Goal: Task Accomplishment & Management: Manage account settings

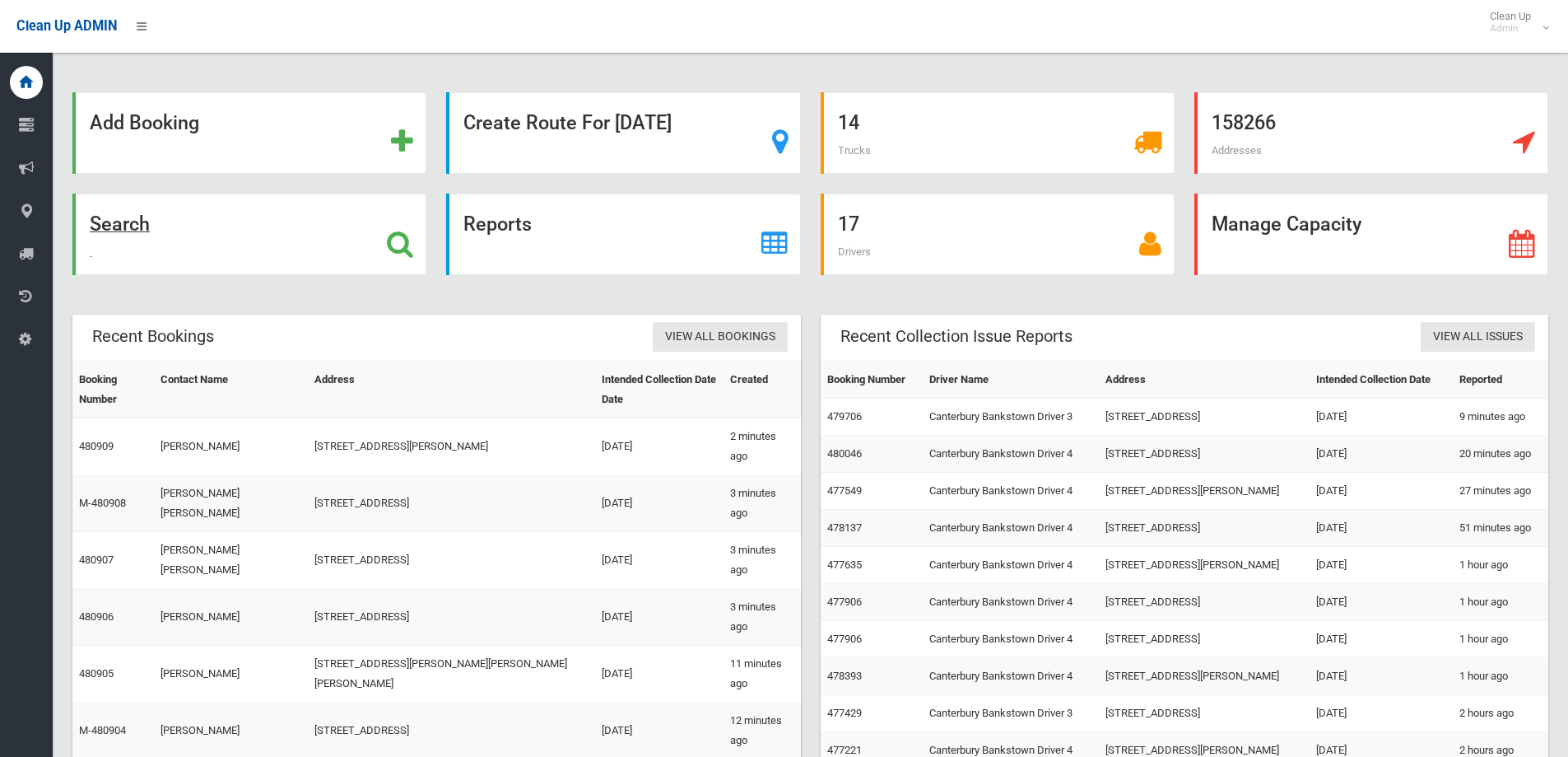
click at [286, 235] on div "Search" at bounding box center [249, 234] width 354 height 82
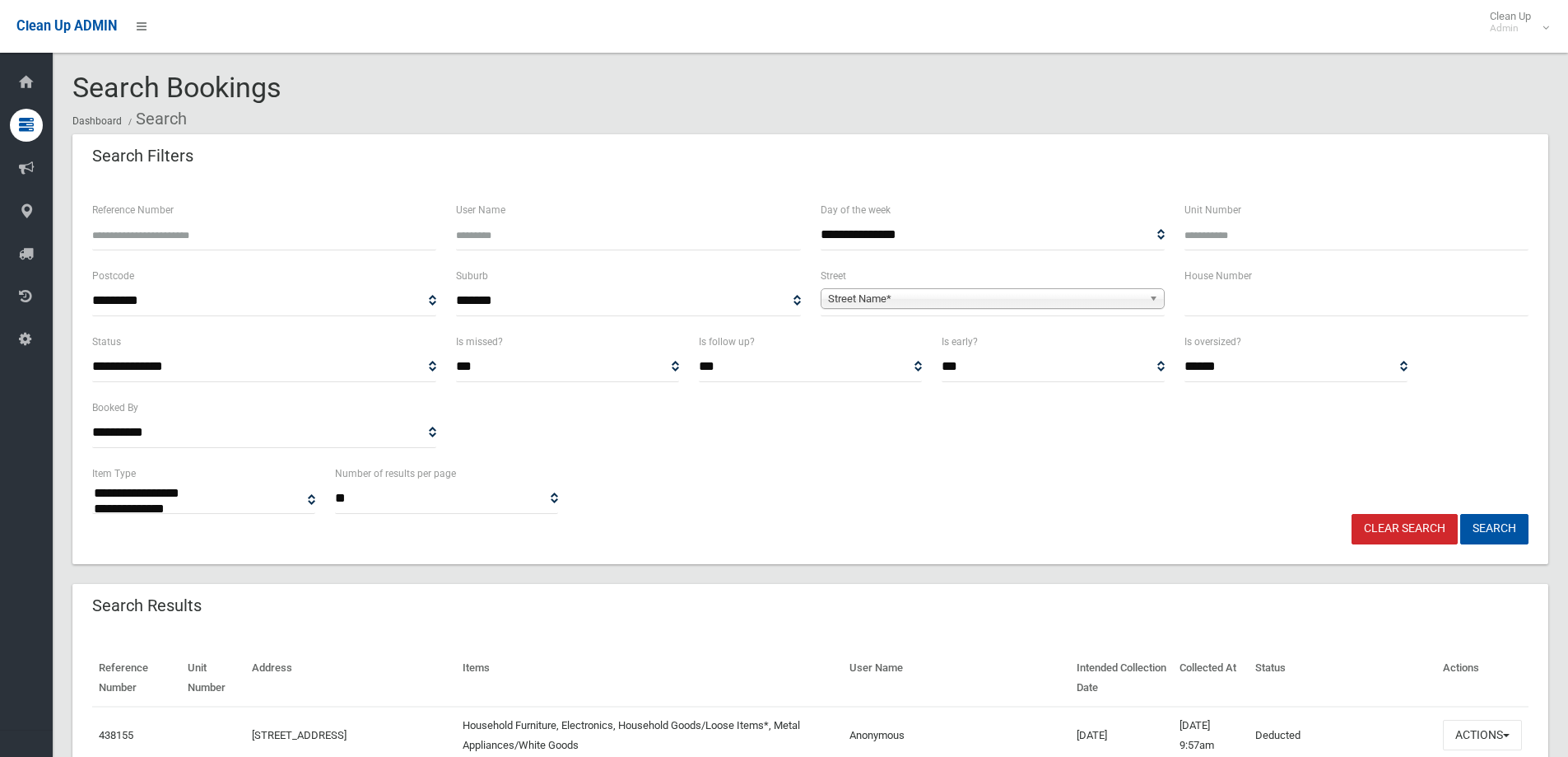
select select
drag, startPoint x: 0, startPoint y: 0, endPoint x: 1263, endPoint y: 310, distance: 1300.5
click at [1262, 318] on div "House Number" at bounding box center [1356, 298] width 364 height 66
click at [1263, 310] on input "text" at bounding box center [1356, 301] width 344 height 31
type input "*"
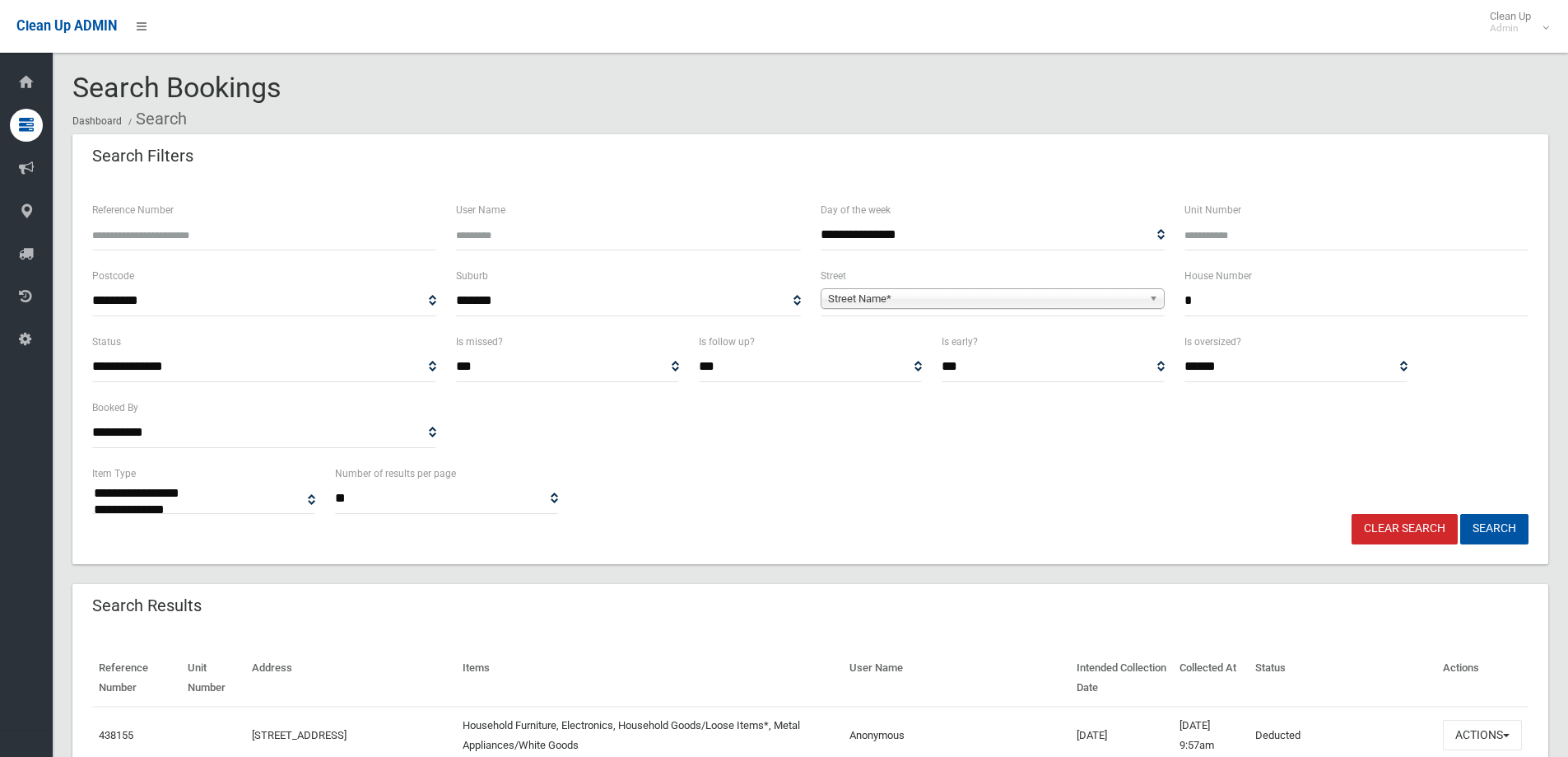
click at [1056, 294] on span "Street Name*" at bounding box center [986, 299] width 315 height 20
type input "*****"
click at [1049, 346] on li "Halcy on Avenue (PADSTOW 2211)" at bounding box center [993, 344] width 336 height 21
click at [1476, 535] on button "Search" at bounding box center [1495, 529] width 68 height 31
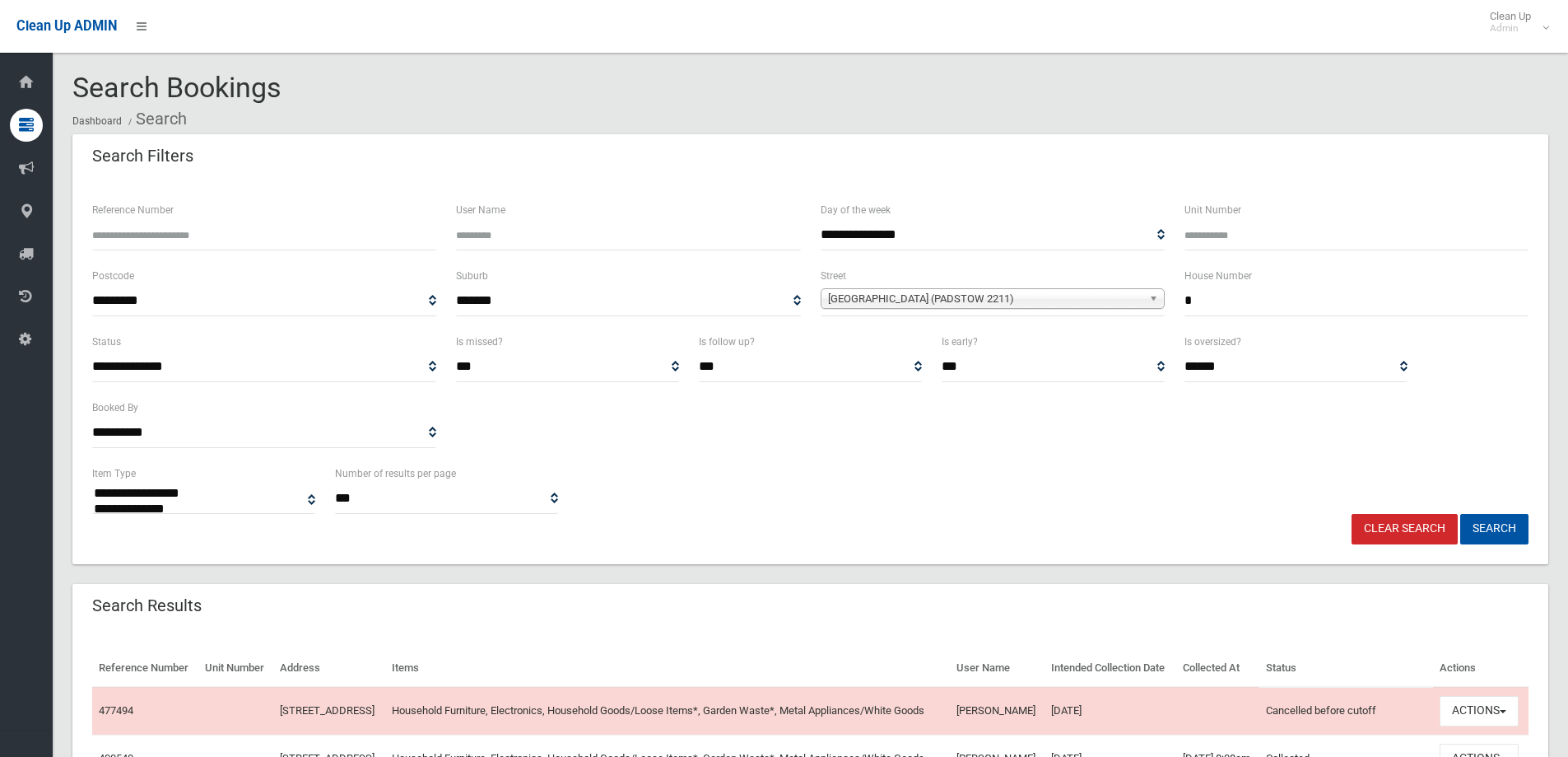
select select
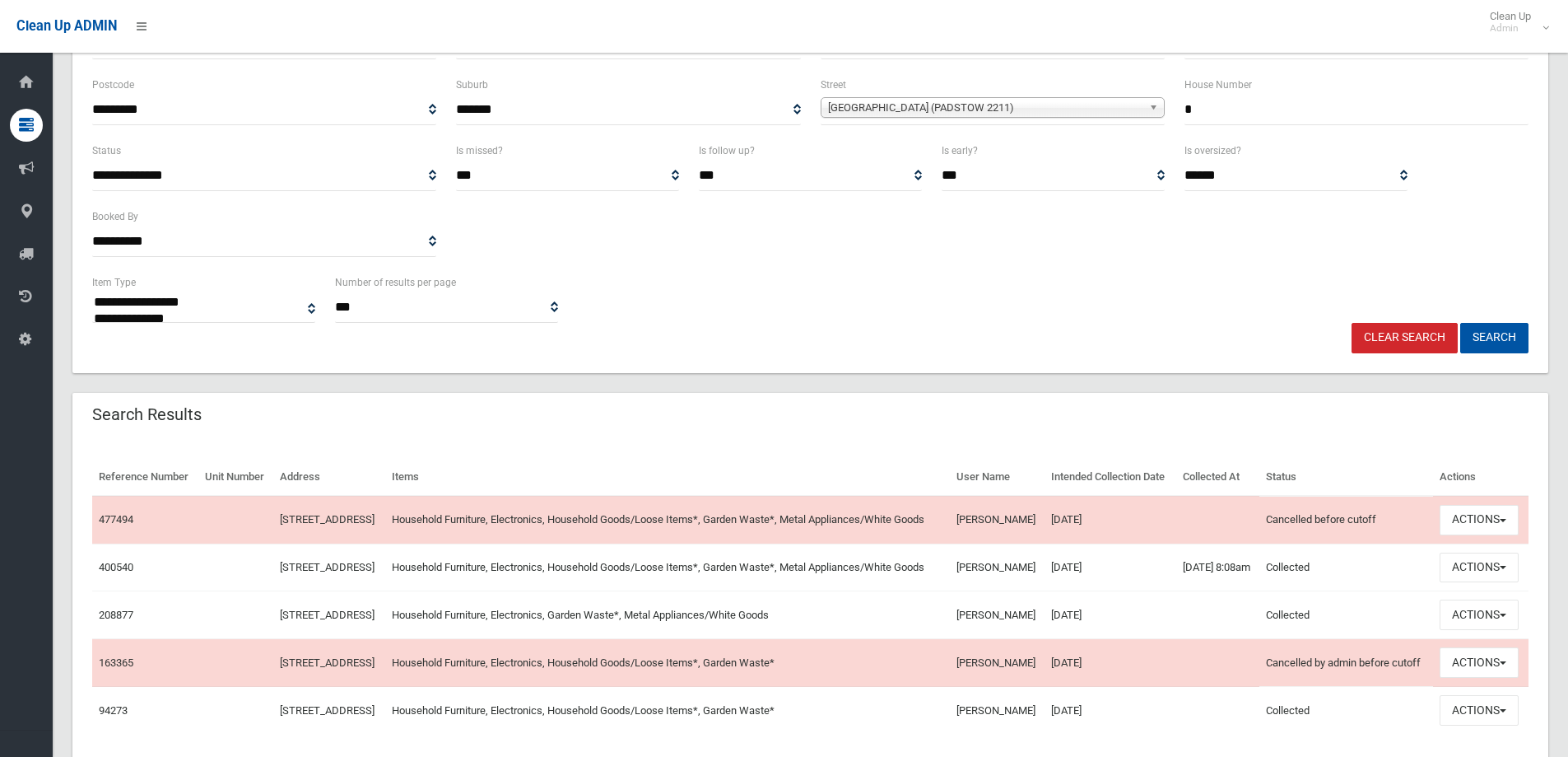
scroll to position [313, 0]
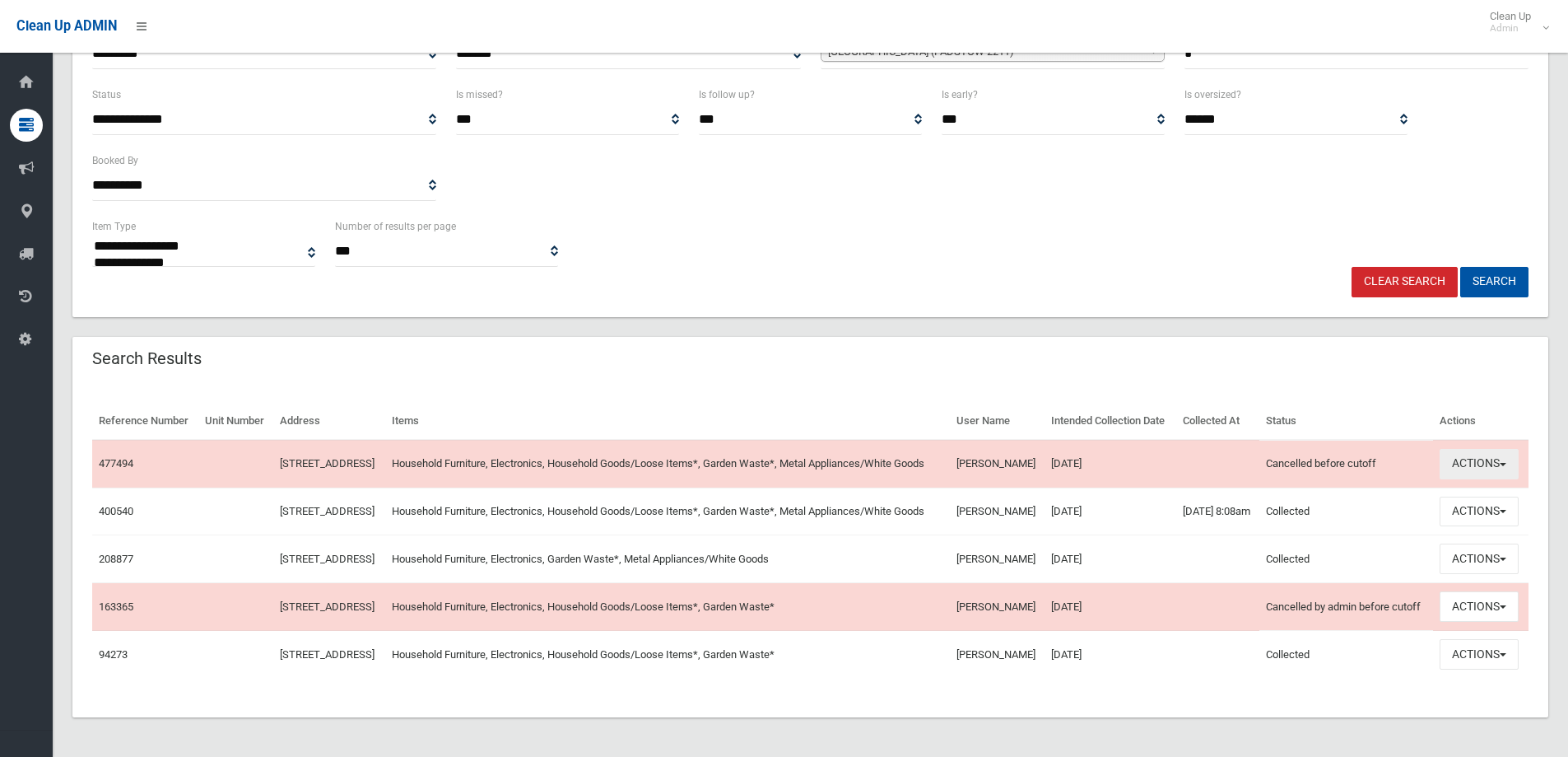
click at [1486, 449] on button "Actions" at bounding box center [1479, 464] width 79 height 31
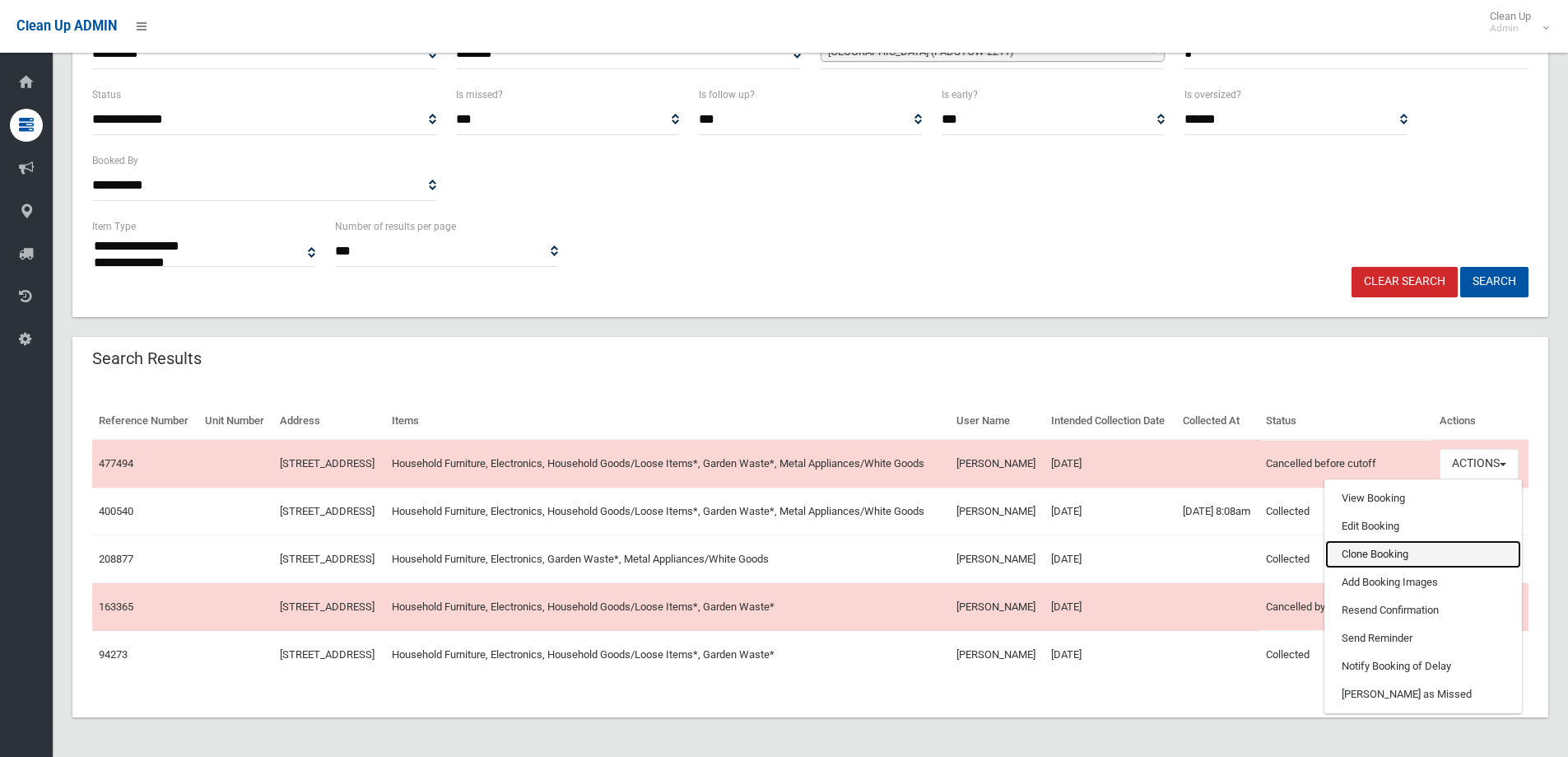
click at [1401, 540] on link "Clone Booking" at bounding box center [1423, 555] width 196 height 28
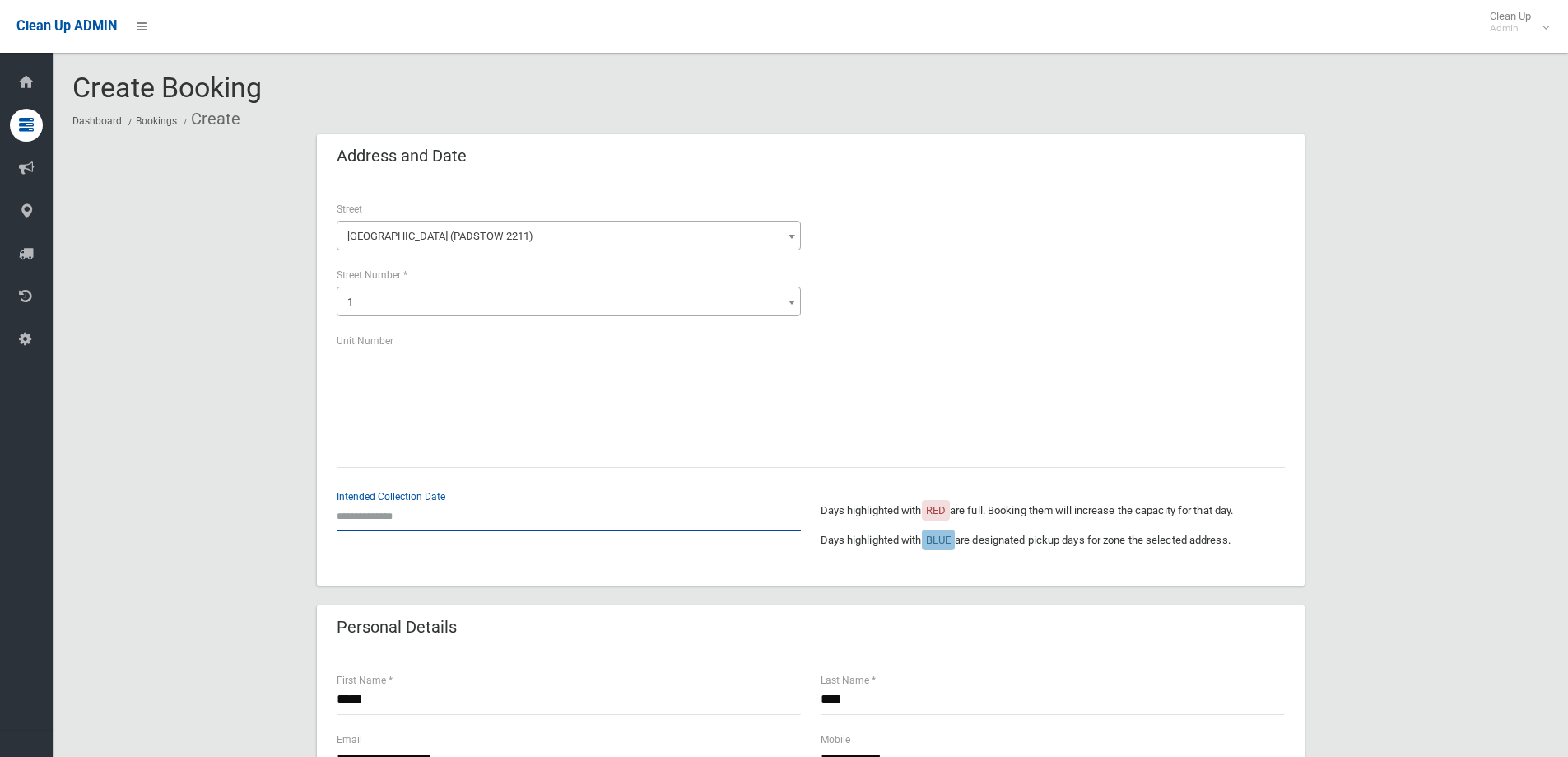
click at [376, 525] on input "text" at bounding box center [569, 515] width 465 height 31
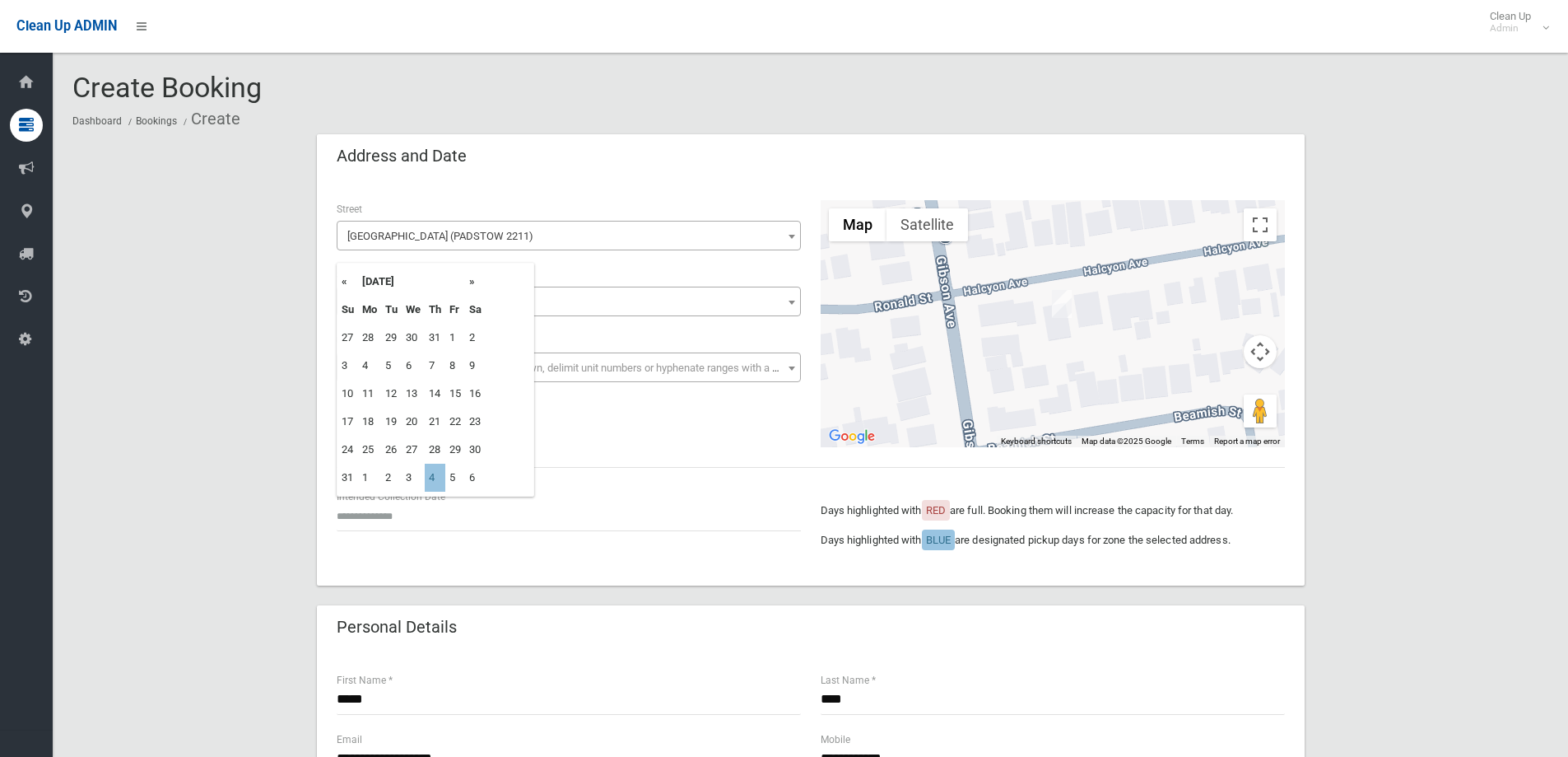
click at [431, 478] on td "4" at bounding box center [435, 478] width 21 height 28
type input "**********"
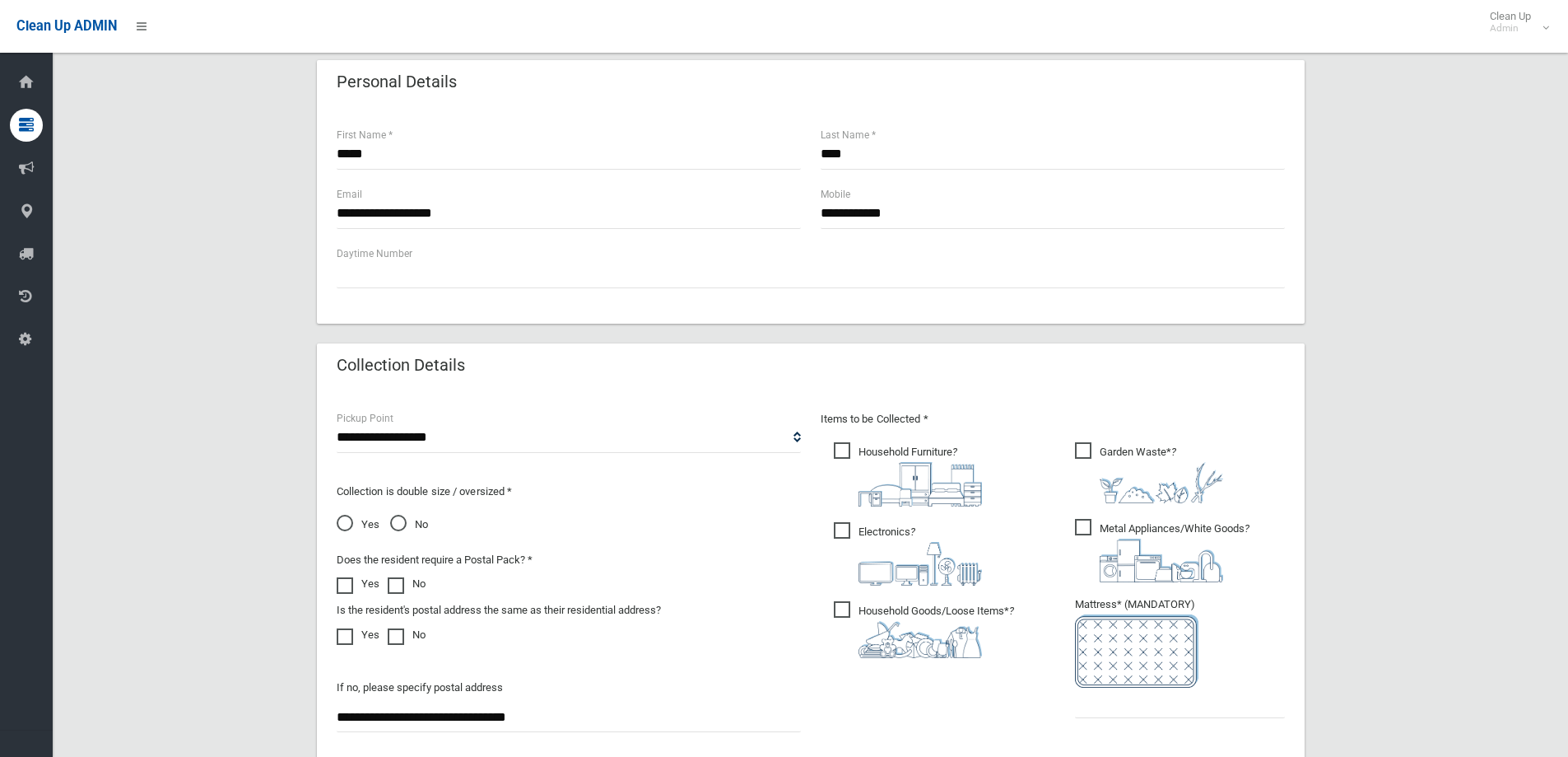
scroll to position [741, 0]
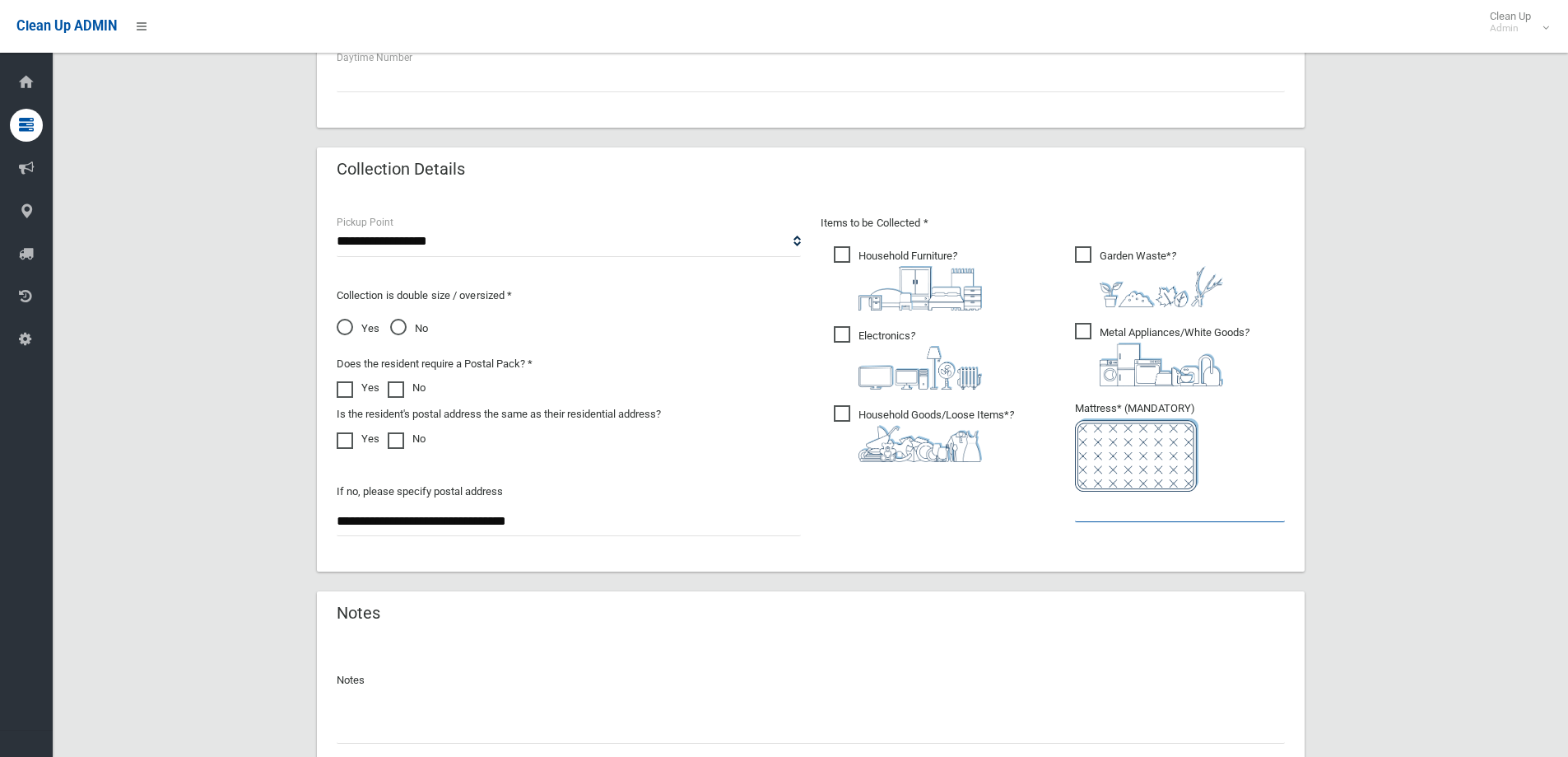
click at [1147, 520] on input "text" at bounding box center [1180, 506] width 210 height 31
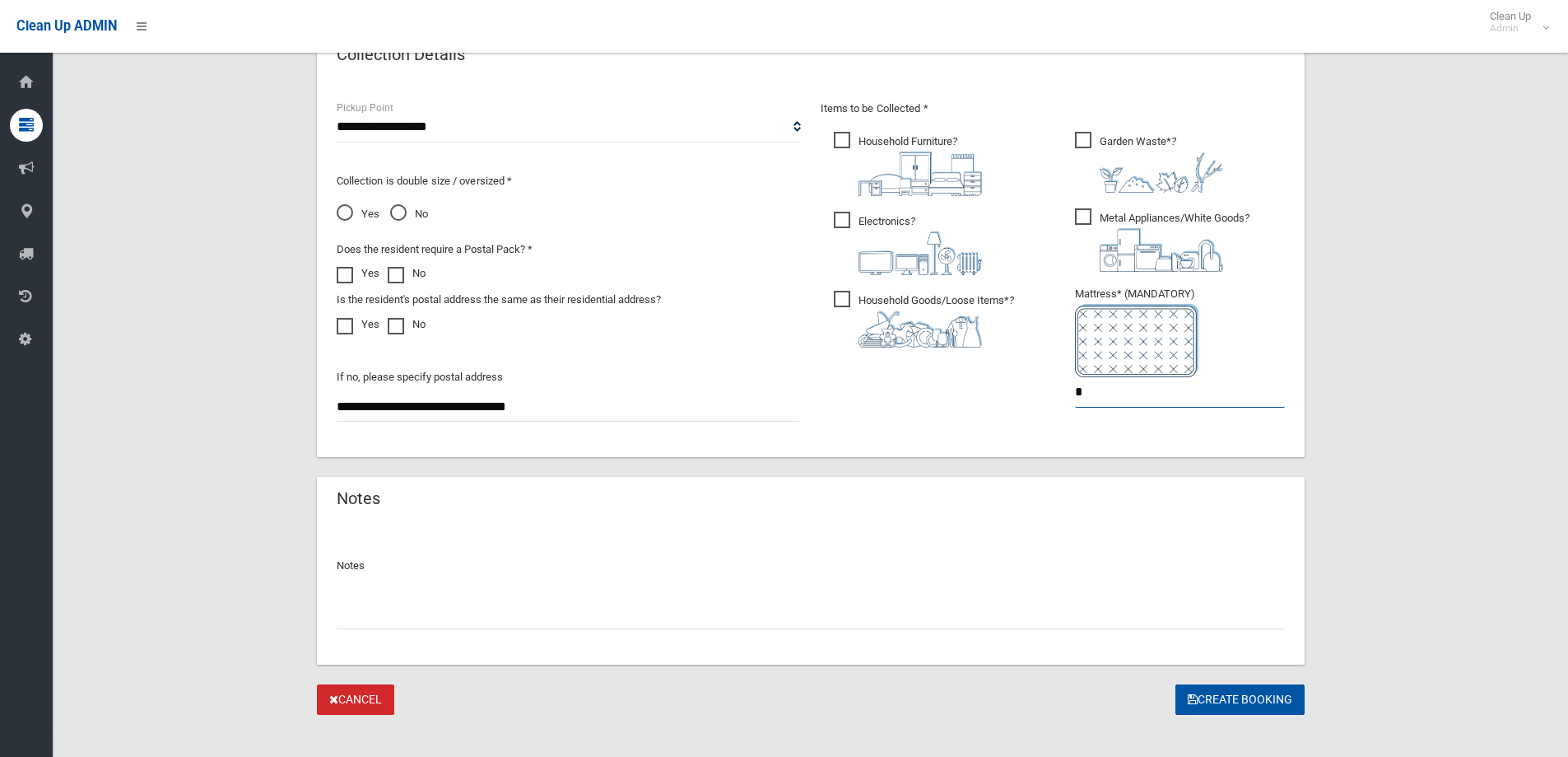
scroll to position [873, 0]
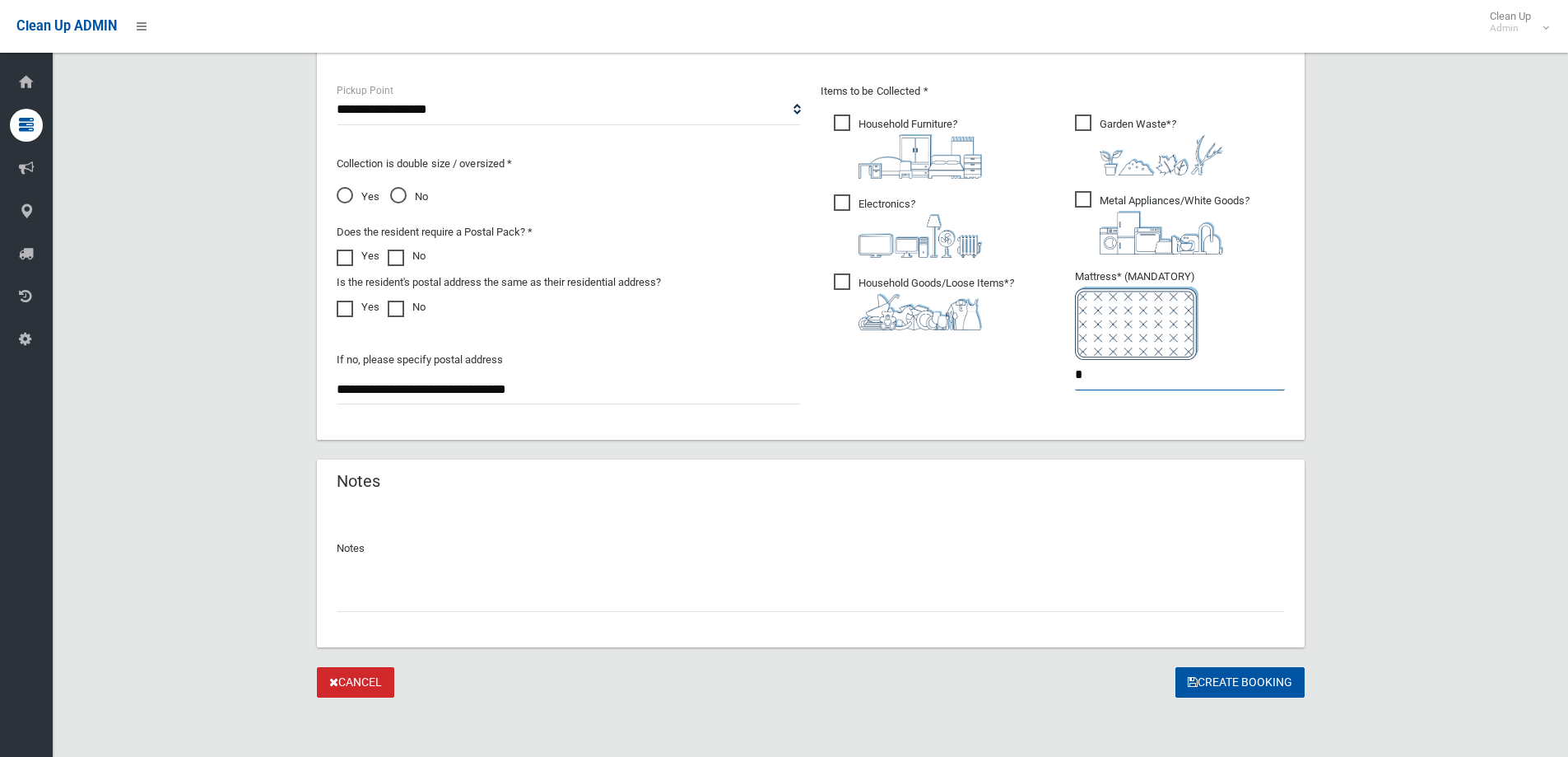
type input "*"
click at [983, 599] on input "text" at bounding box center [810, 596] width 948 height 31
click at [1247, 685] on button "Create Booking" at bounding box center [1240, 682] width 129 height 31
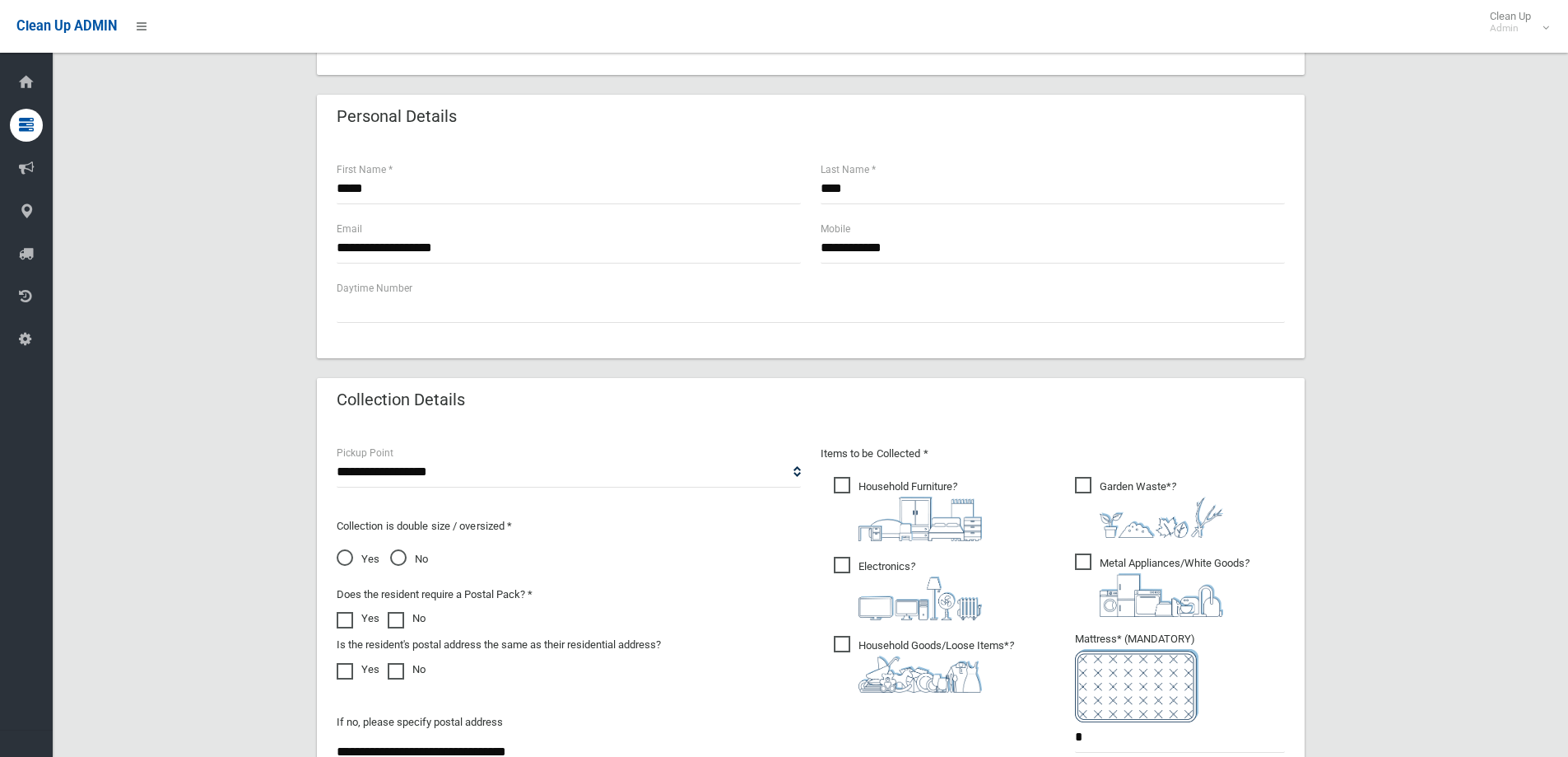
scroll to position [461, 0]
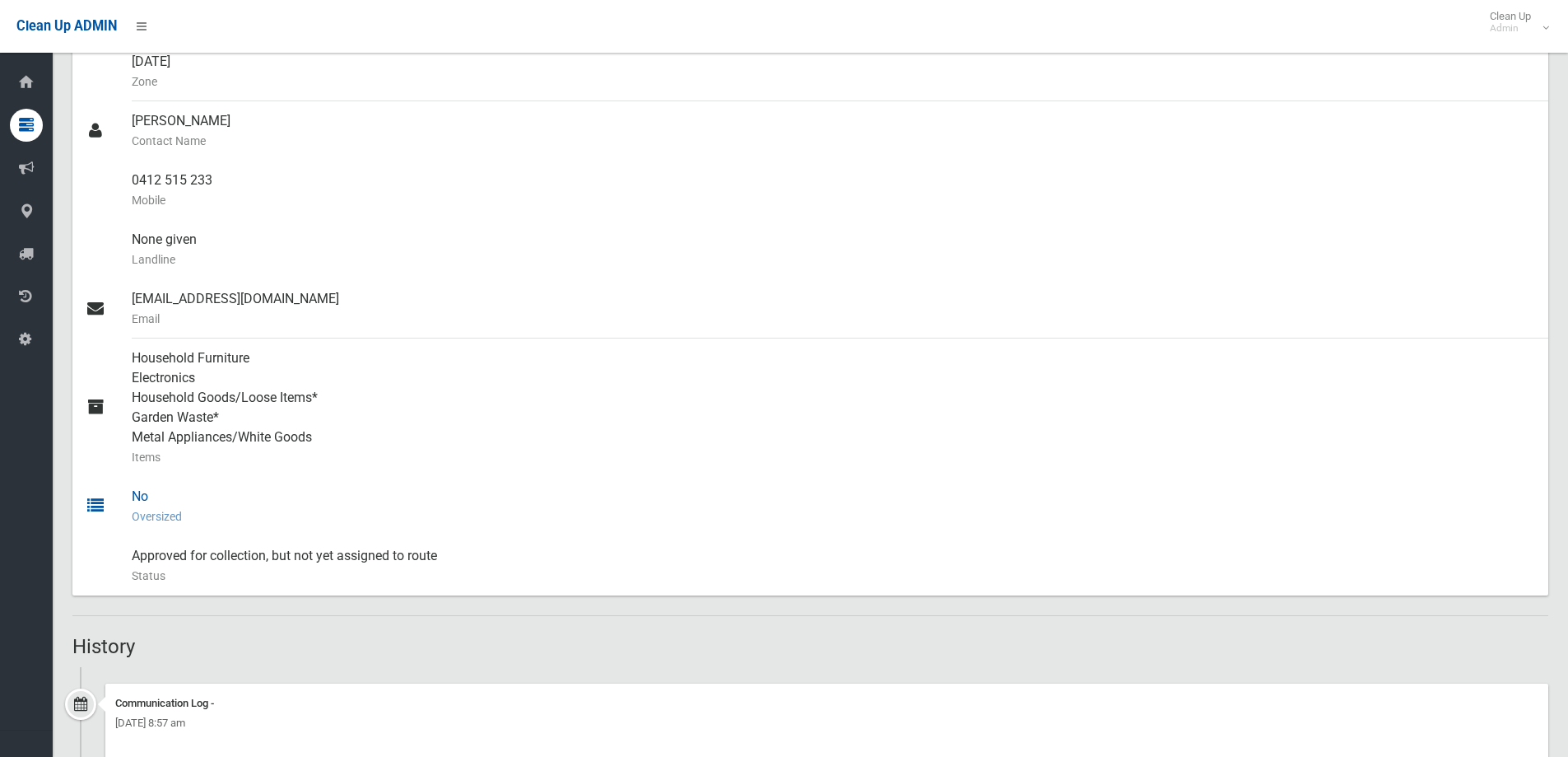
scroll to position [534, 0]
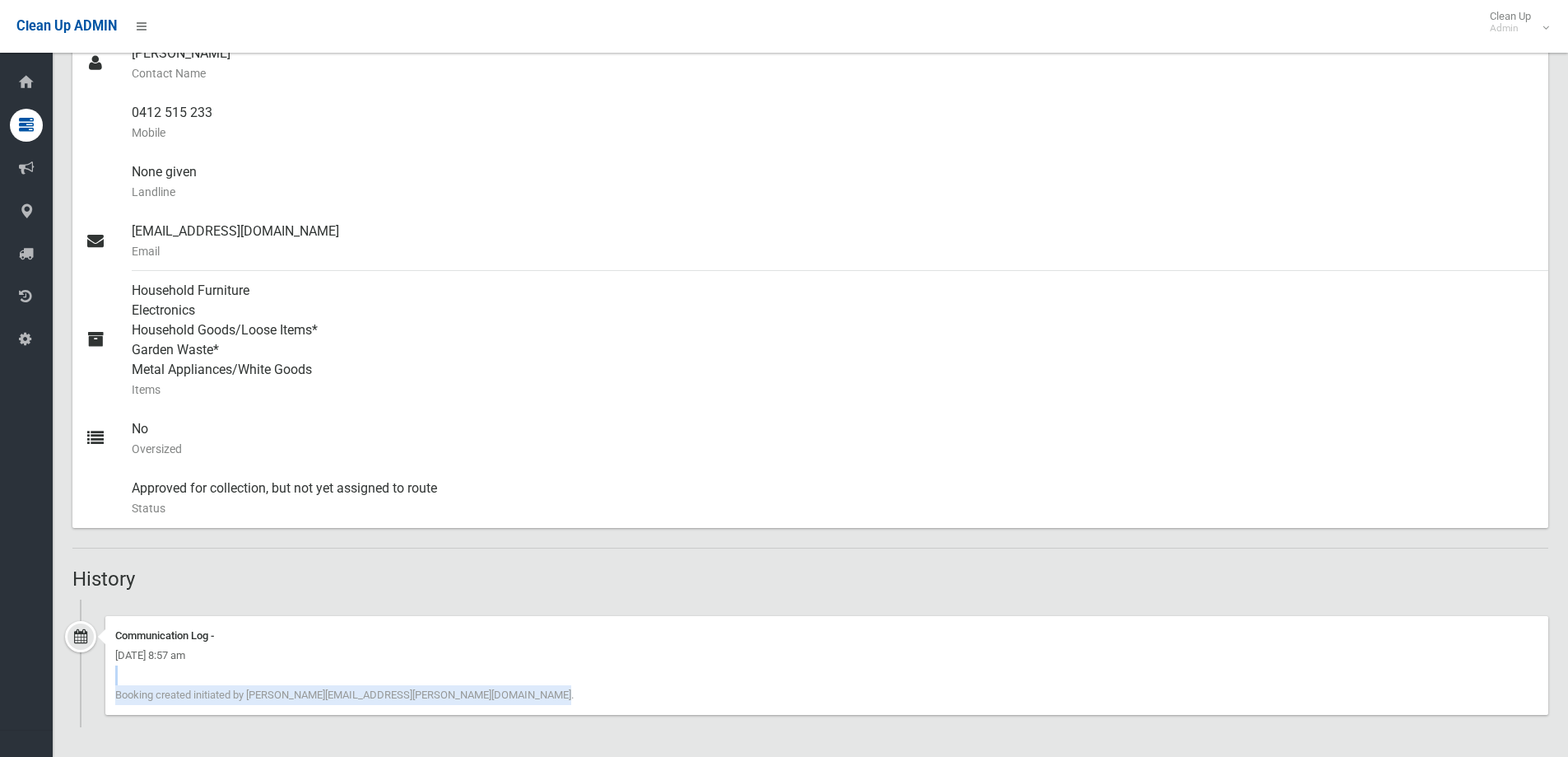
drag, startPoint x: 446, startPoint y: 695, endPoint x: 93, endPoint y: 669, distance: 354.0
click at [93, 669] on div "Communication Log - Monday 25th August 2025 - 8:57 am Booking created initiated…" at bounding box center [810, 671] width 1476 height 111
click at [446, 706] on div "Communication Log - Monday 25th August 2025 - 8:57 am Booking created initiated…" at bounding box center [827, 665] width 1443 height 99
drag, startPoint x: 446, startPoint y: 690, endPoint x: 113, endPoint y: 686, distance: 333.0
click at [113, 686] on div "Communication Log - Monday 25th August 2025 - 8:57 am Booking created initiated…" at bounding box center [827, 665] width 1443 height 99
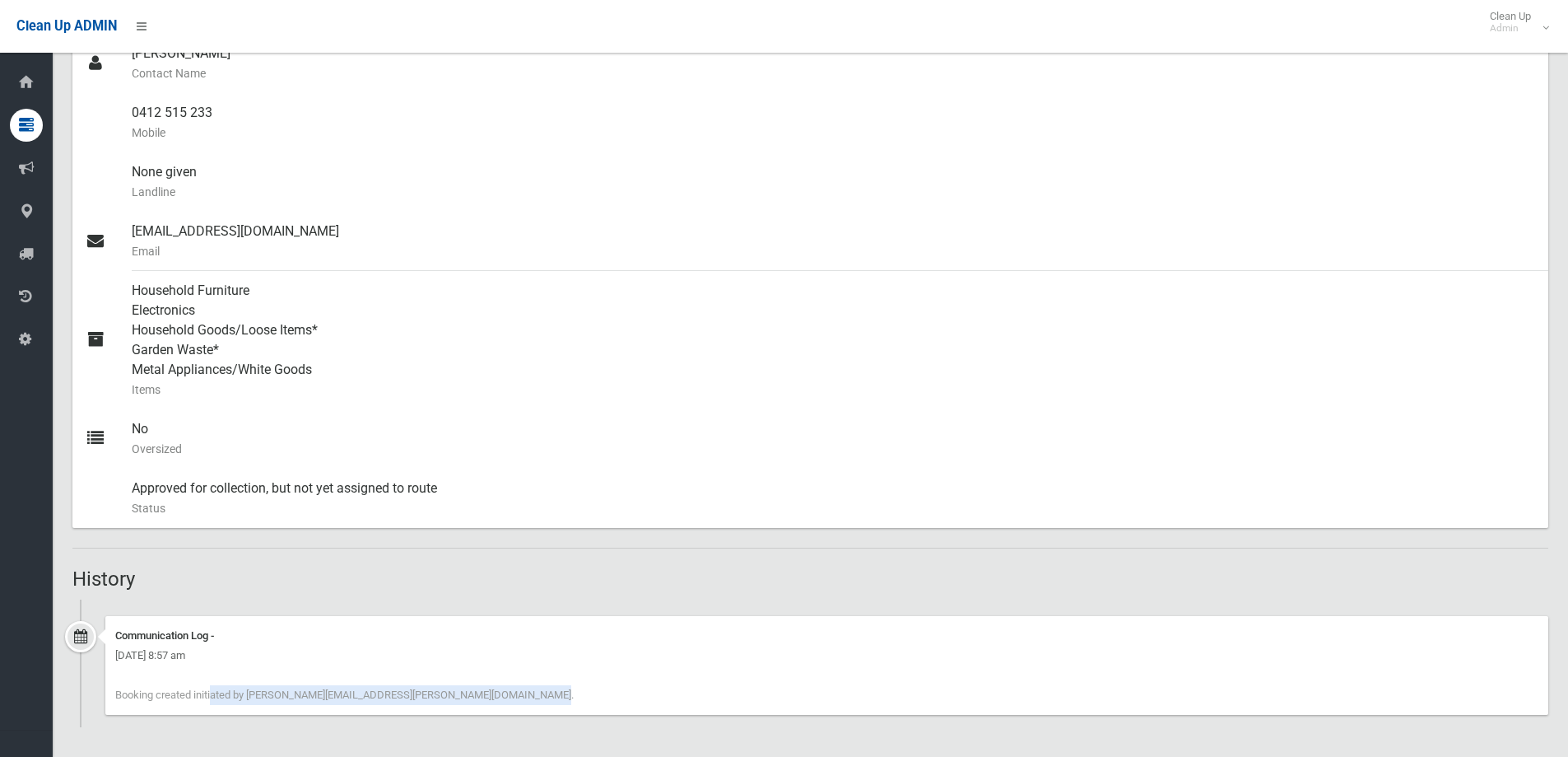
click at [469, 714] on div "Communication Log - Monday 25th August 2025 - 8:57 am Booking created initiated…" at bounding box center [827, 665] width 1443 height 99
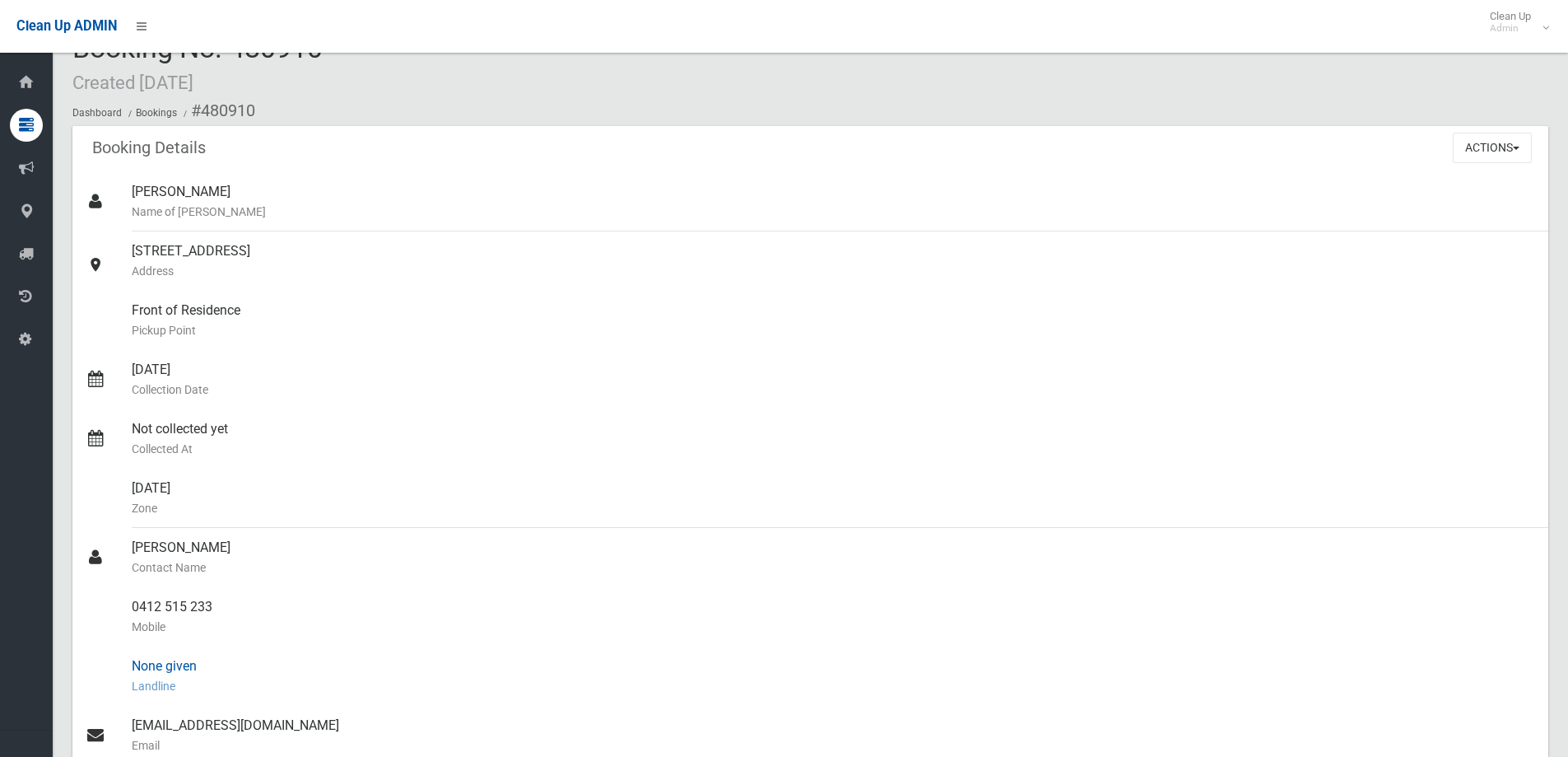
scroll to position [0, 0]
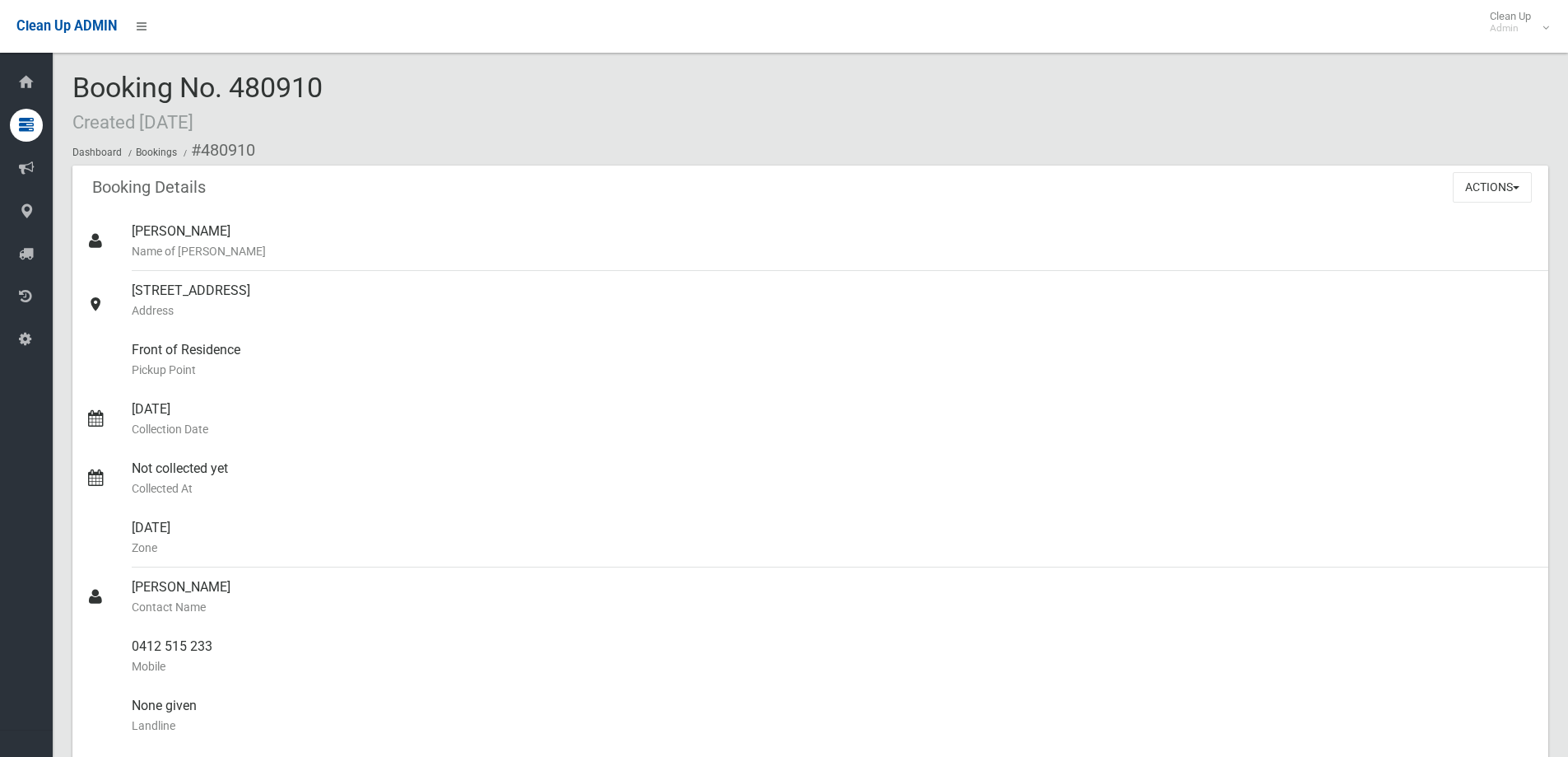
drag, startPoint x: 238, startPoint y: 78, endPoint x: 375, endPoint y: 88, distance: 137.4
click at [375, 86] on div "Booking No. 480910 Created 25/08/2025 Dashboard Bookings #480910" at bounding box center [810, 119] width 1476 height 93
click at [376, 91] on div "Booking No. 480910 Created 25/08/2025 Dashboard Bookings #480910" at bounding box center [810, 119] width 1476 height 93
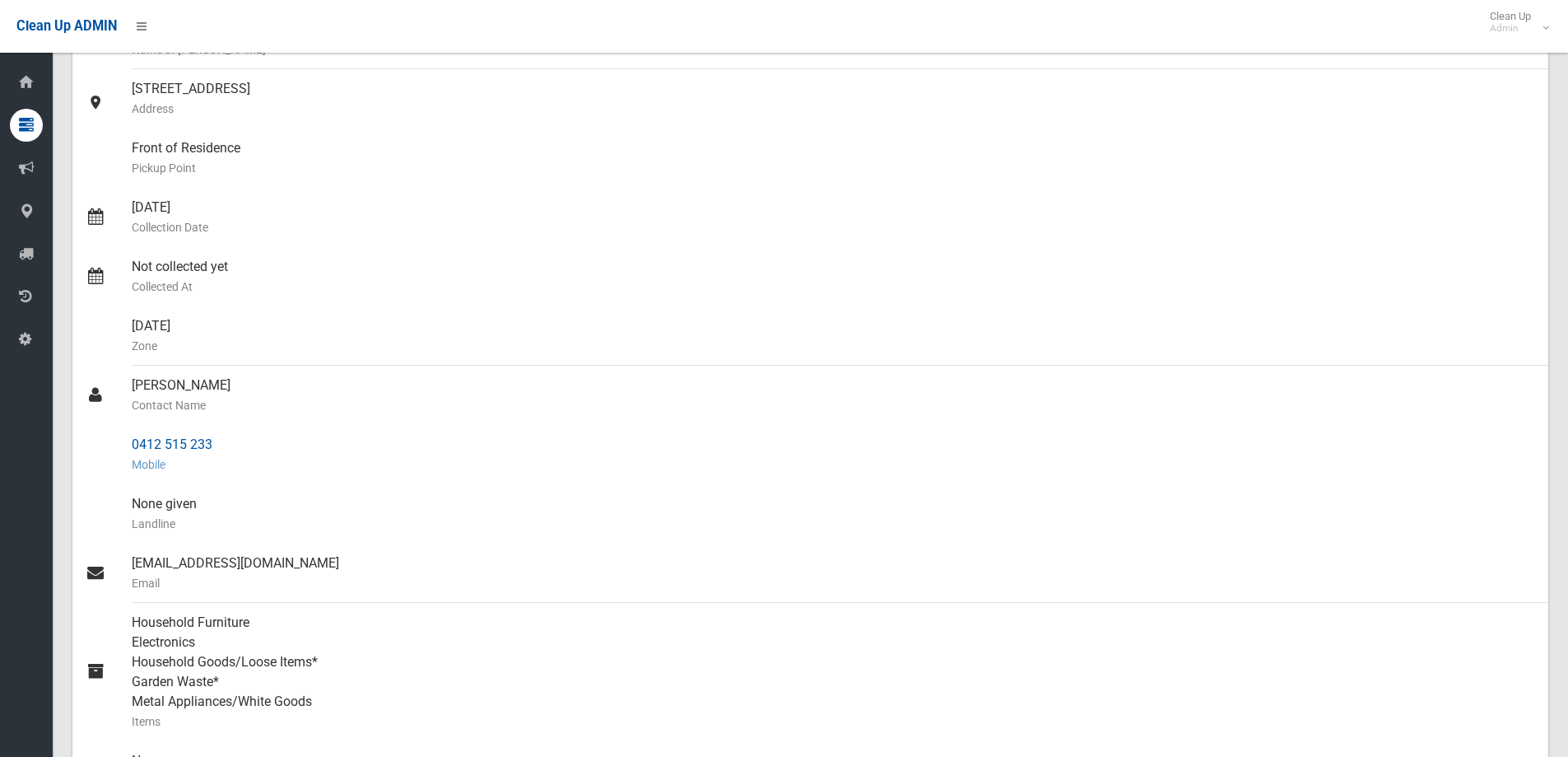
scroll to position [122, 0]
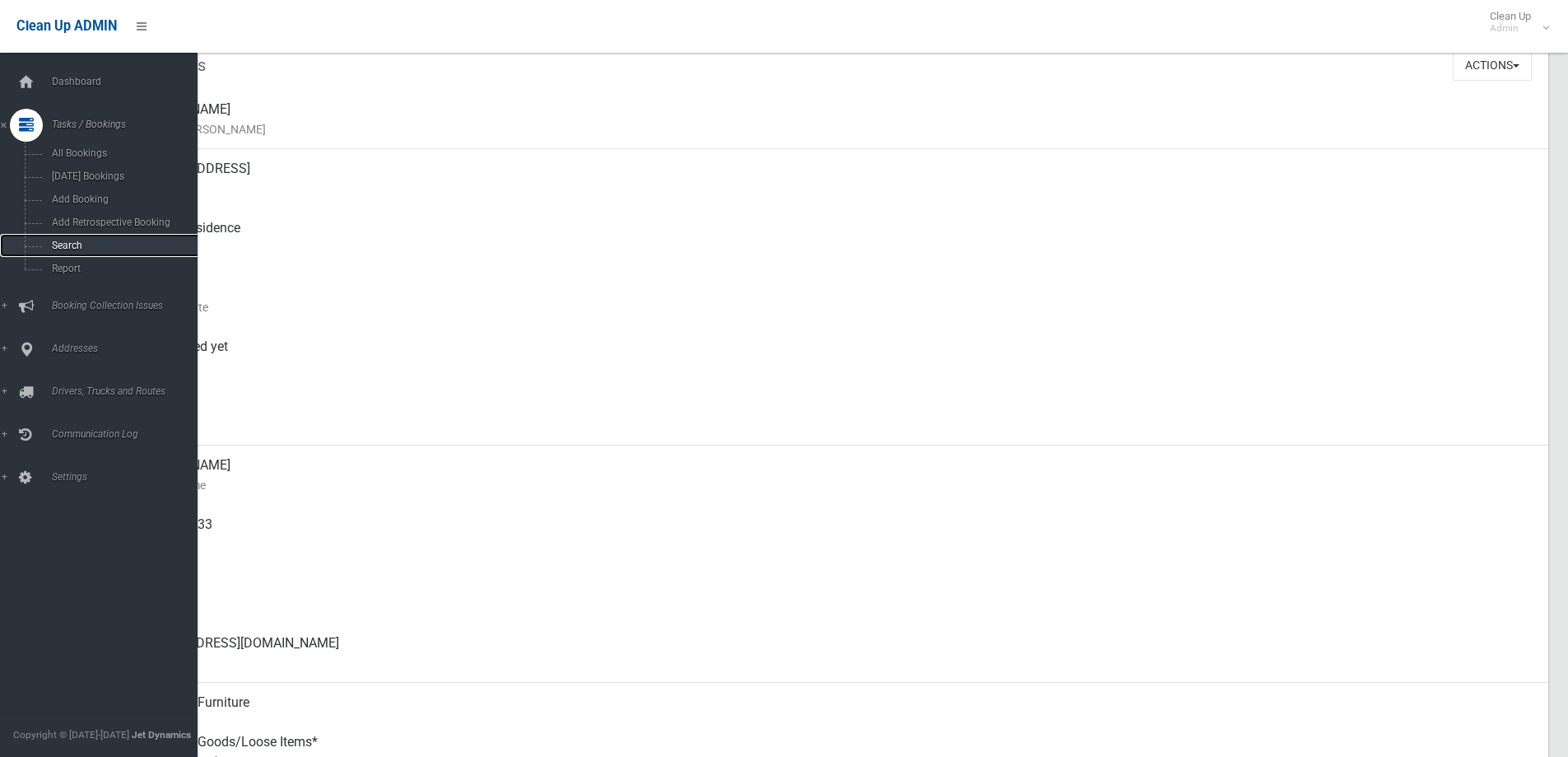
click at [101, 244] on span "Search" at bounding box center [121, 246] width 149 height 12
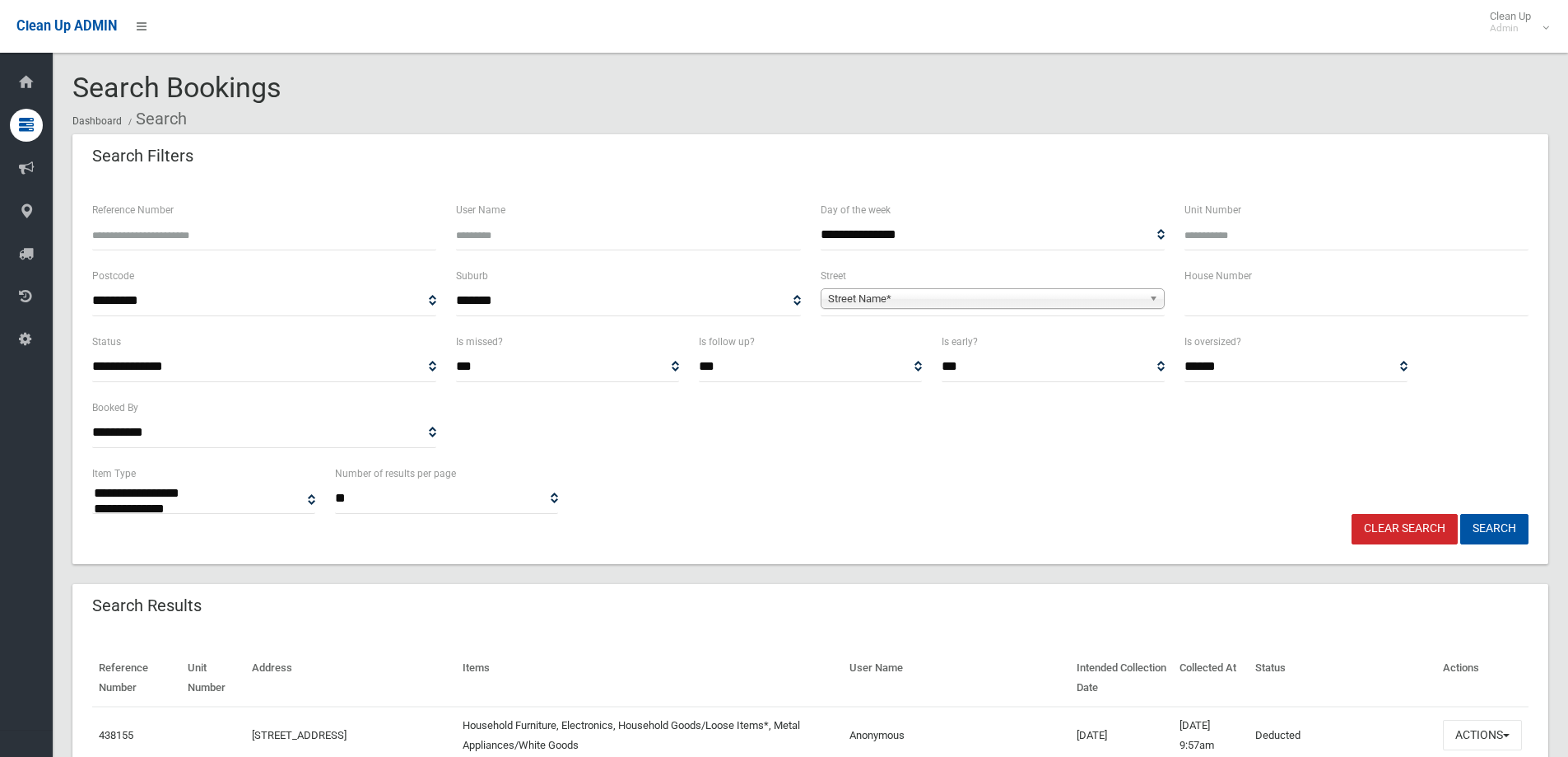
select select
click at [1364, 312] on input "text" at bounding box center [1356, 301] width 344 height 31
type input "**"
click at [1127, 298] on span "Street Name*" at bounding box center [986, 299] width 315 height 20
type input "*****"
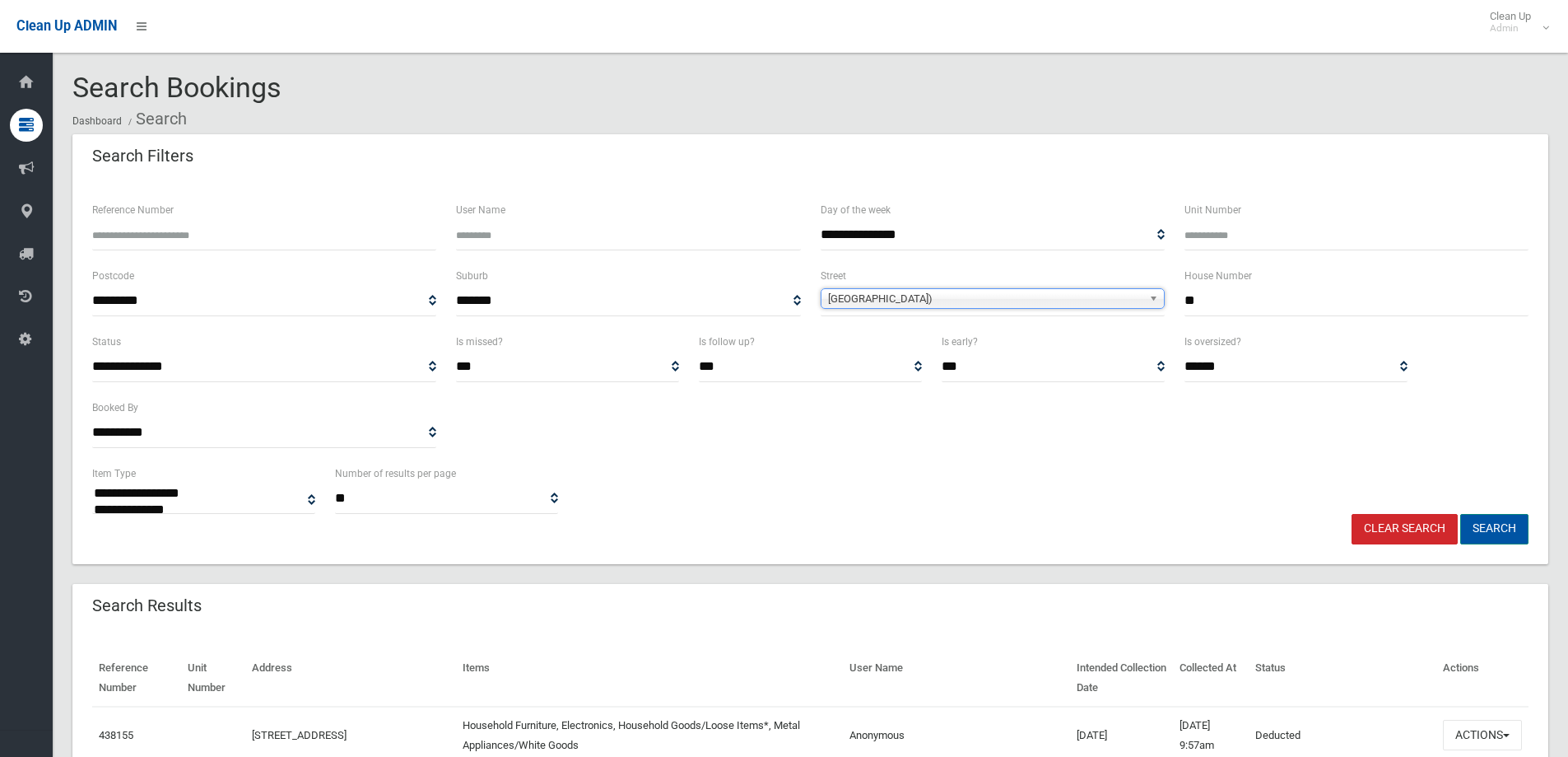
click at [1513, 514] on button "Search" at bounding box center [1495, 529] width 68 height 31
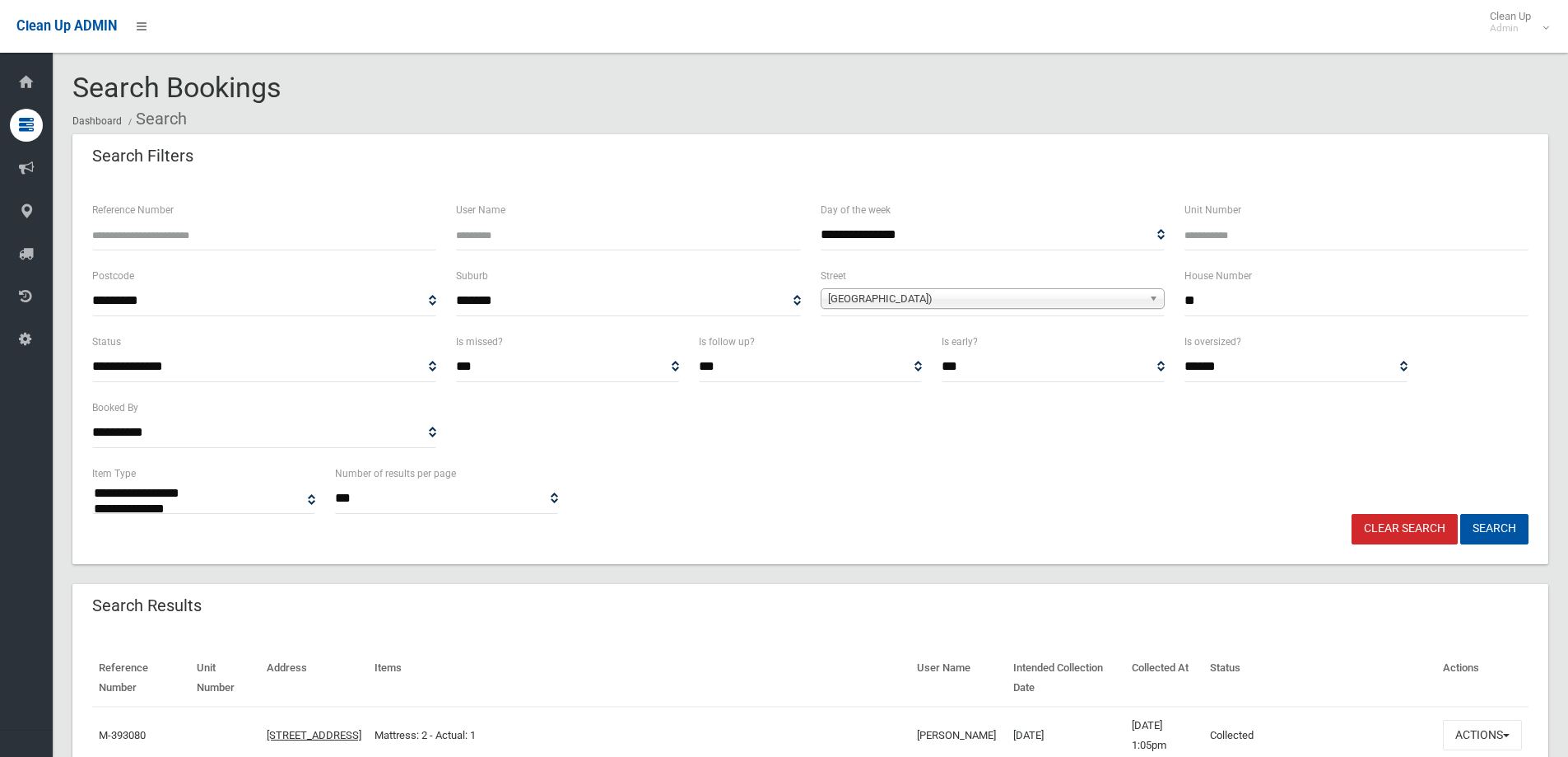
select select
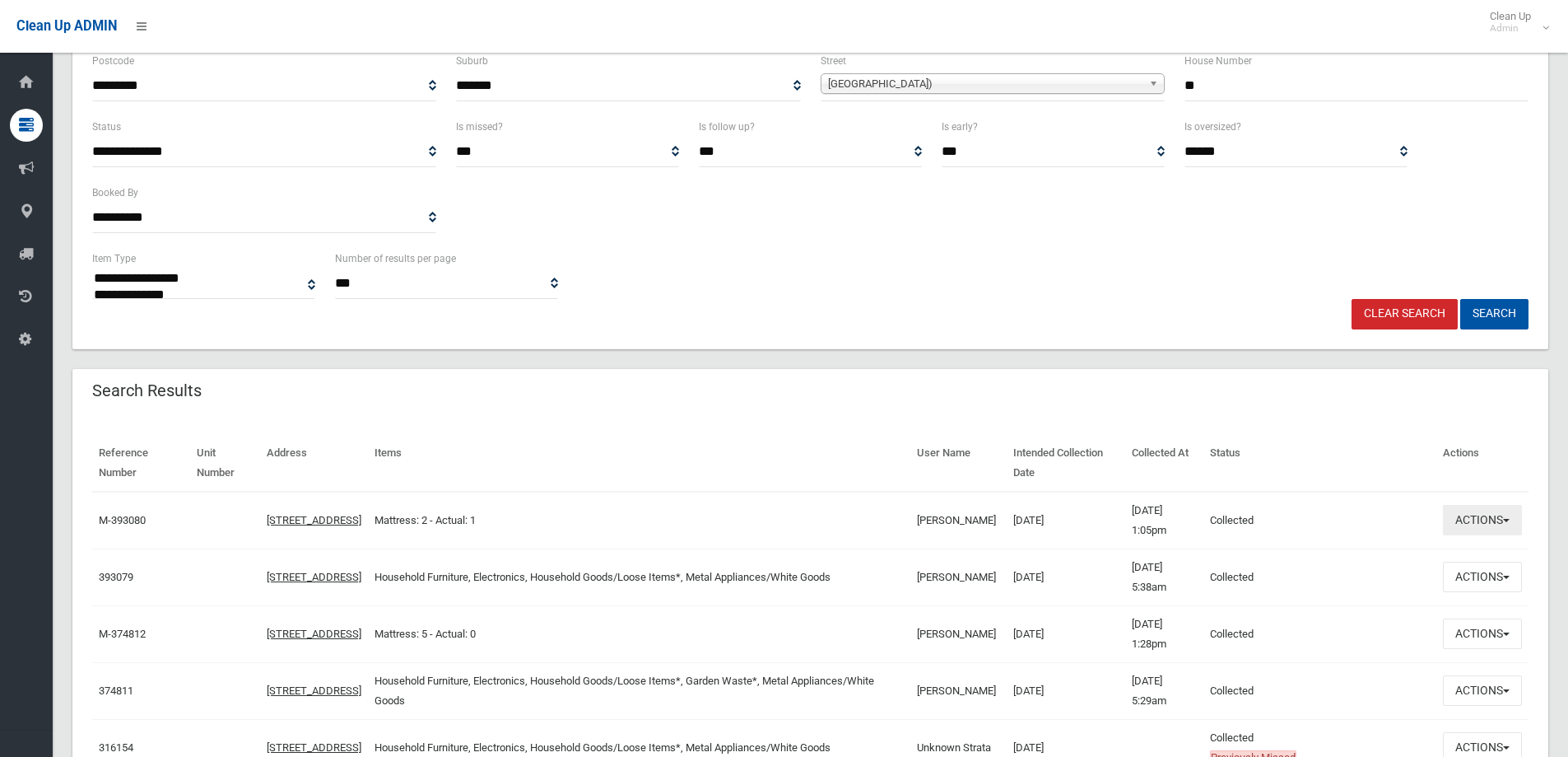
scroll to position [247, 0]
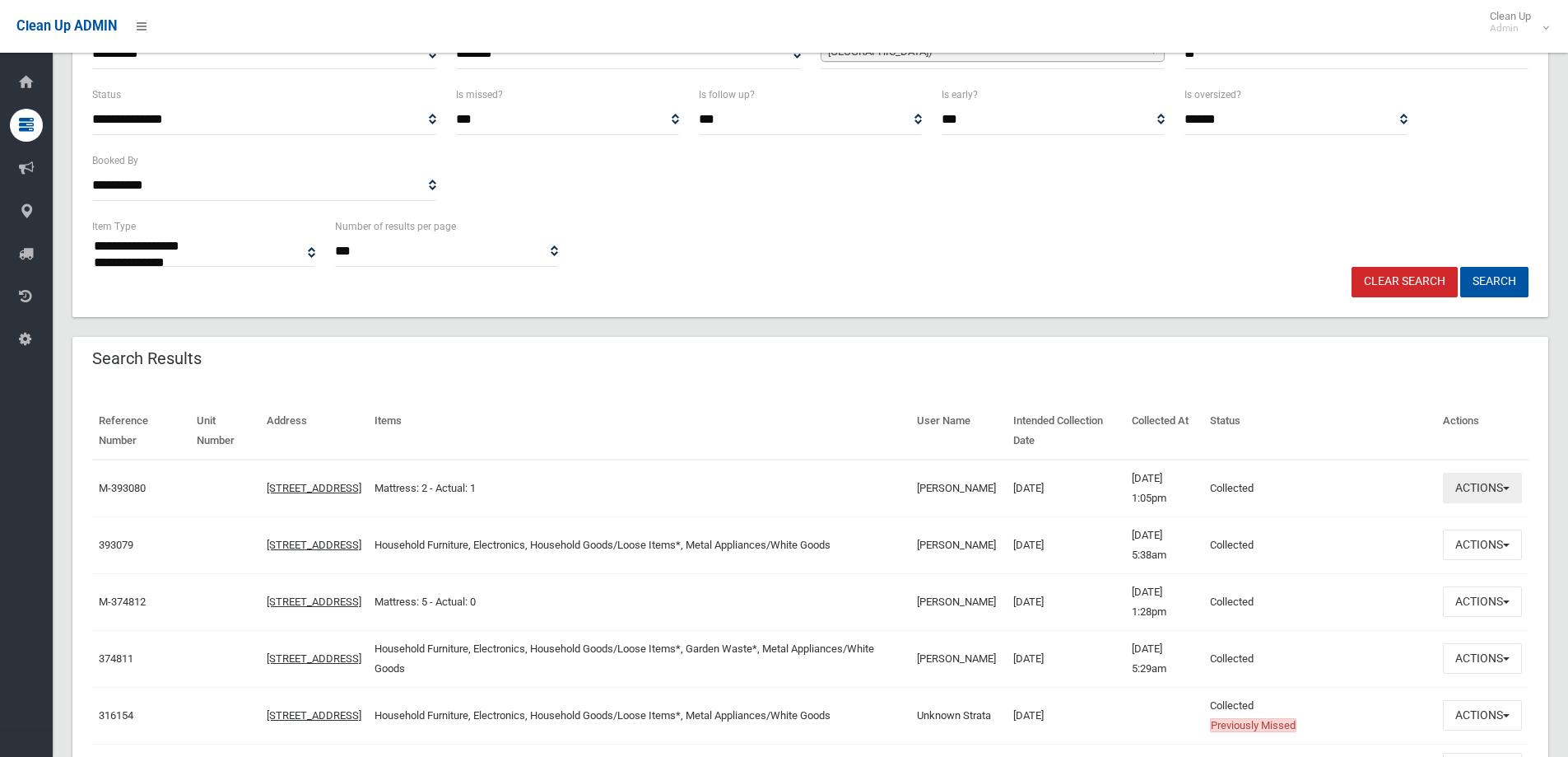
click at [1481, 492] on button "Actions" at bounding box center [1482, 487] width 79 height 31
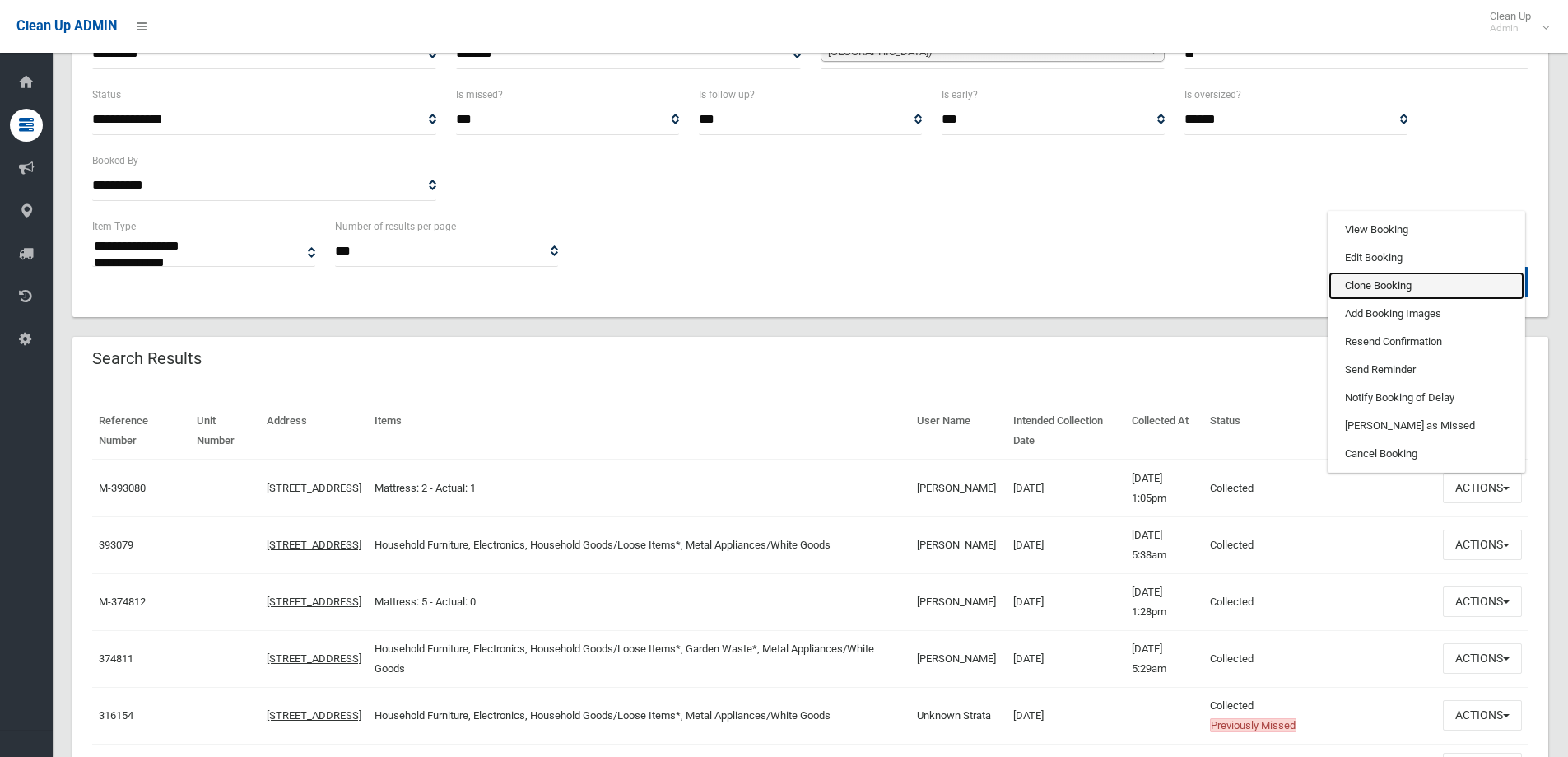
click at [1379, 279] on link "Clone Booking" at bounding box center [1426, 286] width 196 height 28
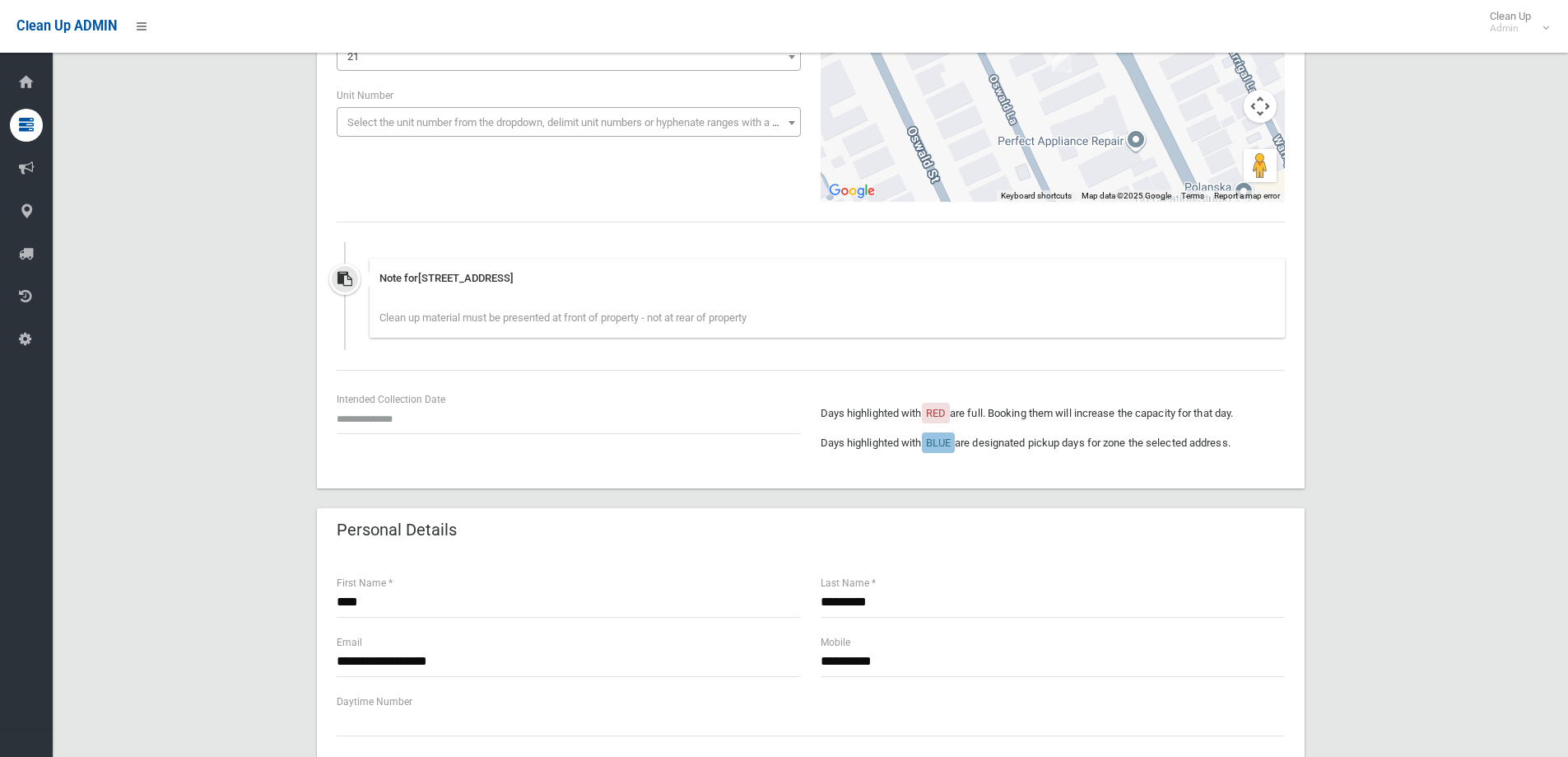
scroll to position [247, 0]
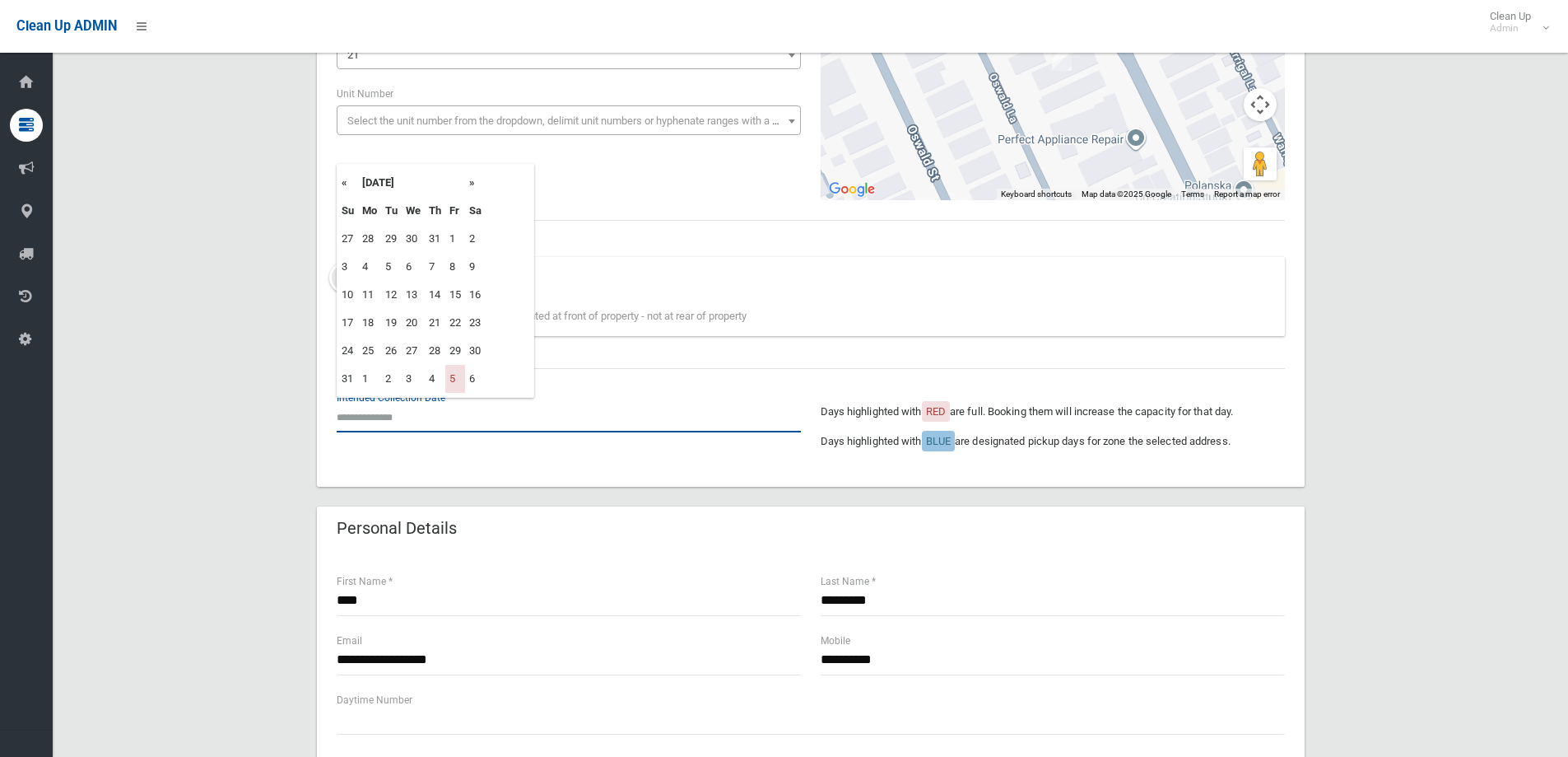
click at [357, 417] on input "text" at bounding box center [569, 416] width 465 height 31
click at [478, 178] on th "»" at bounding box center [475, 183] width 21 height 28
click at [452, 299] on td "19" at bounding box center [455, 295] width 20 height 28
type input "**********"
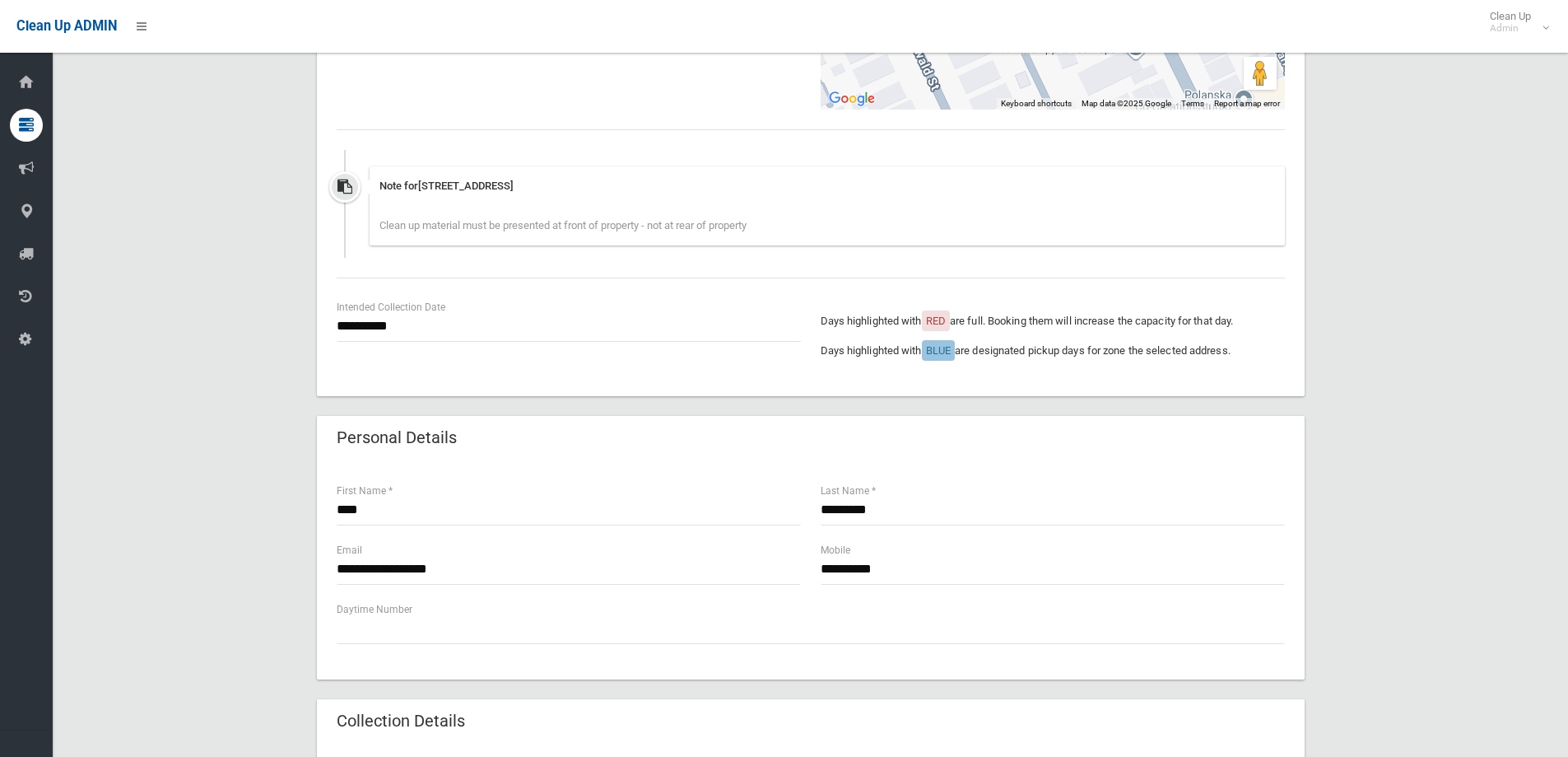
scroll to position [82, 0]
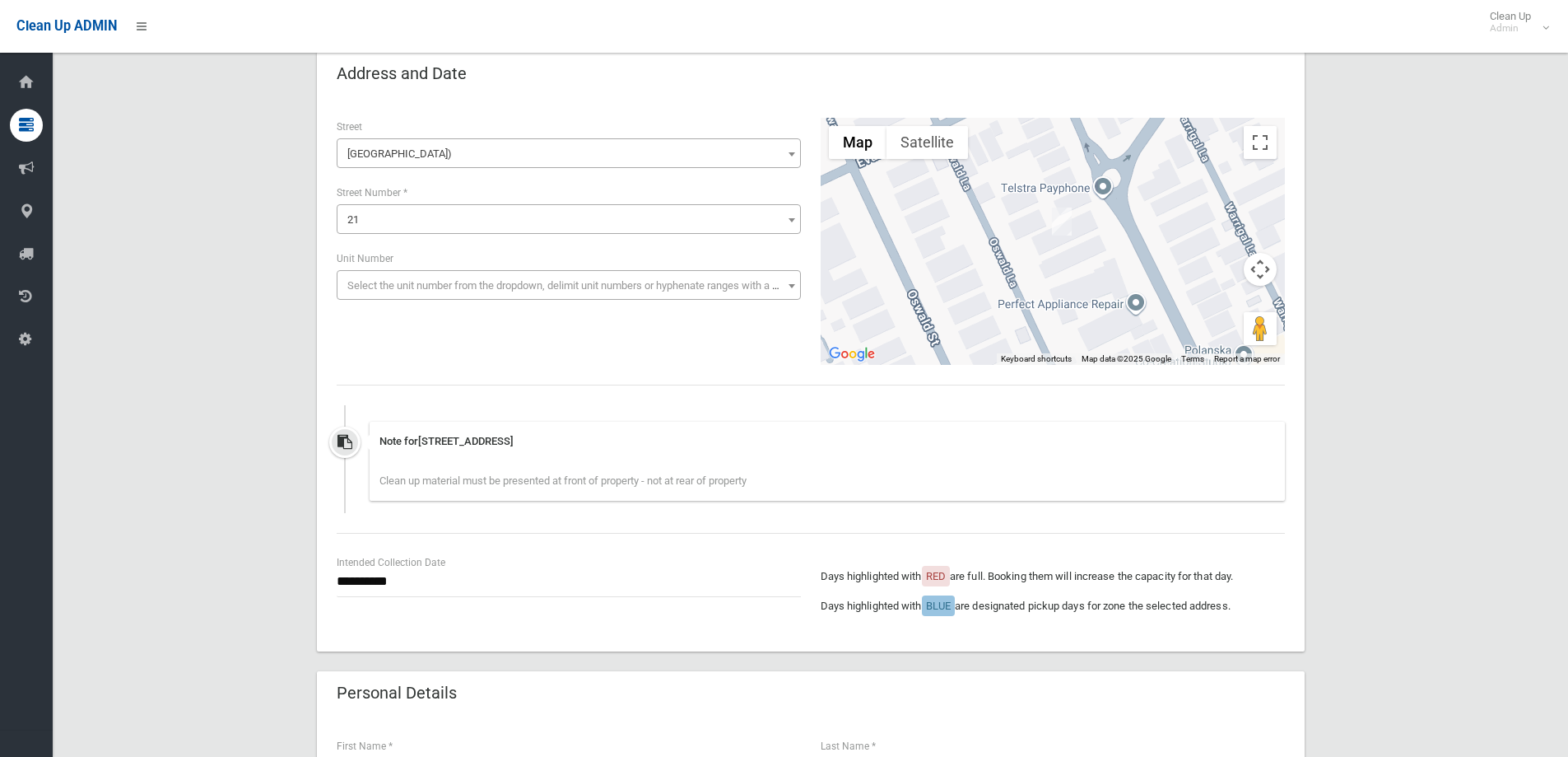
click at [585, 285] on span "Select the unit number from the dropdown, delimit unit numbers or hyphenate ran…" at bounding box center [577, 285] width 460 height 12
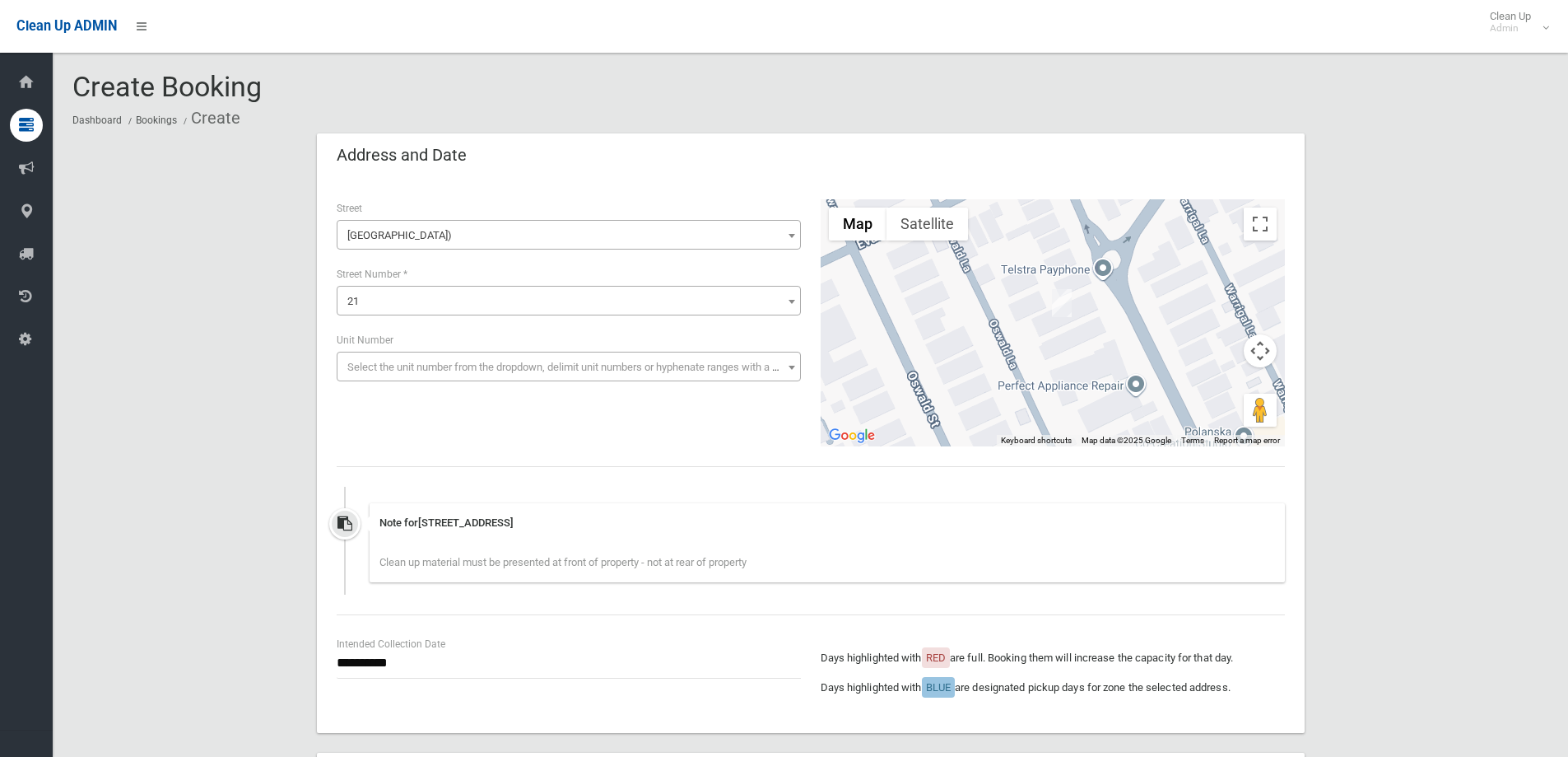
scroll to position [0, 0]
drag, startPoint x: 192, startPoint y: 112, endPoint x: 281, endPoint y: 110, distance: 89.0
click at [281, 110] on ol "Dashboard Bookings Create" at bounding box center [810, 119] width 1476 height 31
click at [263, 110] on ol "Dashboard Bookings Create" at bounding box center [810, 119] width 1476 height 31
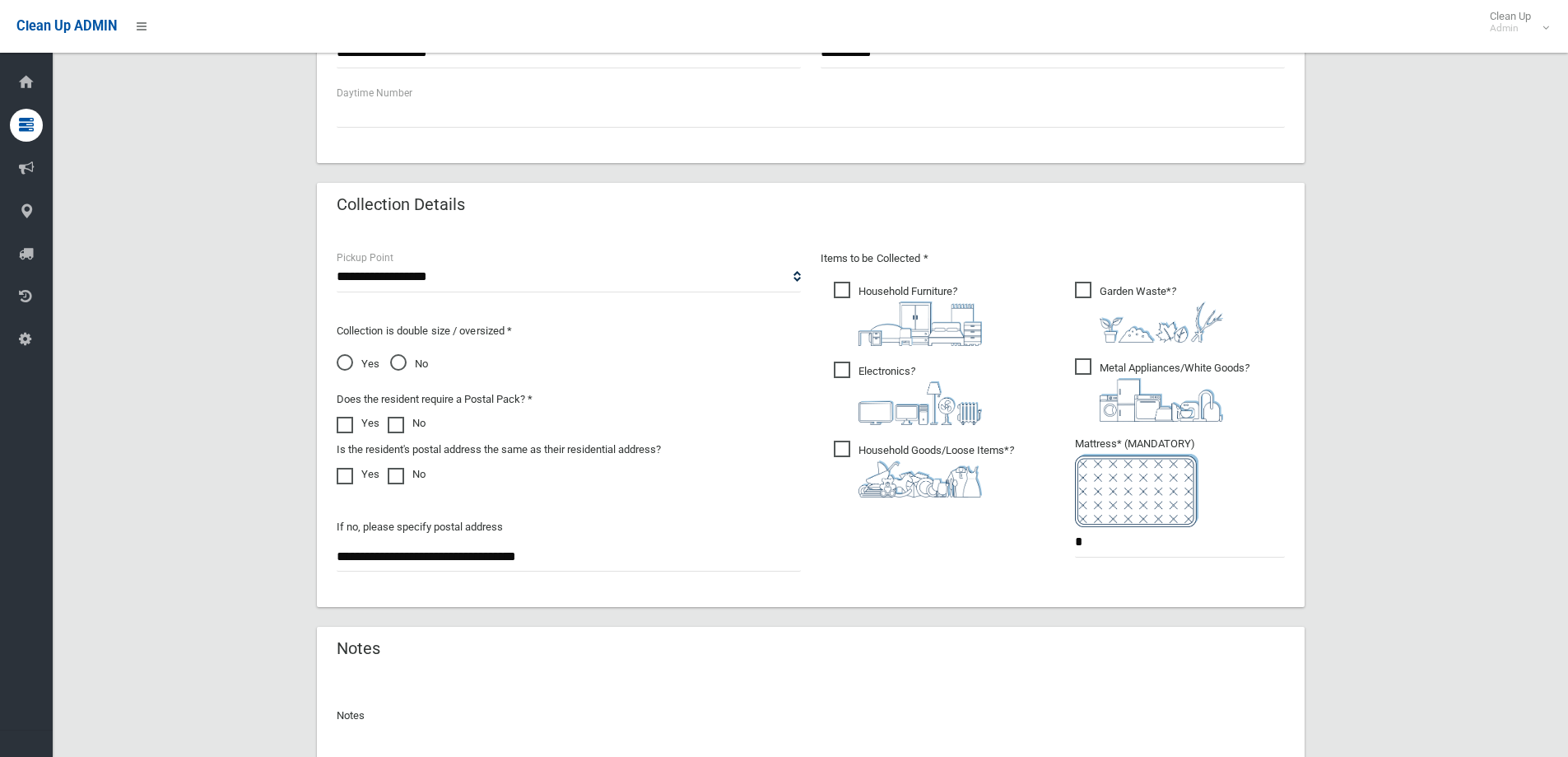
scroll to position [906, 0]
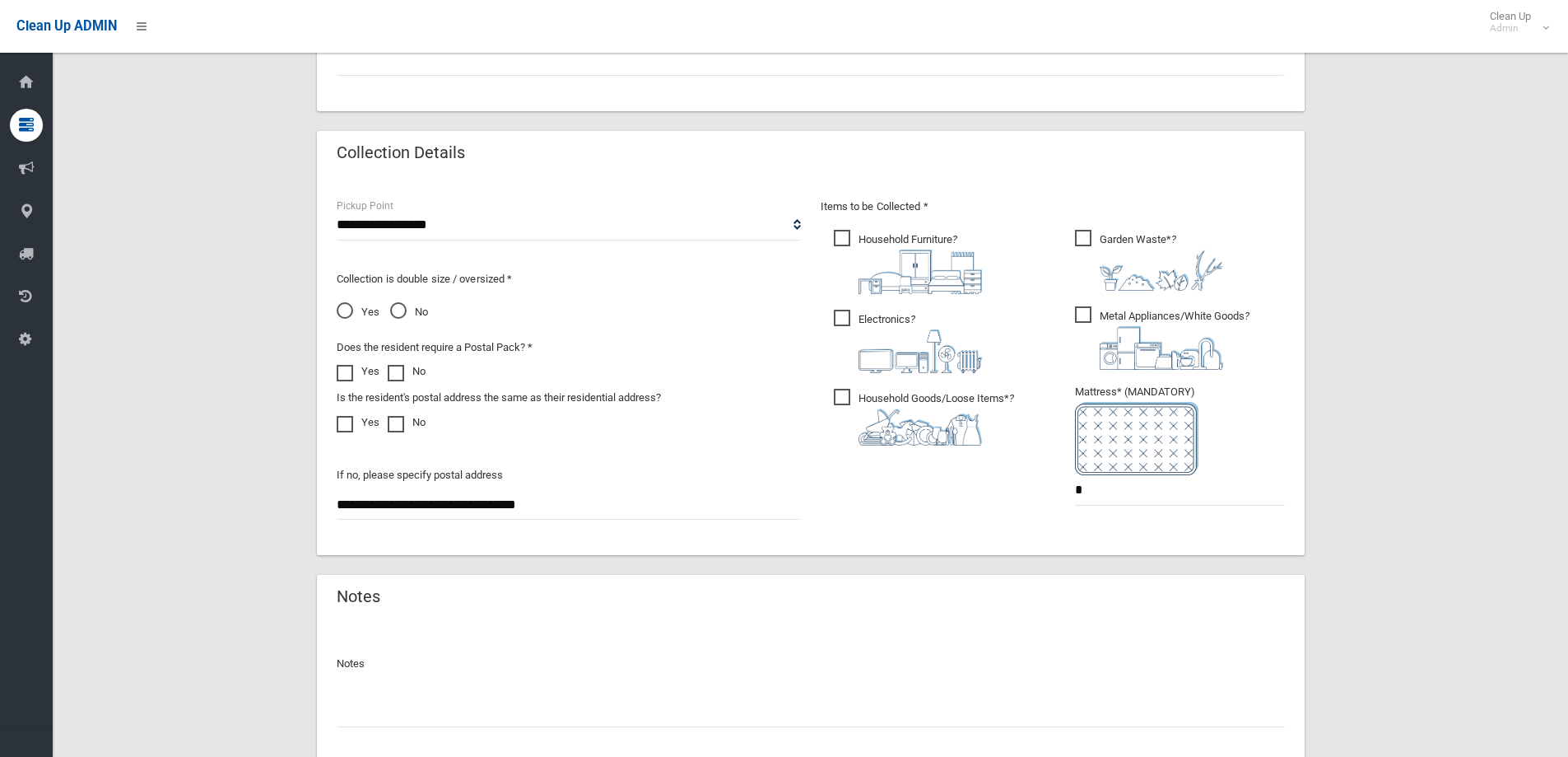
click at [881, 406] on span "Household Goods/Loose Items* ?" at bounding box center [924, 417] width 181 height 57
click at [920, 318] on span "Electronics ?" at bounding box center [908, 341] width 148 height 63
click at [883, 232] on span "Household Furniture ?" at bounding box center [908, 261] width 148 height 64
drag, startPoint x: 1110, startPoint y: 307, endPoint x: 1110, endPoint y: 317, distance: 10.0
click at [1110, 312] on span "Metal Appliances/White Goods ?" at bounding box center [1162, 338] width 175 height 63
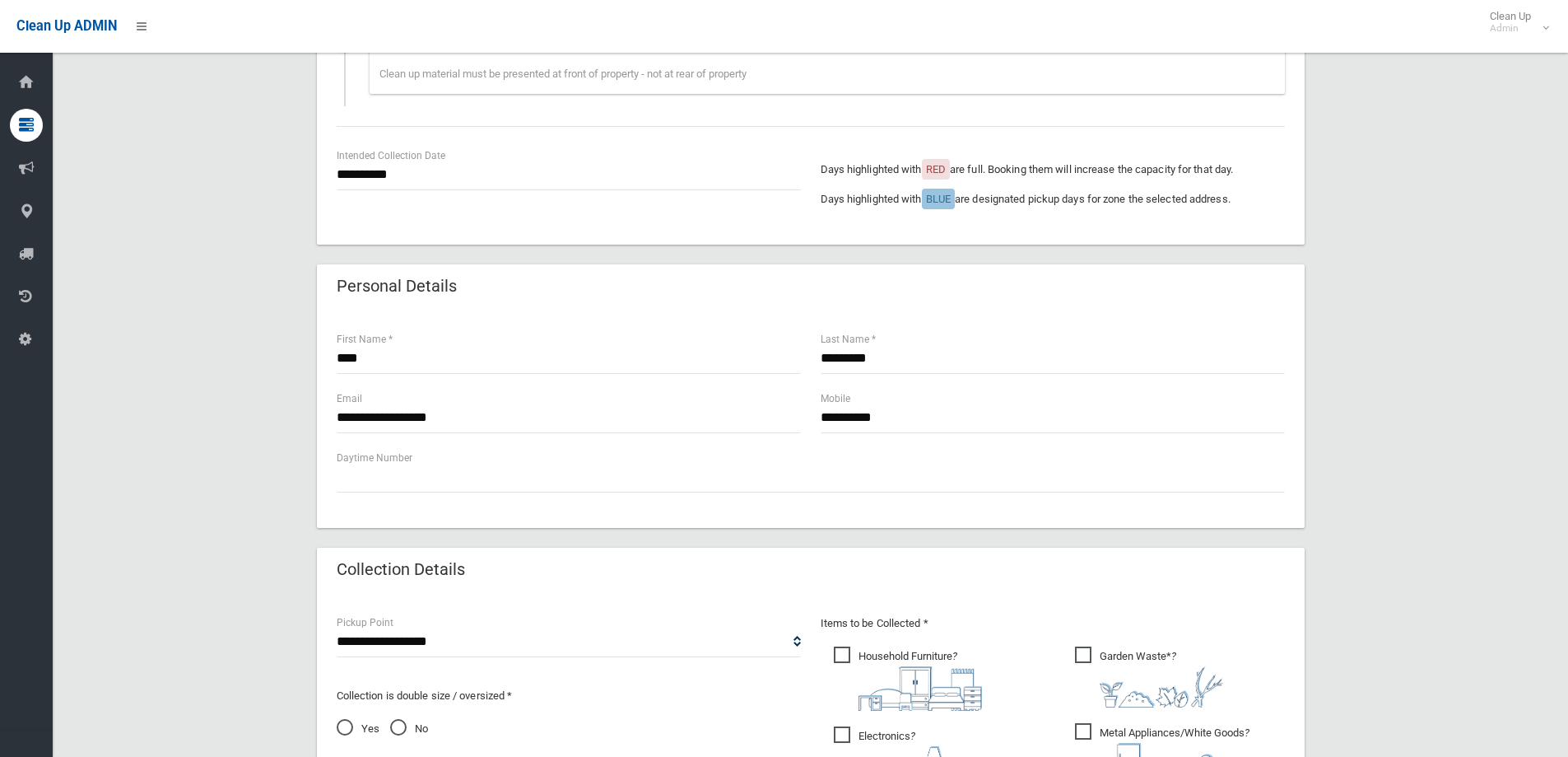
scroll to position [494, 0]
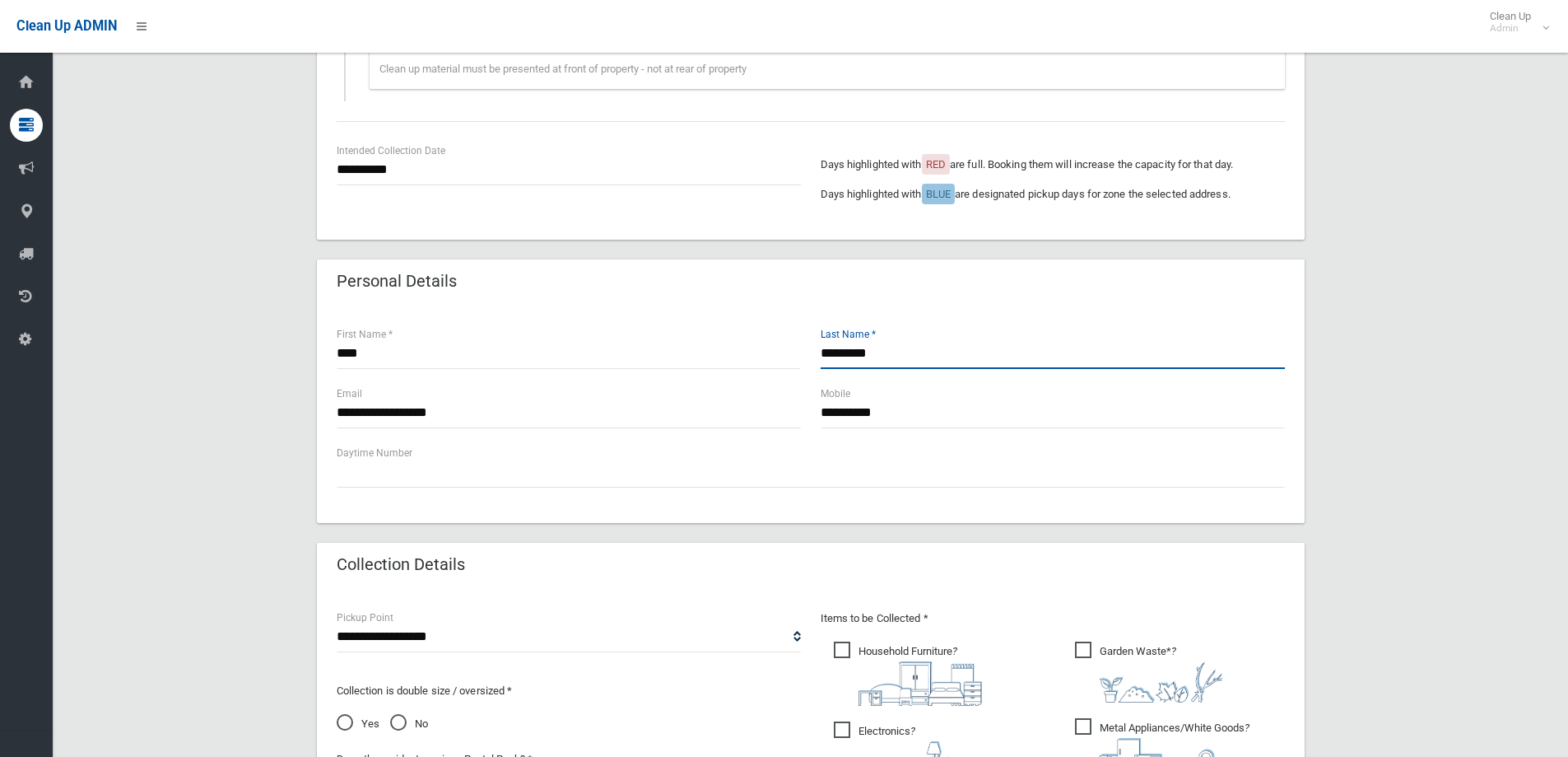
click at [907, 355] on input "*********" at bounding box center [1053, 353] width 465 height 31
drag, startPoint x: 908, startPoint y: 353, endPoint x: 700, endPoint y: 341, distance: 208.3
click at [700, 341] on div "**** First Name * ********* Last Name *" at bounding box center [811, 355] width 968 height 59
click at [949, 345] on input "*********" at bounding box center [1053, 353] width 465 height 31
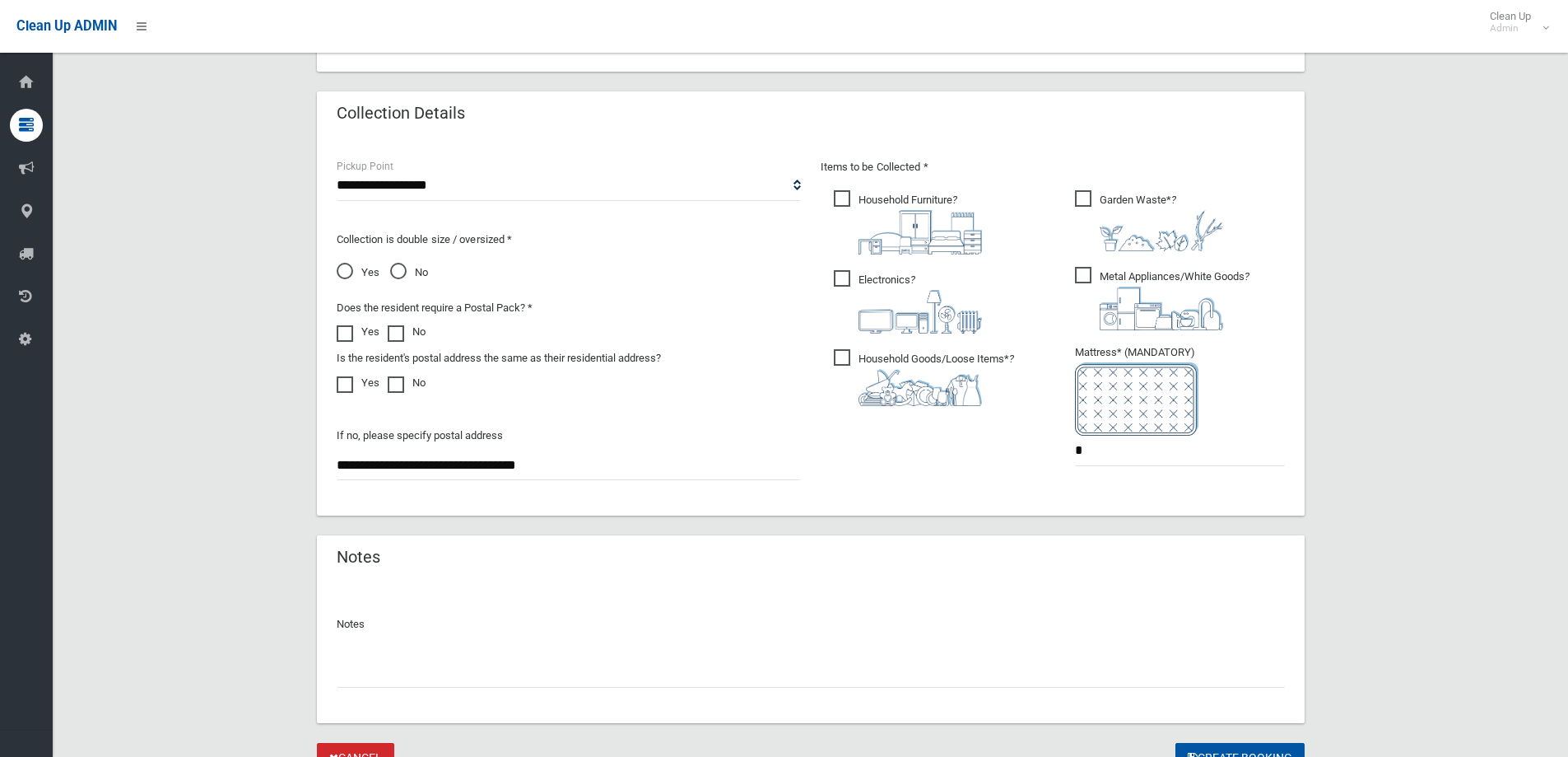
scroll to position [1021, 0]
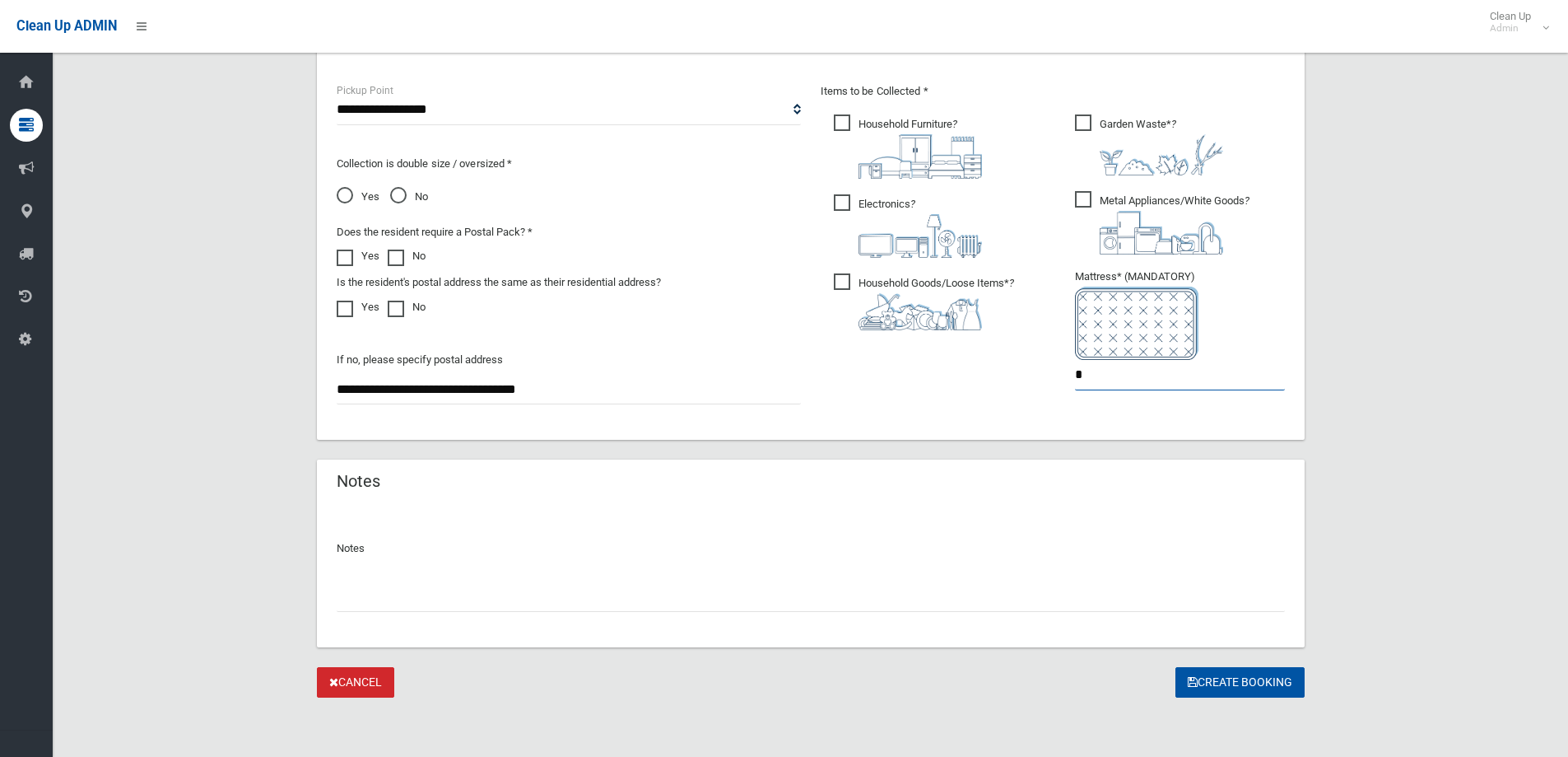
drag, startPoint x: 1112, startPoint y: 389, endPoint x: 978, endPoint y: 385, distance: 134.1
click at [978, 385] on div "Items to be Collected * Household Furniture ? *" at bounding box center [1053, 247] width 484 height 331
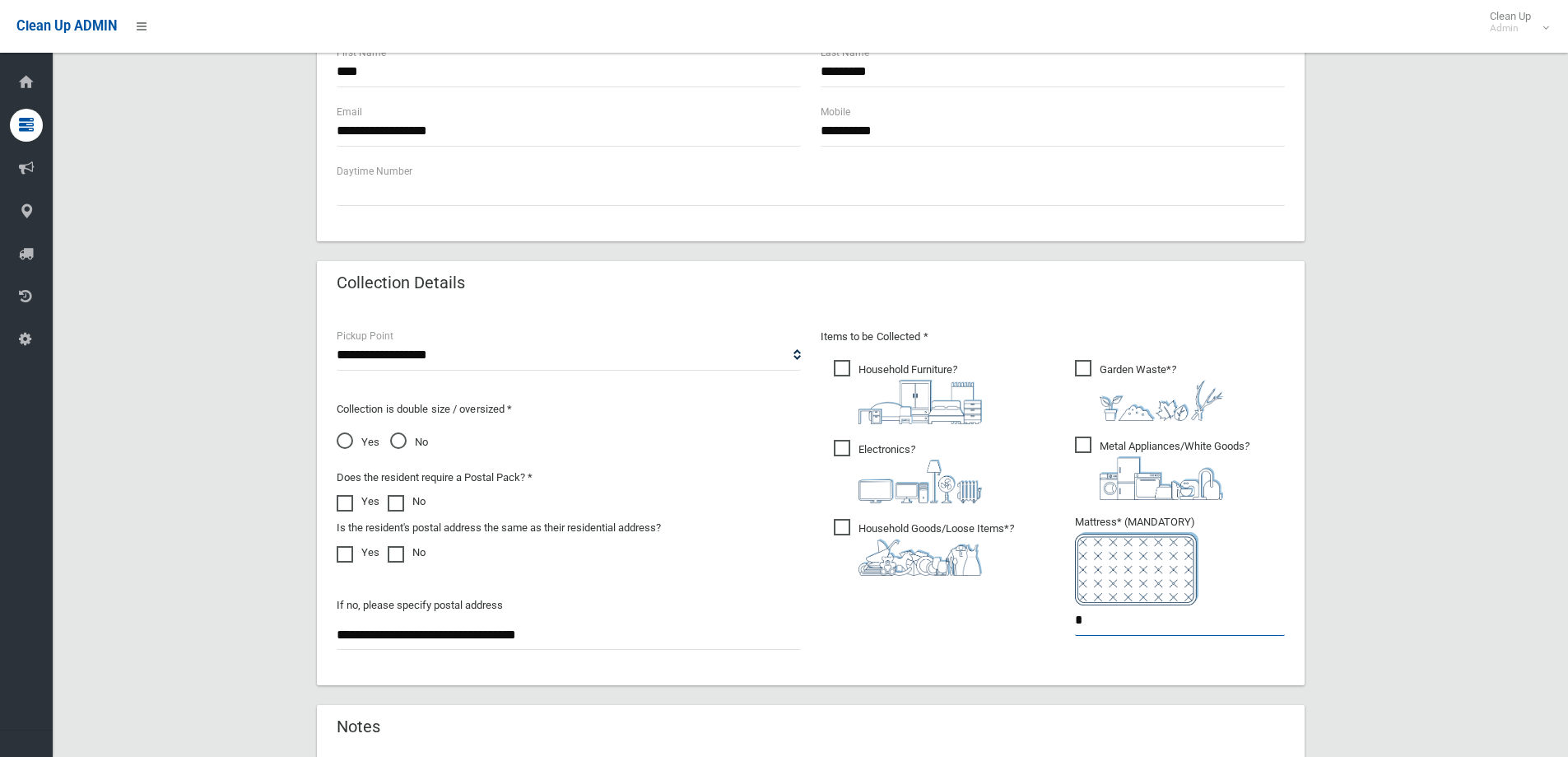
scroll to position [774, 0]
type input "*"
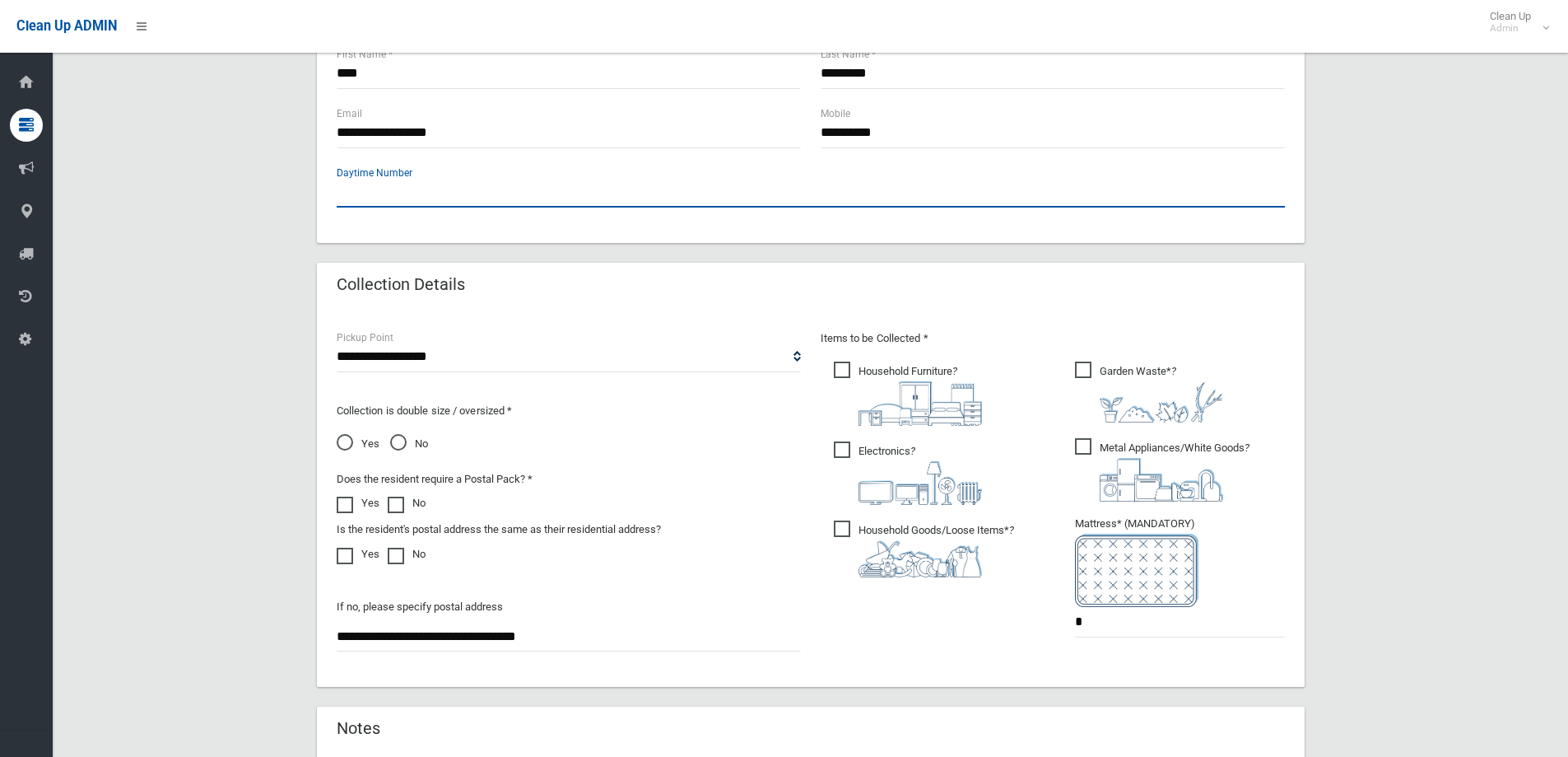
click at [514, 199] on input "text" at bounding box center [810, 192] width 948 height 31
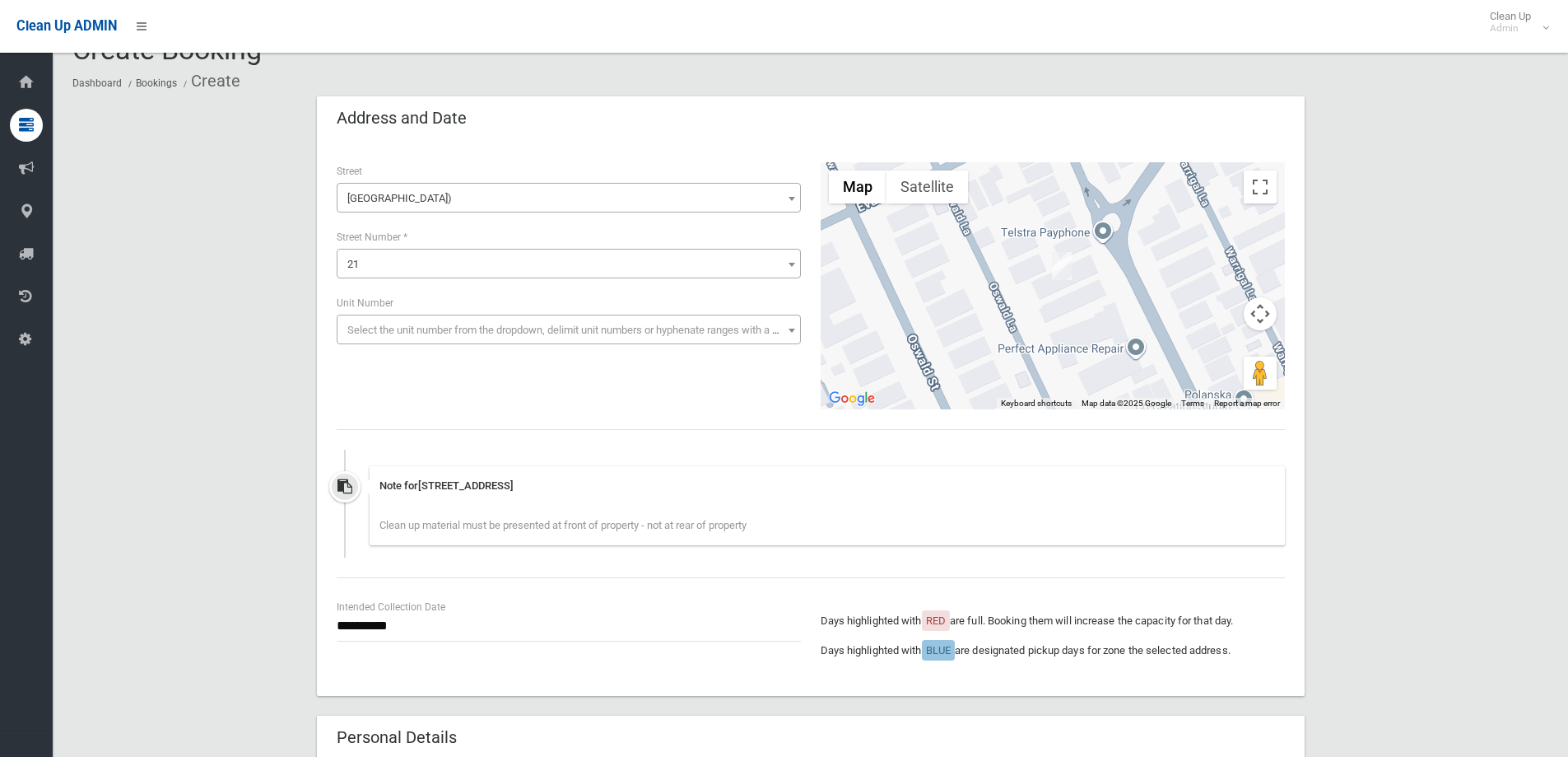
scroll to position [0, 0]
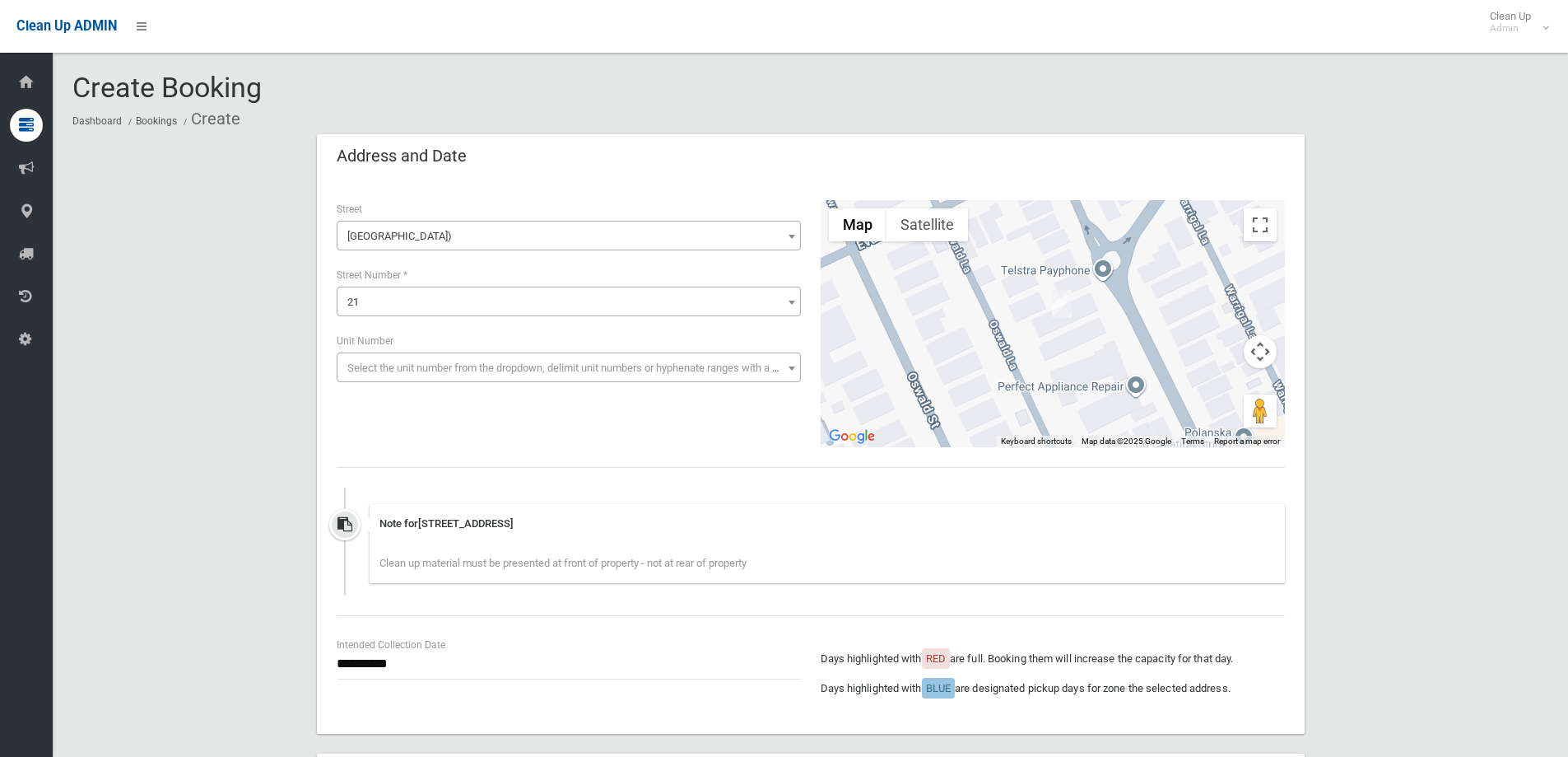
drag, startPoint x: 774, startPoint y: 556, endPoint x: 383, endPoint y: 510, distance: 393.7
click at [383, 510] on div "Note for 21 Wonga Street, CANTERBURY NSW 2193 Clean up material must be present…" at bounding box center [827, 543] width 915 height 79
click at [380, 473] on div "**********" at bounding box center [811, 457] width 988 height 553
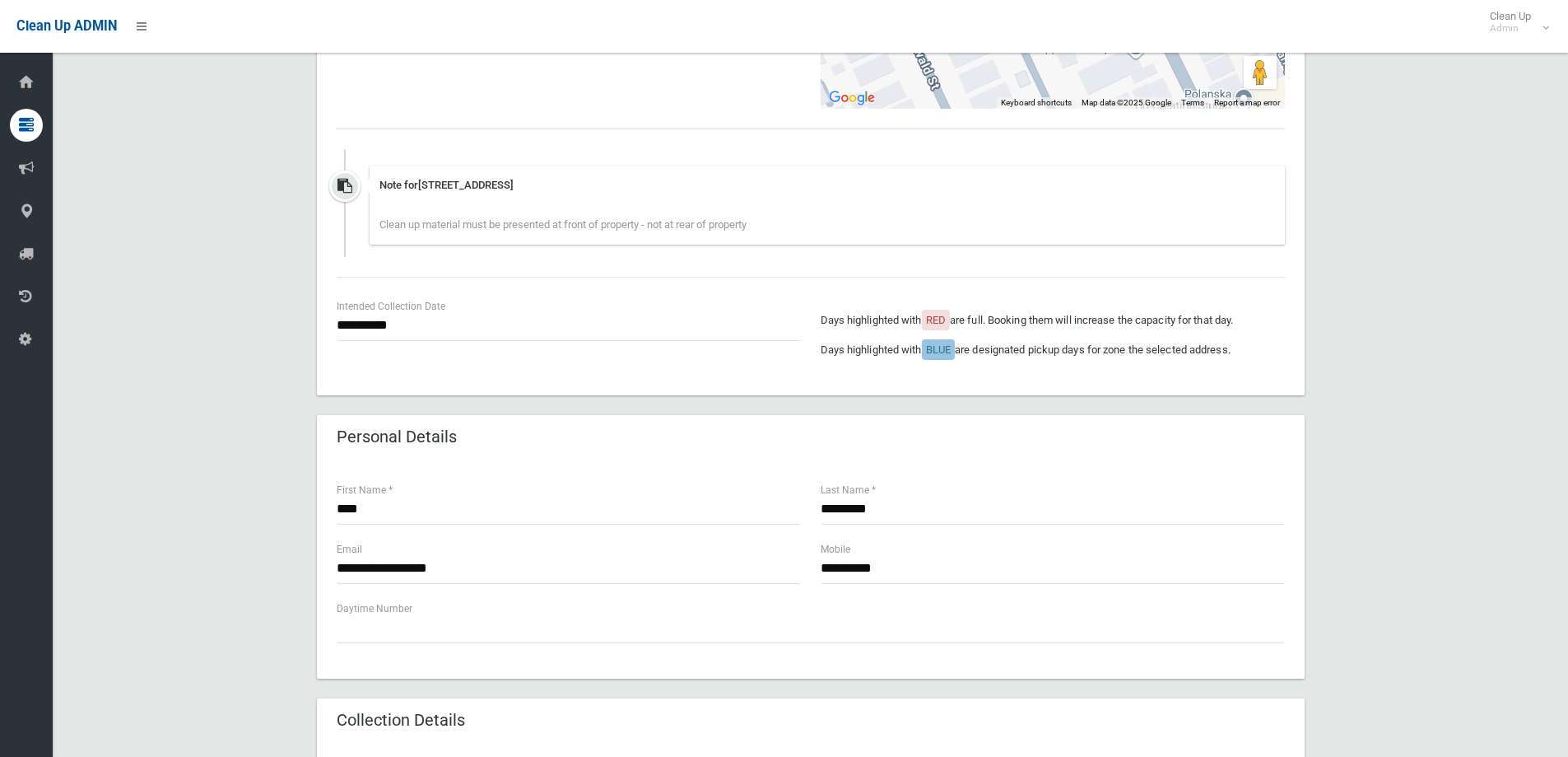
scroll to position [576, 0]
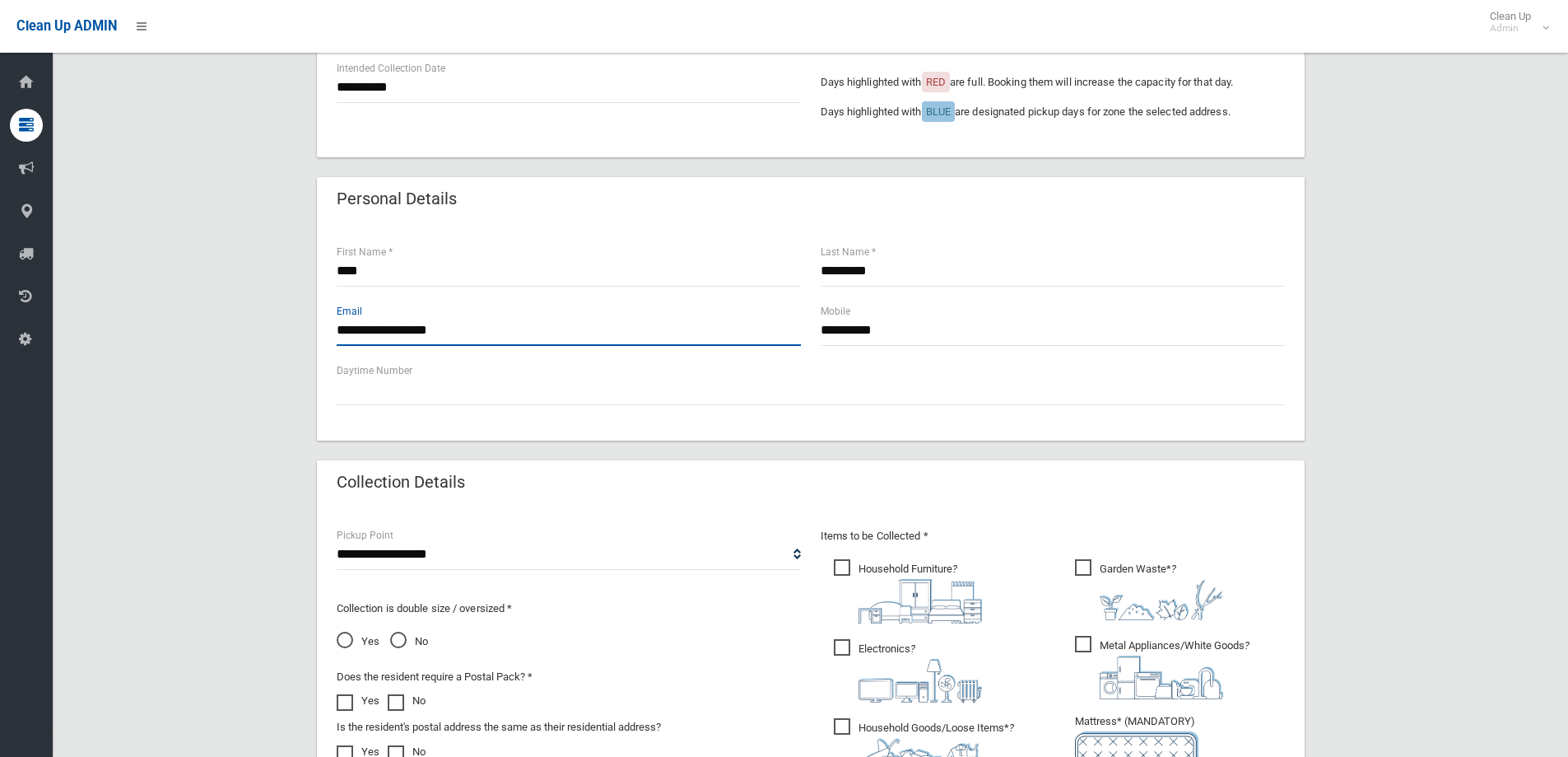
click at [623, 343] on input "**********" at bounding box center [569, 331] width 465 height 31
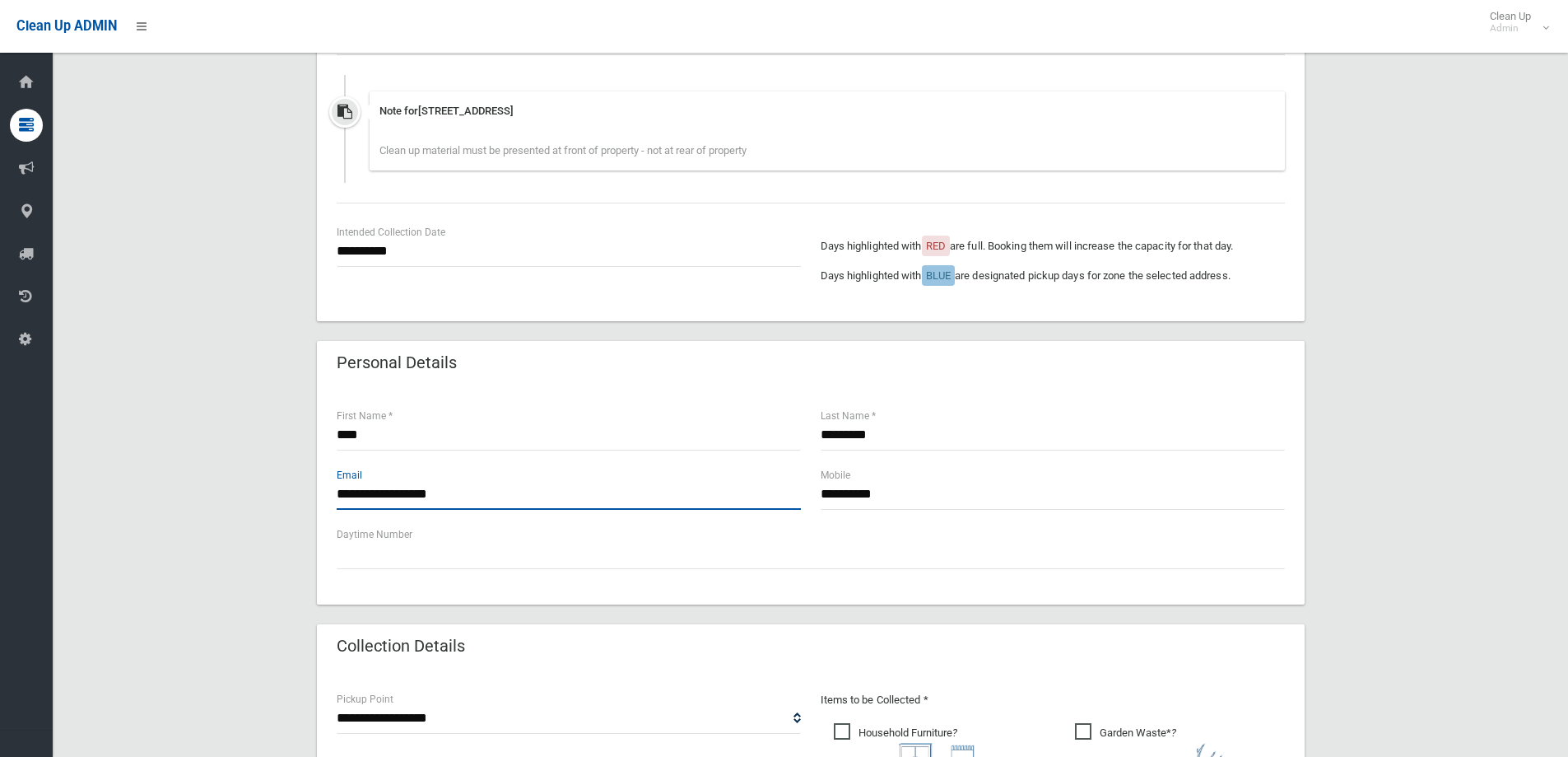
scroll to position [411, 0]
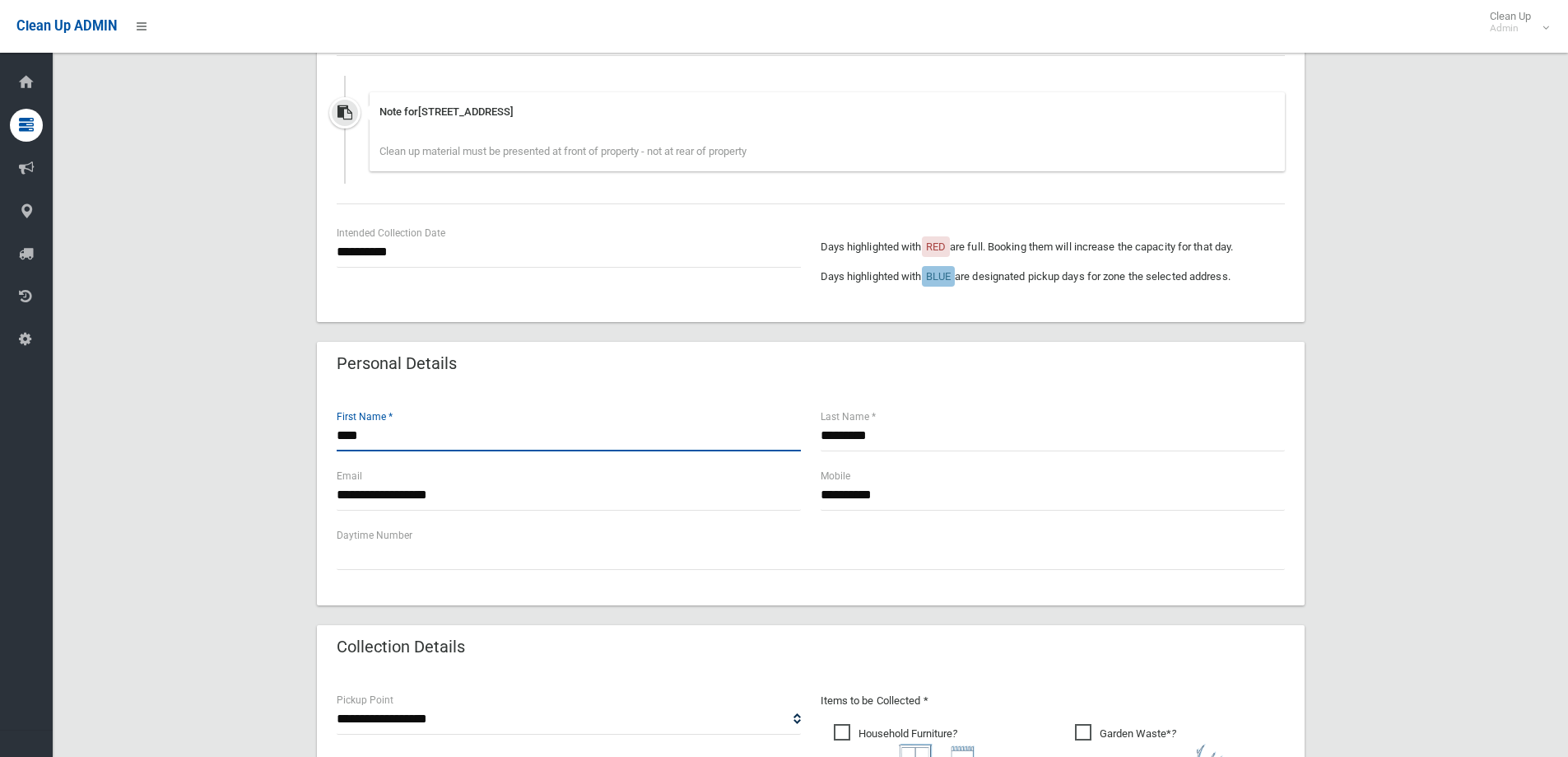
click at [771, 426] on input "****" at bounding box center [569, 436] width 465 height 31
drag, startPoint x: 726, startPoint y: 428, endPoint x: 340, endPoint y: 401, distance: 386.9
click at [253, 401] on div "**********" at bounding box center [810, 515] width 1476 height 1584
click at [394, 396] on div "**********" at bounding box center [811, 496] width 988 height 217
drag, startPoint x: 464, startPoint y: 352, endPoint x: 279, endPoint y: 361, distance: 185.2
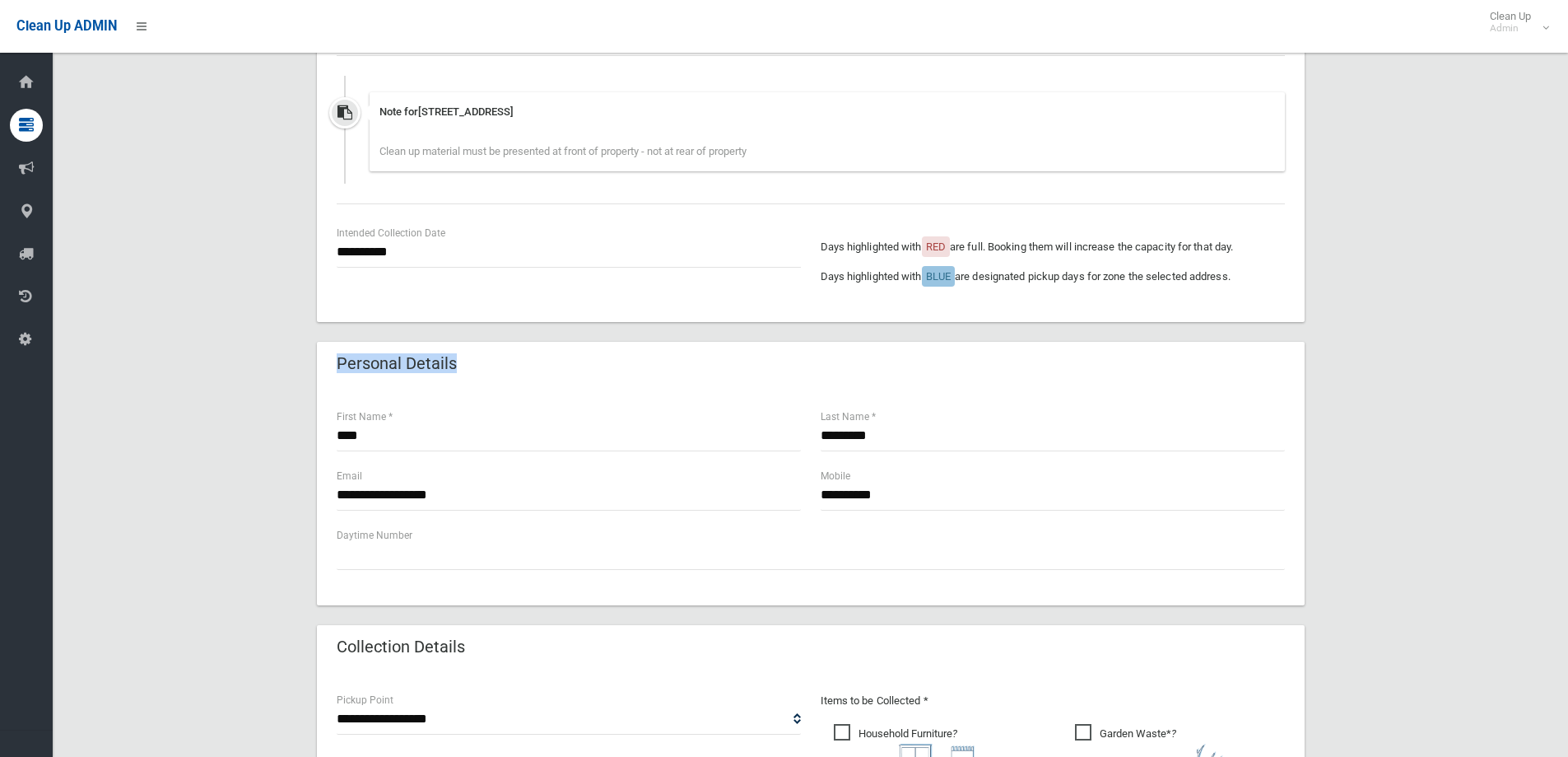
click at [279, 361] on div "**********" at bounding box center [810, 515] width 1476 height 1584
click at [507, 358] on div "Personal Details" at bounding box center [811, 364] width 988 height 46
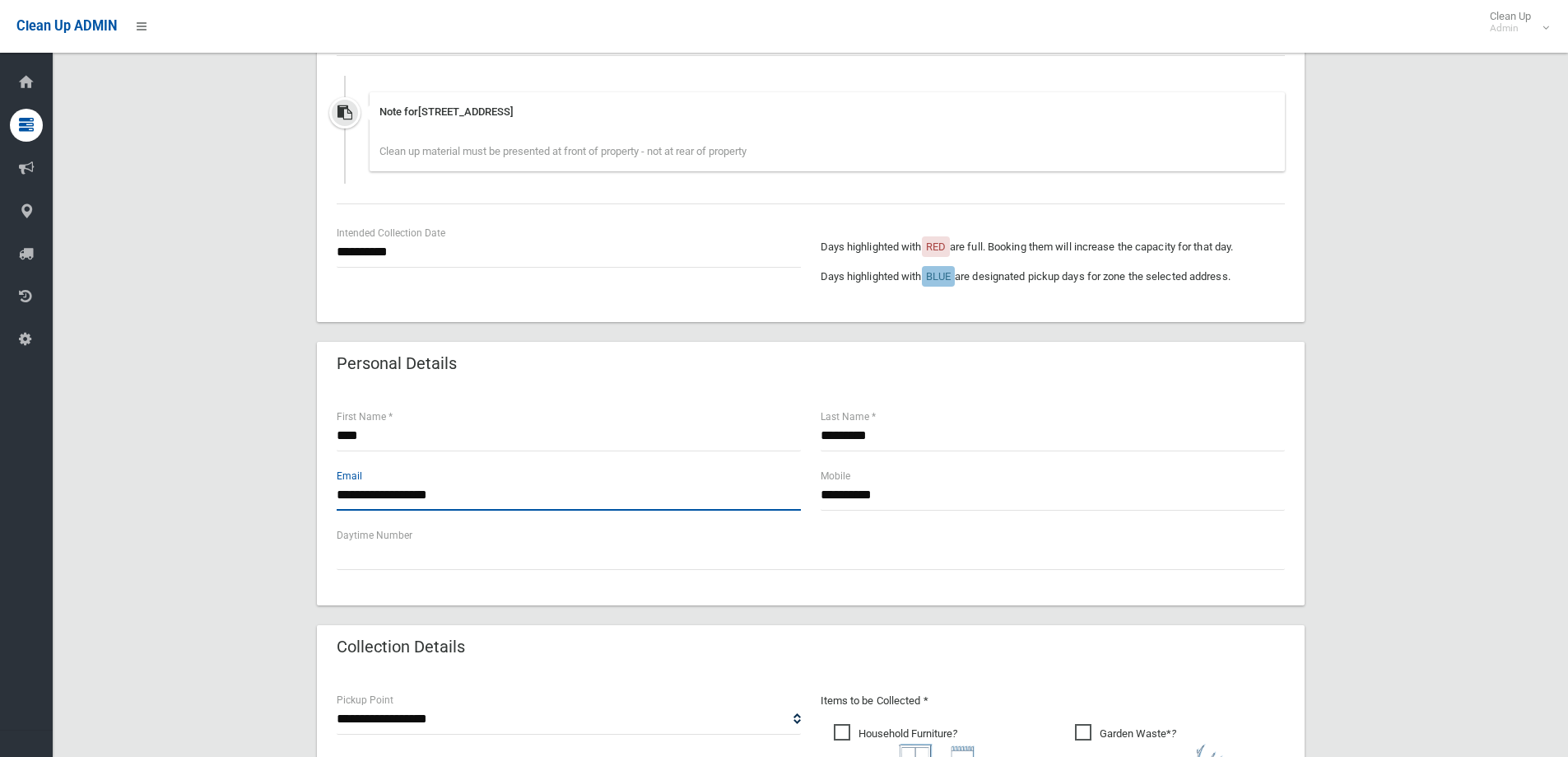
click at [505, 493] on input "**********" at bounding box center [569, 495] width 465 height 31
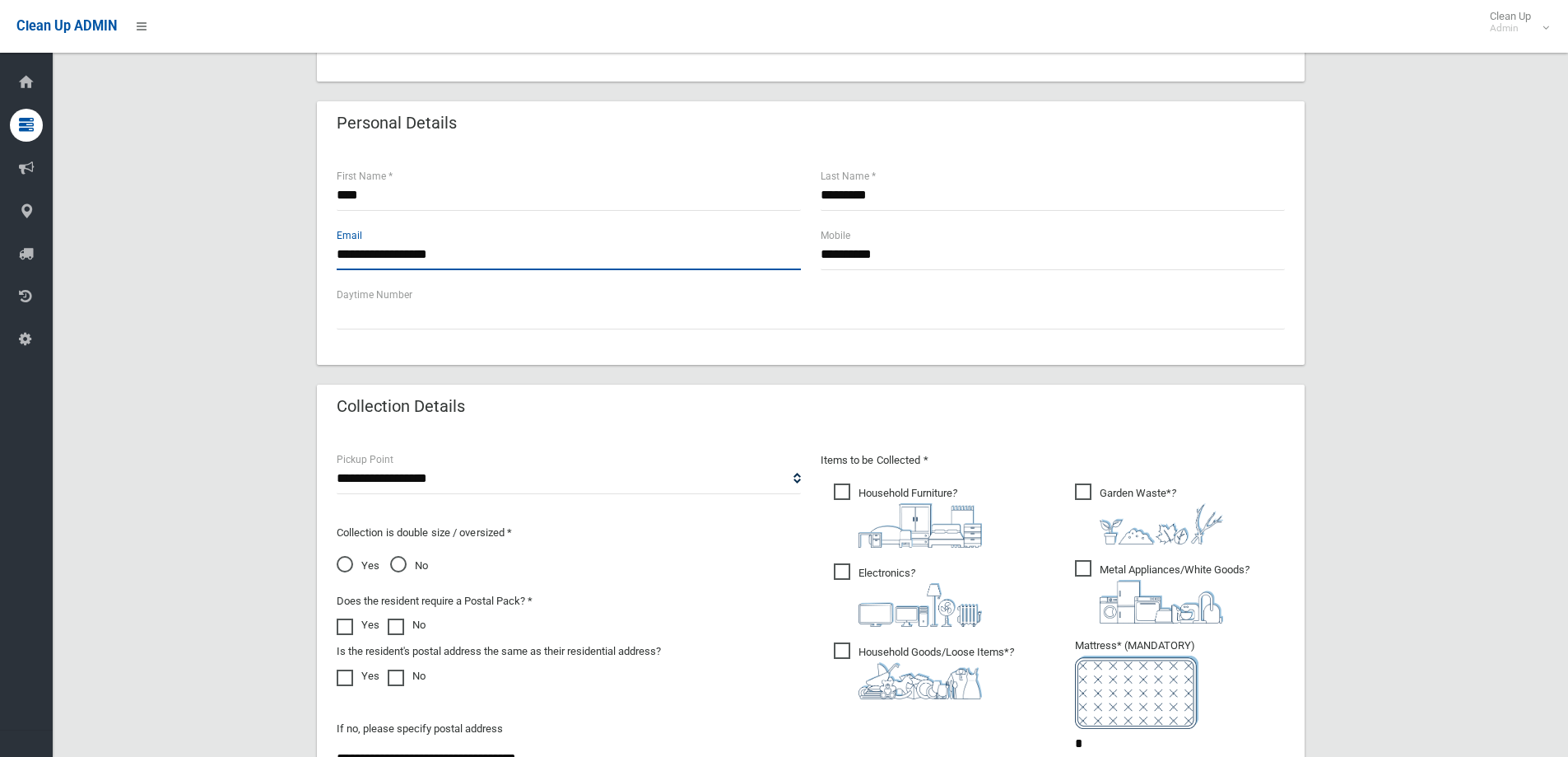
scroll to position [659, 0]
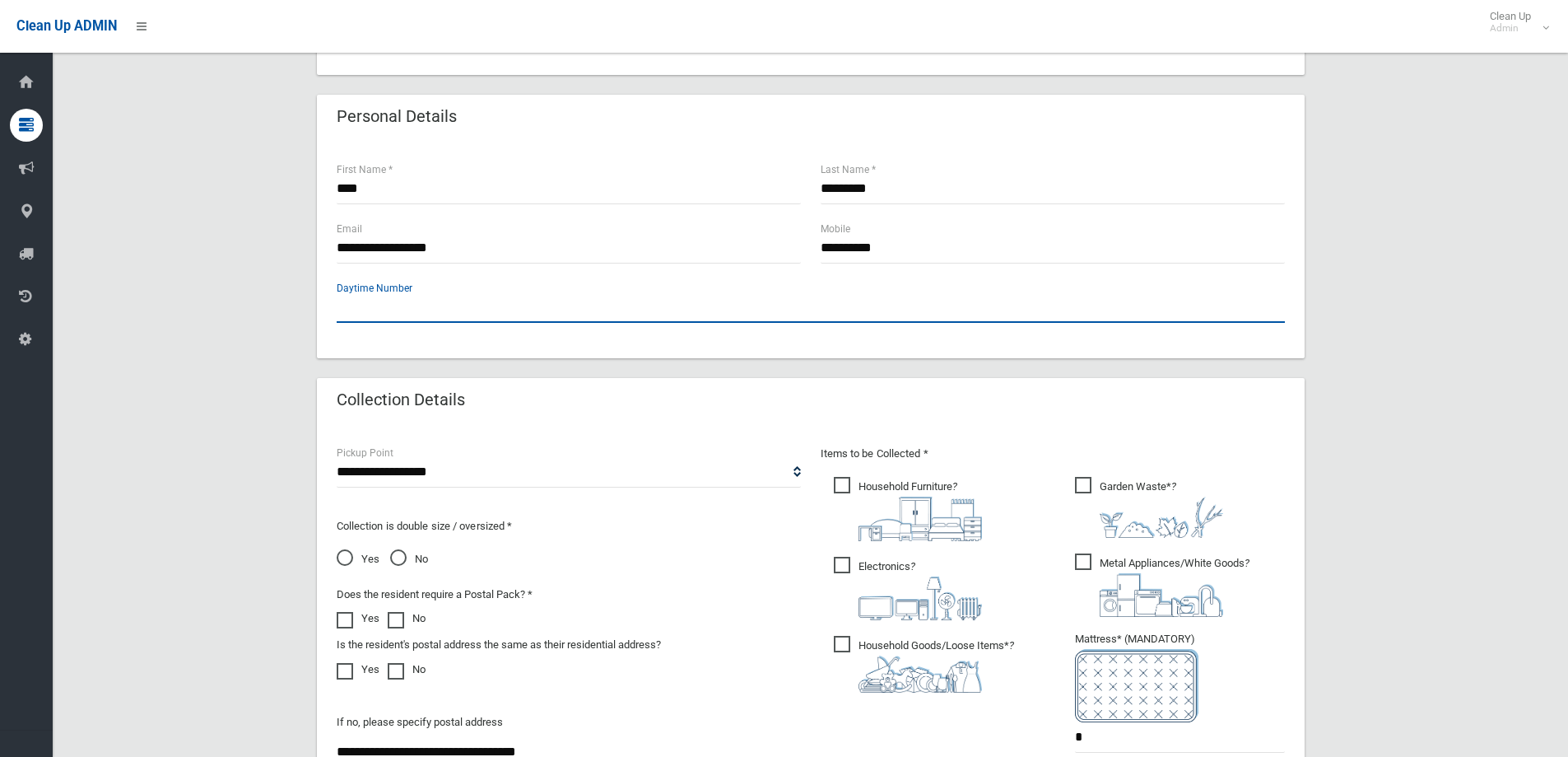
click at [710, 312] on input "text" at bounding box center [810, 307] width 948 height 31
click at [323, 314] on div "**********" at bounding box center [811, 249] width 988 height 217
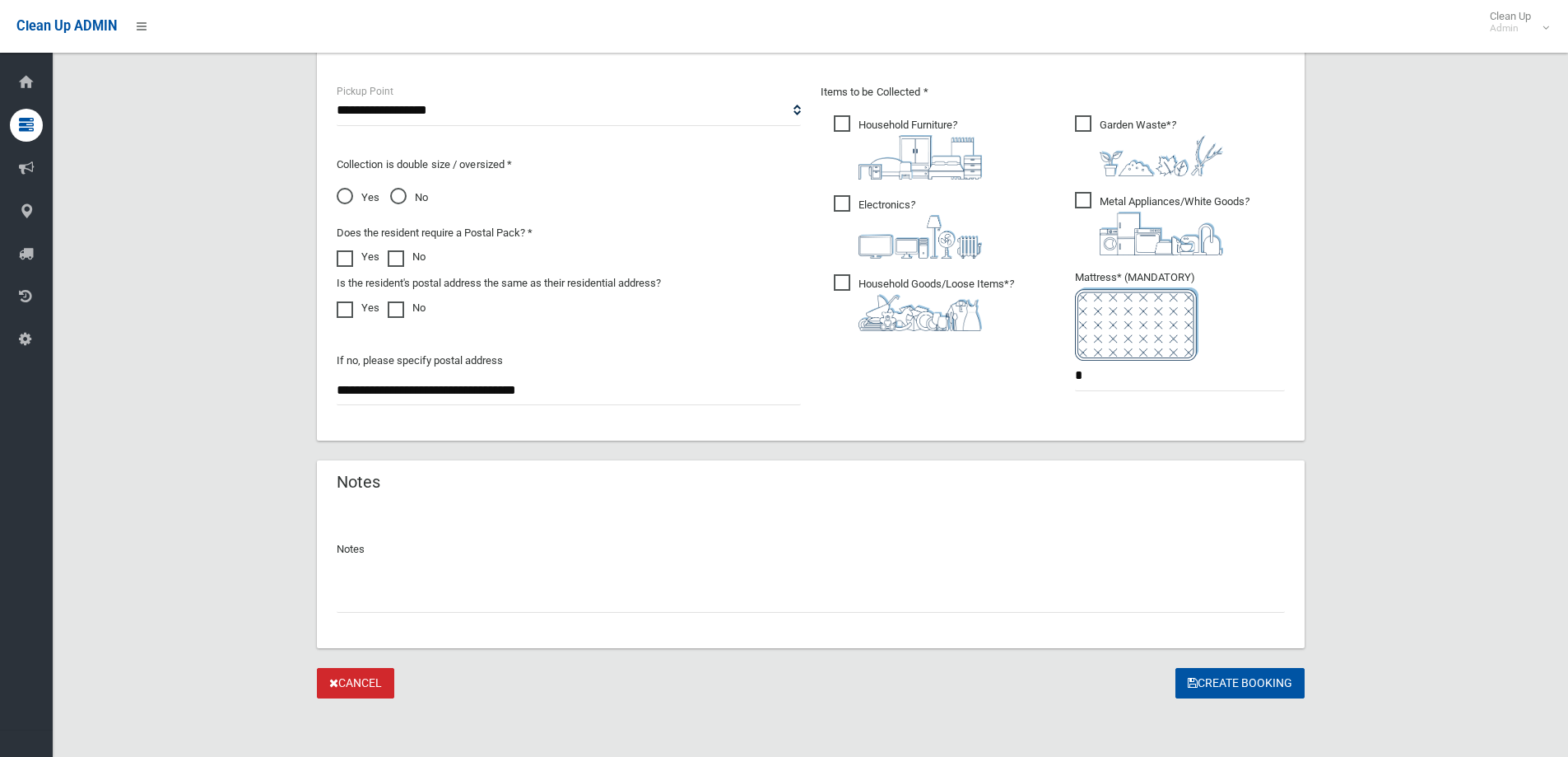
scroll to position [1021, 0]
click at [613, 591] on input "text" at bounding box center [810, 596] width 948 height 31
click at [836, 411] on div "Items to be Collected * Household Furniture ? *" at bounding box center [1053, 247] width 484 height 331
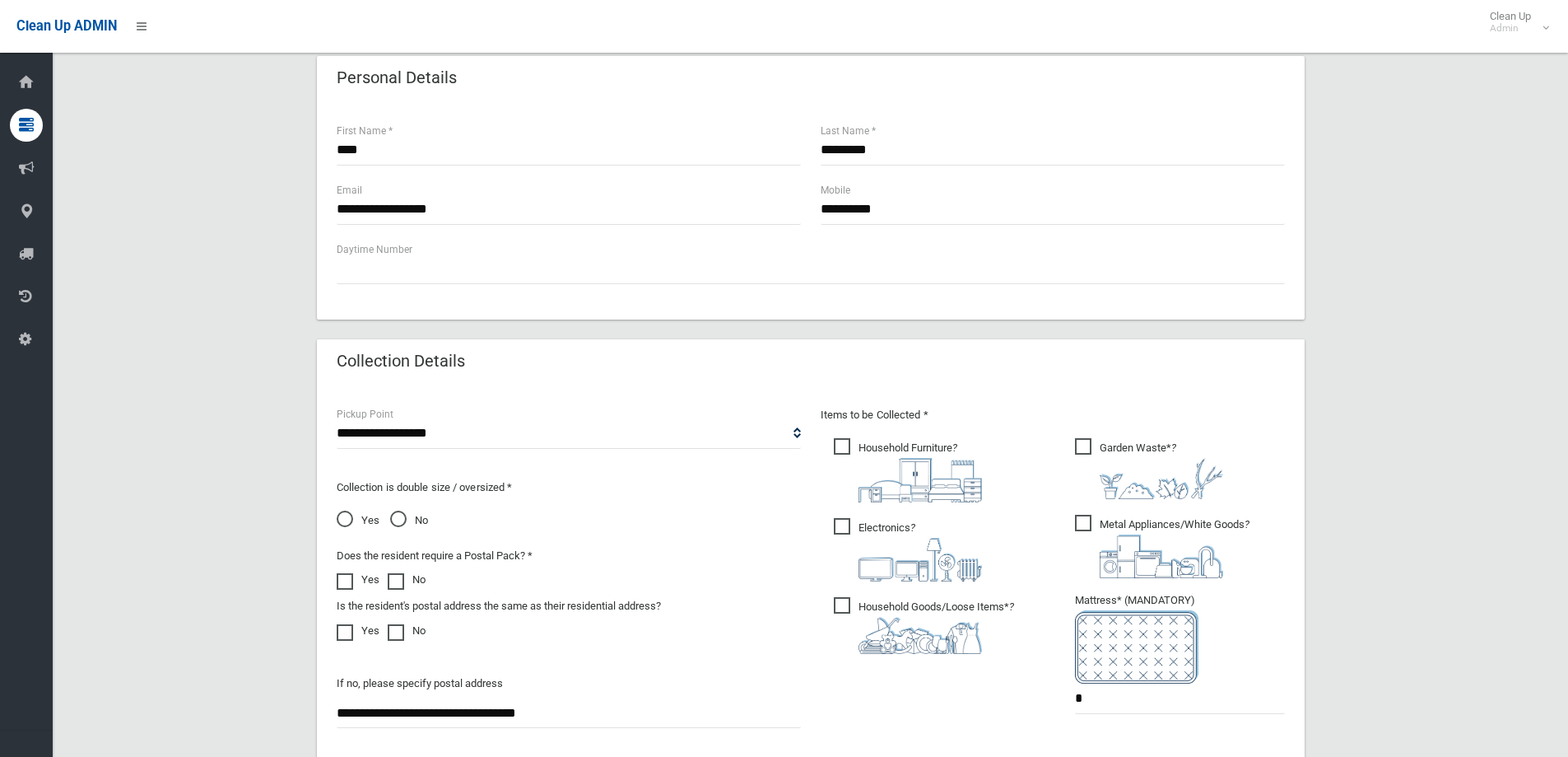
scroll to position [741, 0]
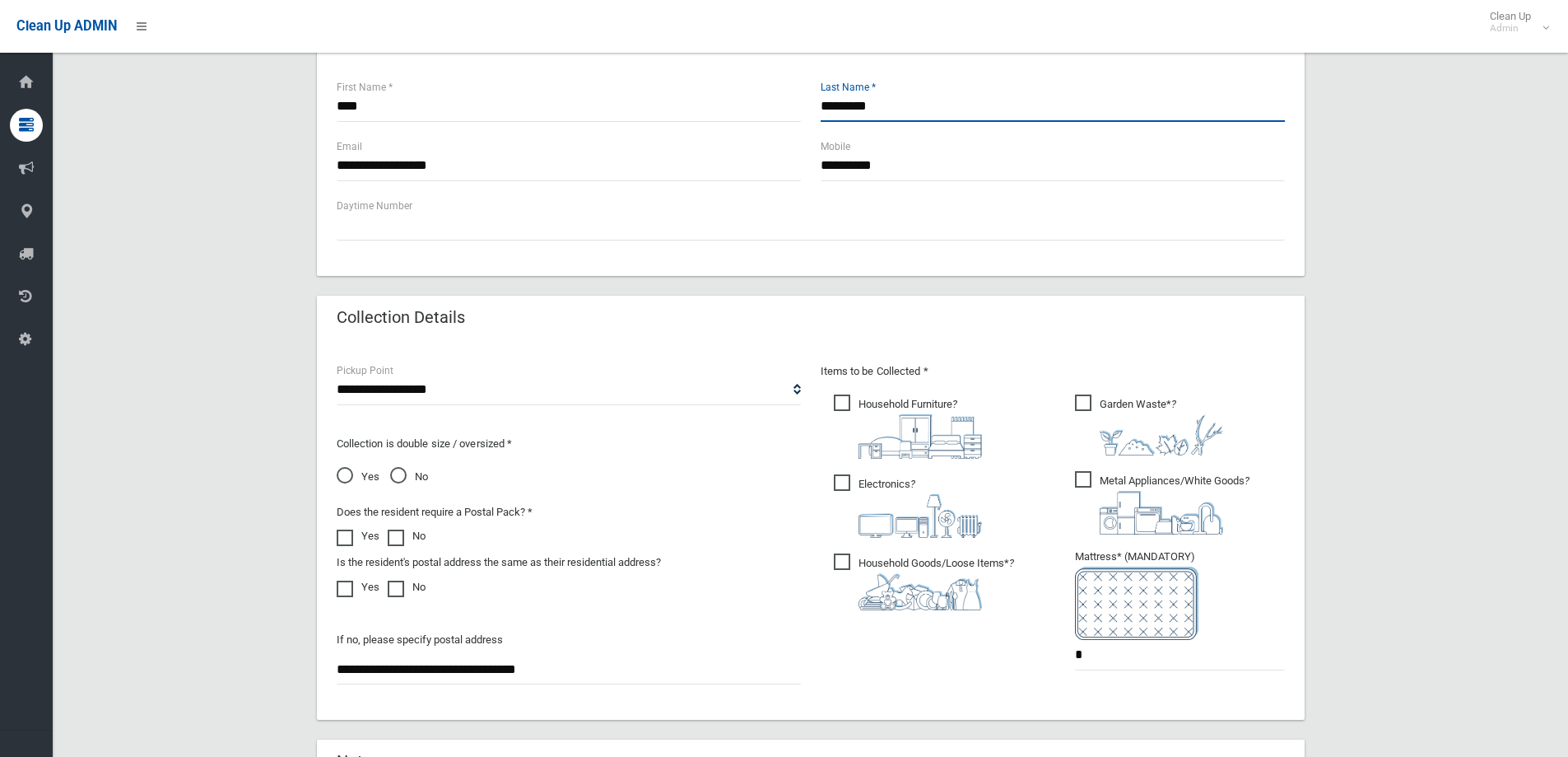
drag, startPoint x: 884, startPoint y: 104, endPoint x: 799, endPoint y: 100, distance: 85.1
click at [799, 100] on div "**** First Name * ********* Last Name *" at bounding box center [811, 107] width 968 height 59
click at [896, 105] on input "*********" at bounding box center [1053, 107] width 465 height 31
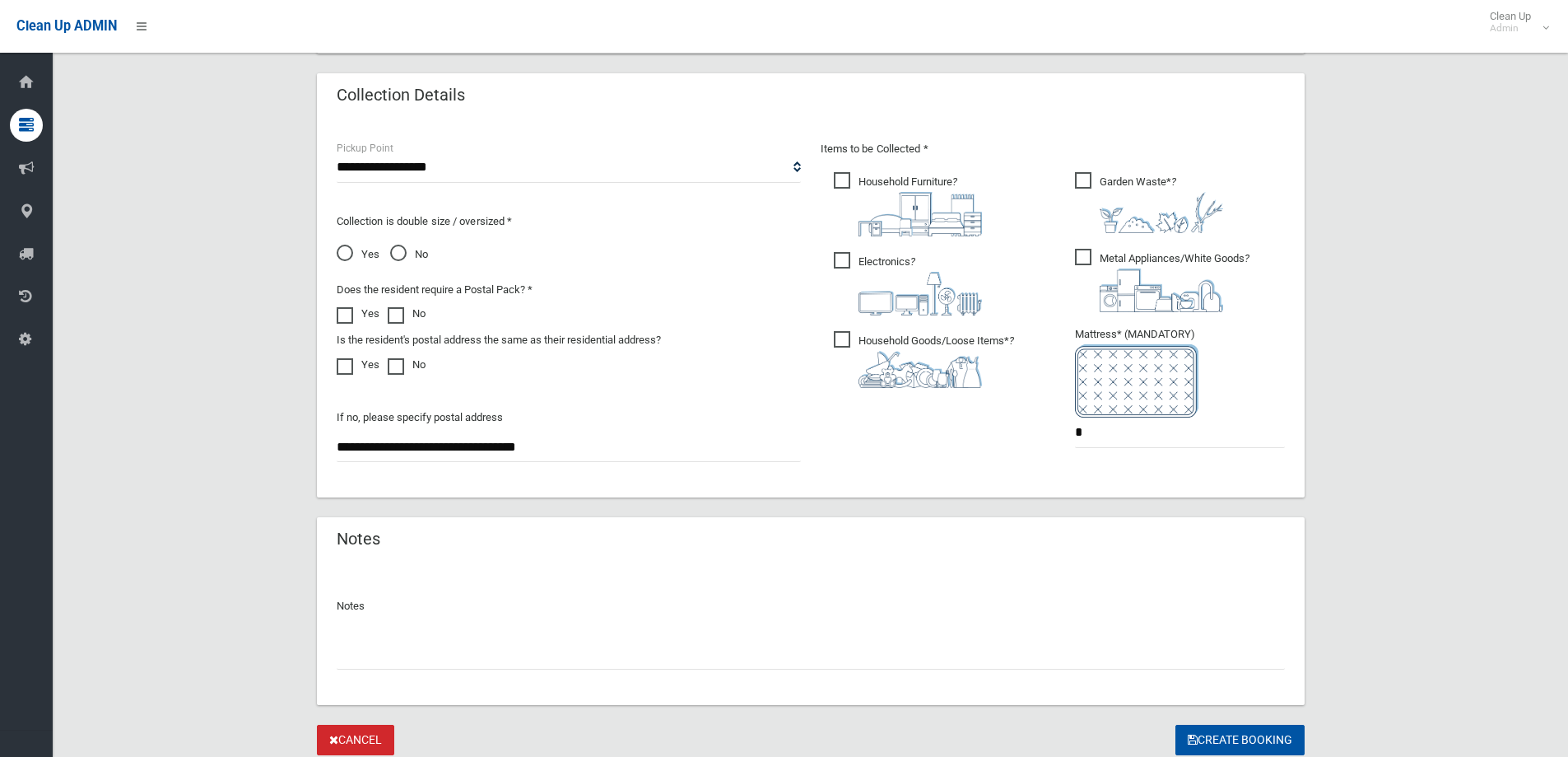
scroll to position [1021, 0]
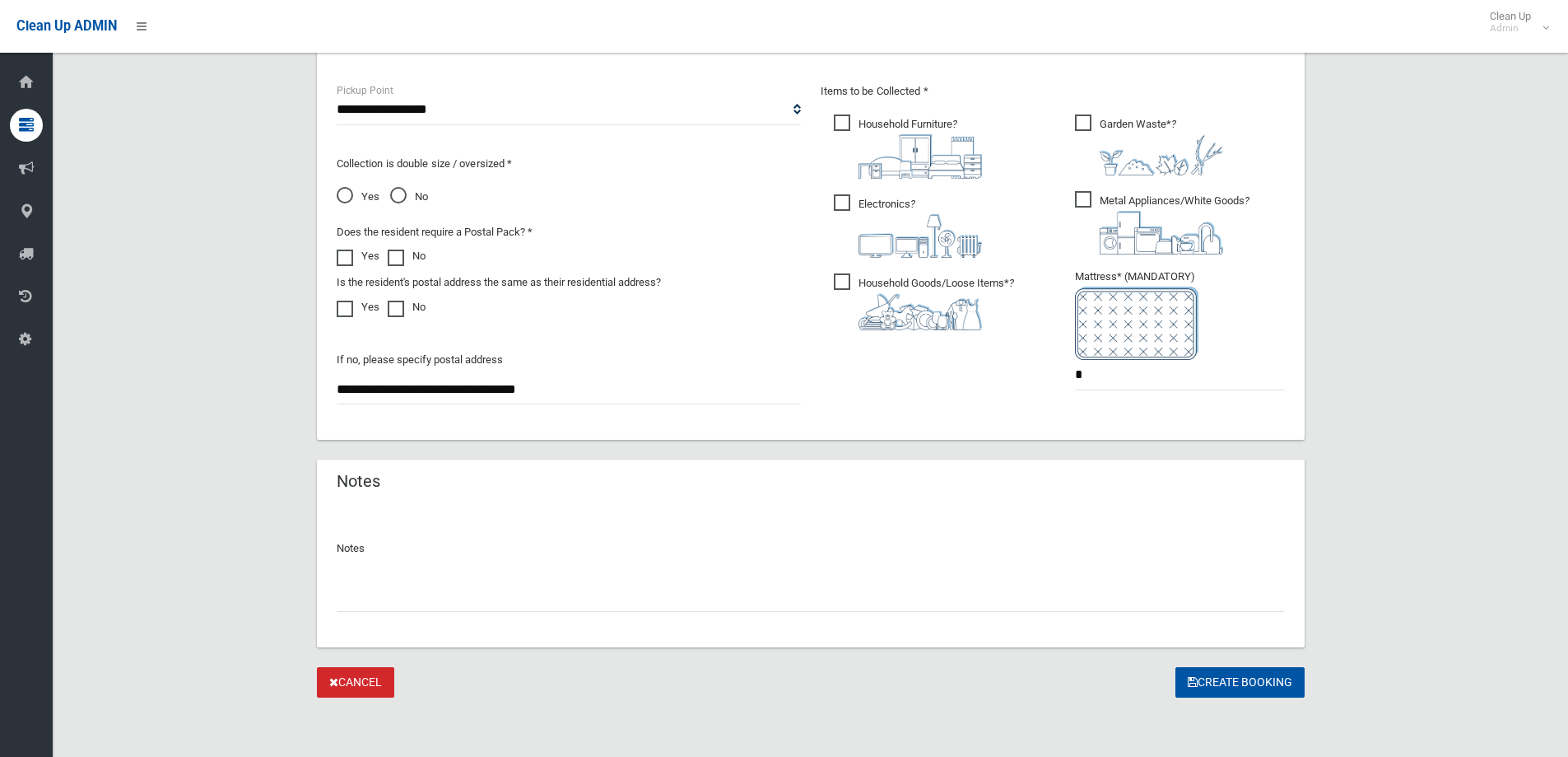
click at [371, 682] on link "Cancel" at bounding box center [356, 682] width 77 height 31
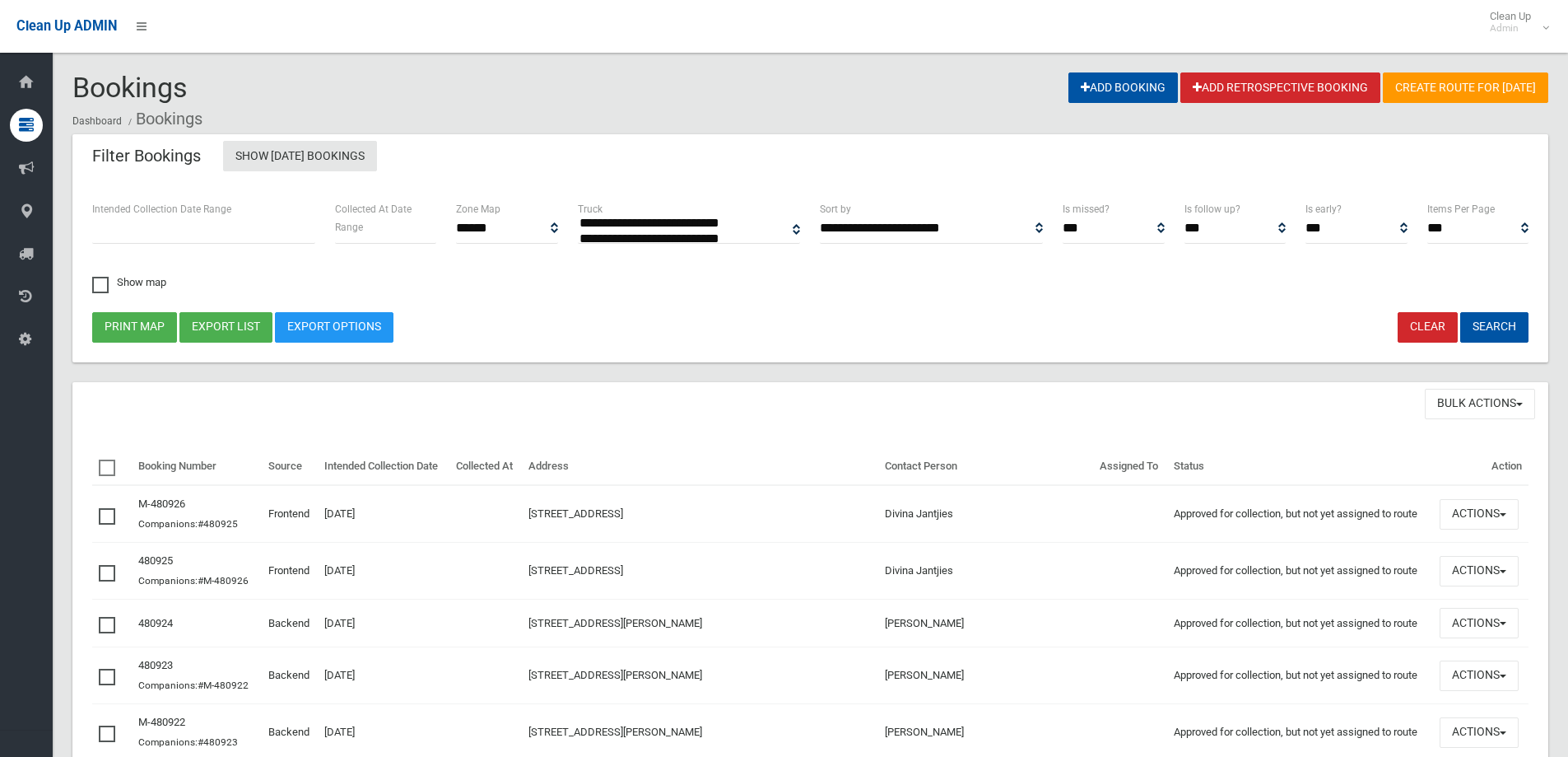
select select
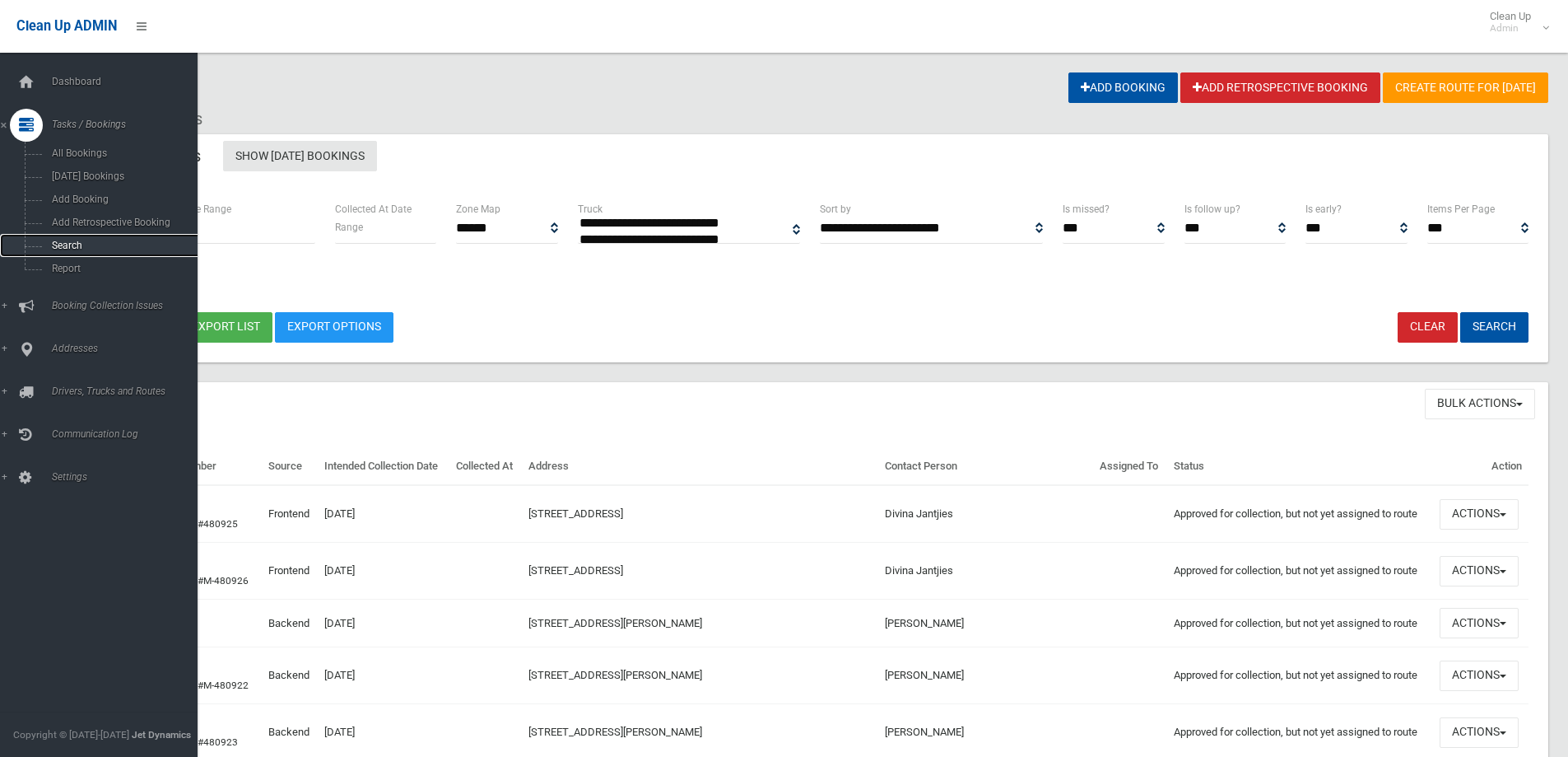
click at [68, 252] on link "Search" at bounding box center [105, 246] width 210 height 23
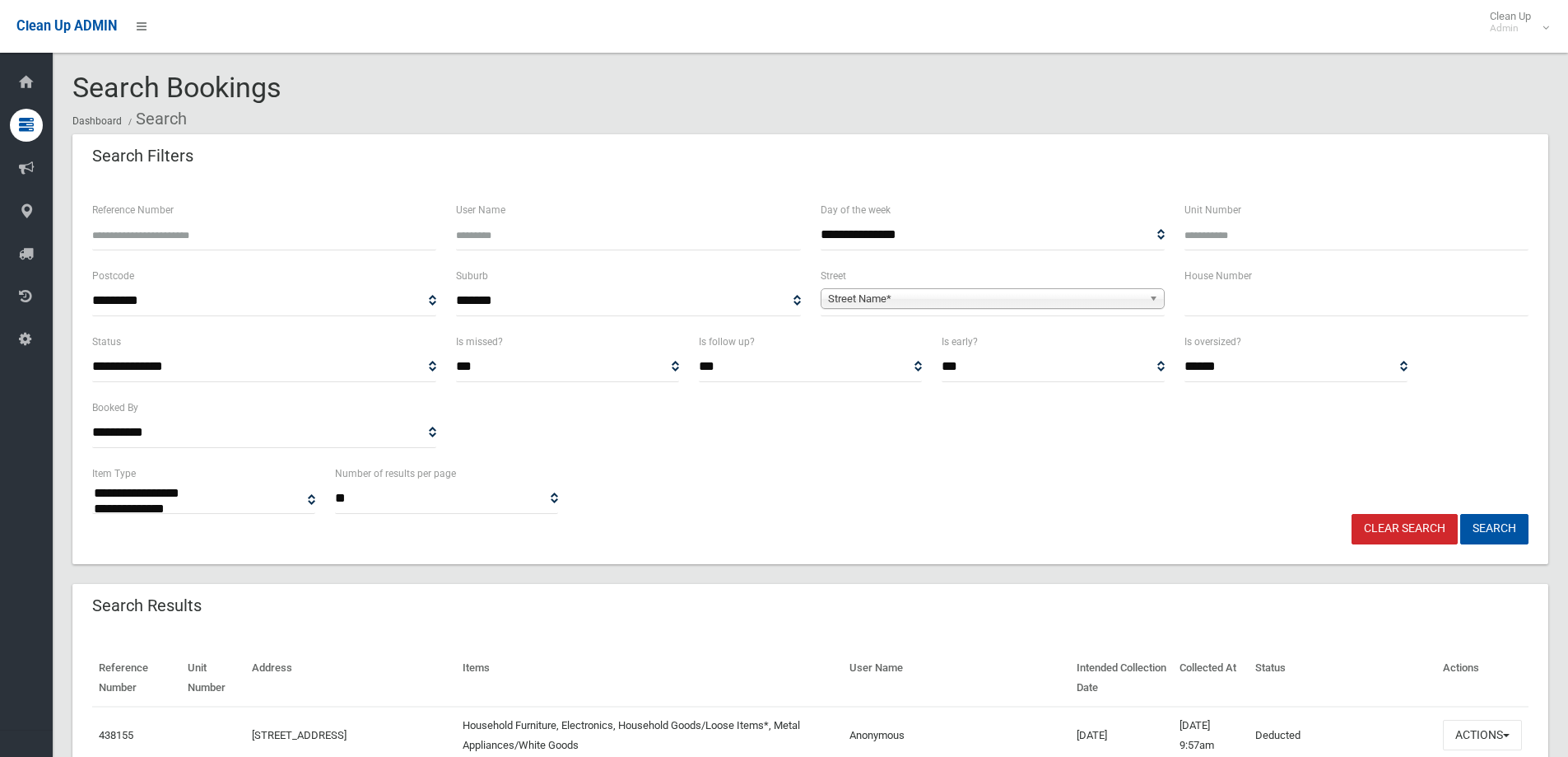
select select
click at [1035, 111] on ol "Dashboard Search" at bounding box center [810, 119] width 1476 height 31
drag, startPoint x: 282, startPoint y: 92, endPoint x: 73, endPoint y: 87, distance: 209.1
click at [74, 87] on div "Search Bookings Dashboard Search" at bounding box center [810, 103] width 1476 height 62
click at [72, 87] on span "Search Bookings" at bounding box center [177, 87] width 209 height 33
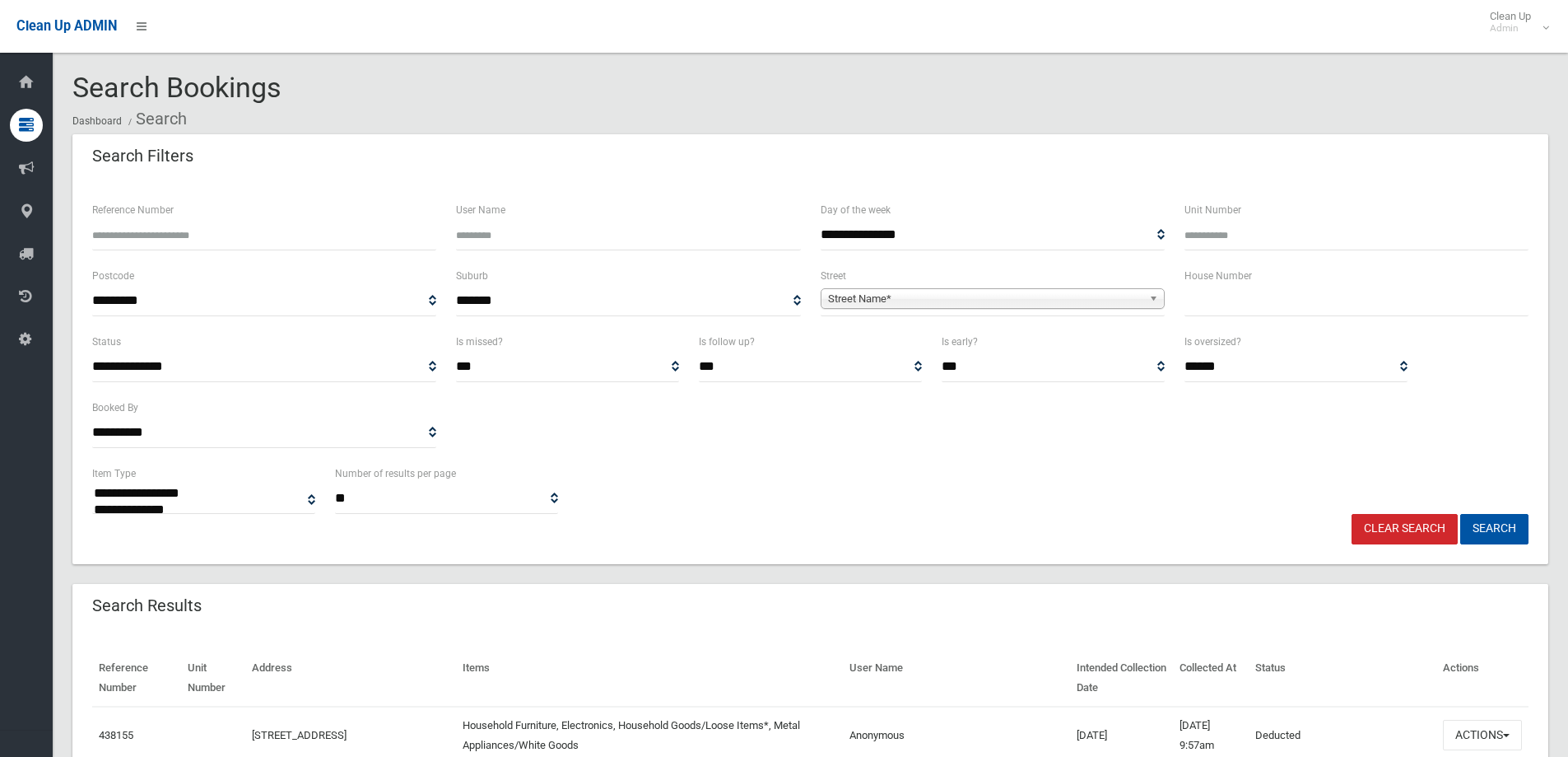
drag, startPoint x: 72, startPoint y: 87, endPoint x: 260, endPoint y: 97, distance: 188.3
click at [260, 97] on span "Search Bookings" at bounding box center [177, 87] width 209 height 33
click at [285, 92] on div "Search Bookings Dashboard Search" at bounding box center [810, 103] width 1476 height 62
drag, startPoint x: 293, startPoint y: 90, endPoint x: 72, endPoint y: 83, distance: 221.1
click at [72, 83] on div "Search Bookings Dashboard Search" at bounding box center [810, 103] width 1476 height 62
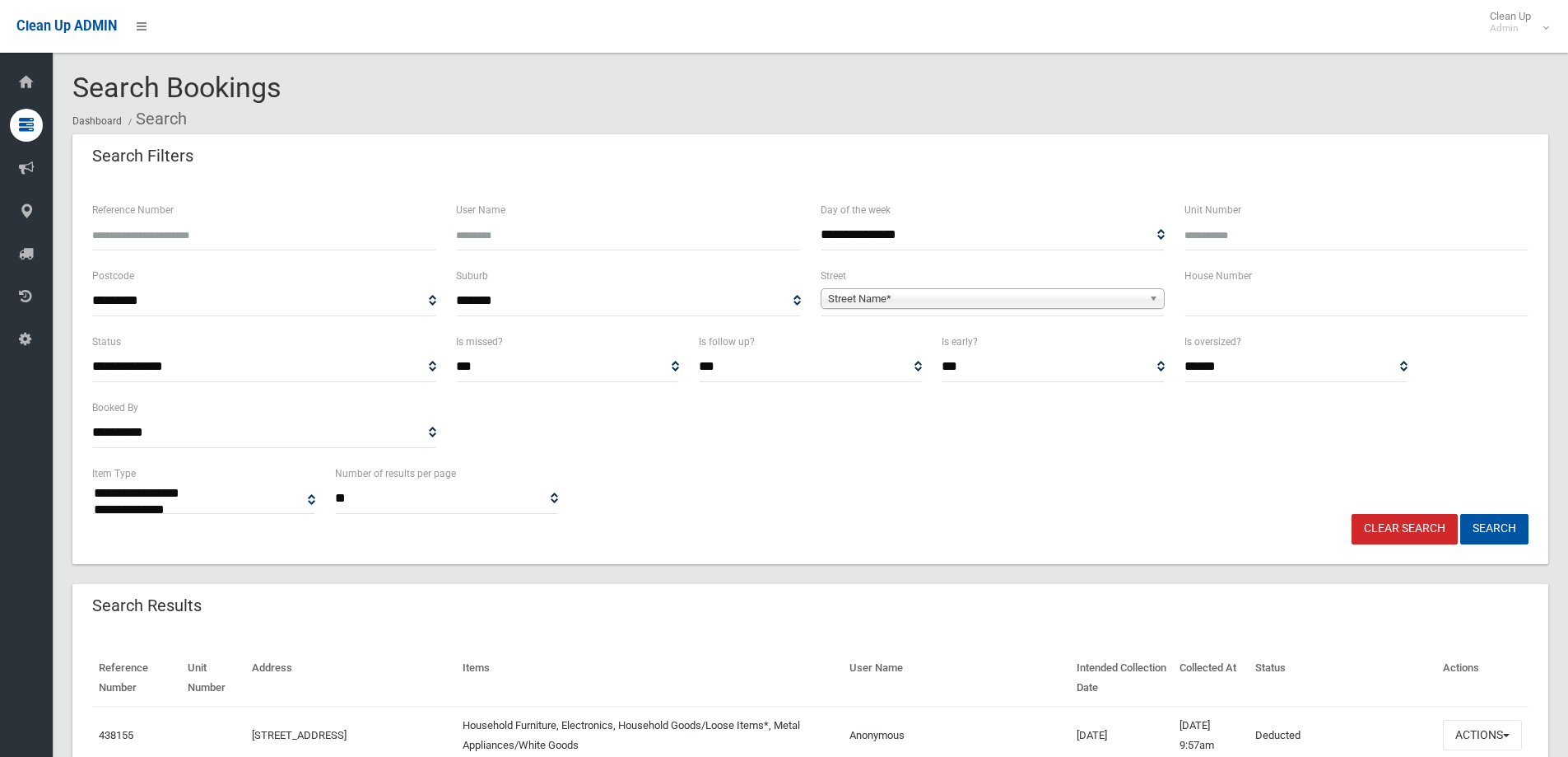
click at [72, 82] on span "Search Bookings" at bounding box center [177, 87] width 209 height 33
drag, startPoint x: 74, startPoint y: 82, endPoint x: 271, endPoint y: 91, distance: 197.2
click at [271, 91] on span "Search Bookings" at bounding box center [177, 87] width 209 height 33
click at [294, 82] on div "Search Bookings Dashboard Search" at bounding box center [810, 103] width 1476 height 62
click at [1242, 301] on input "text" at bounding box center [1356, 301] width 344 height 31
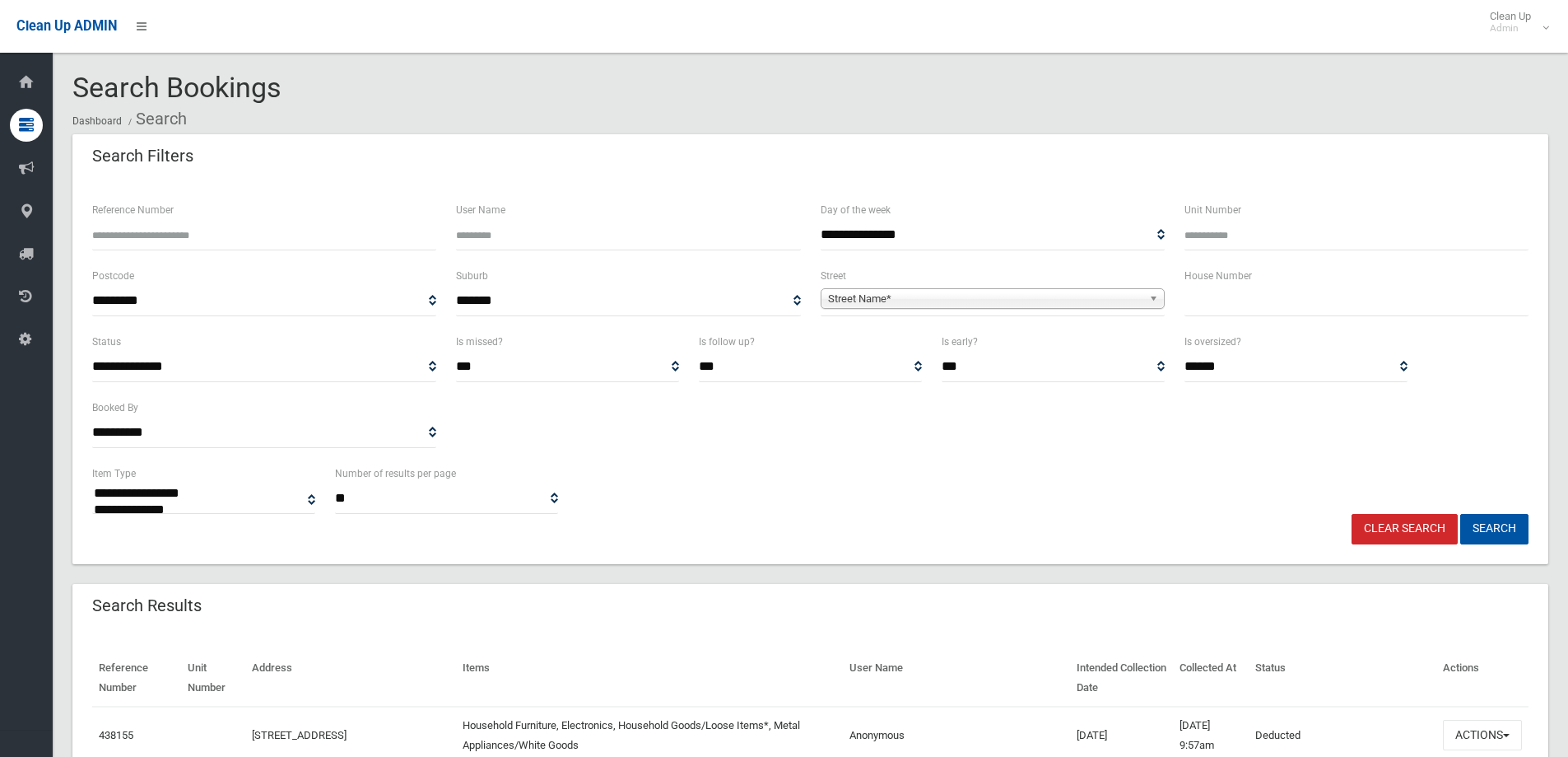
click at [1328, 305] on input "text" at bounding box center [1356, 301] width 344 height 31
type input "**"
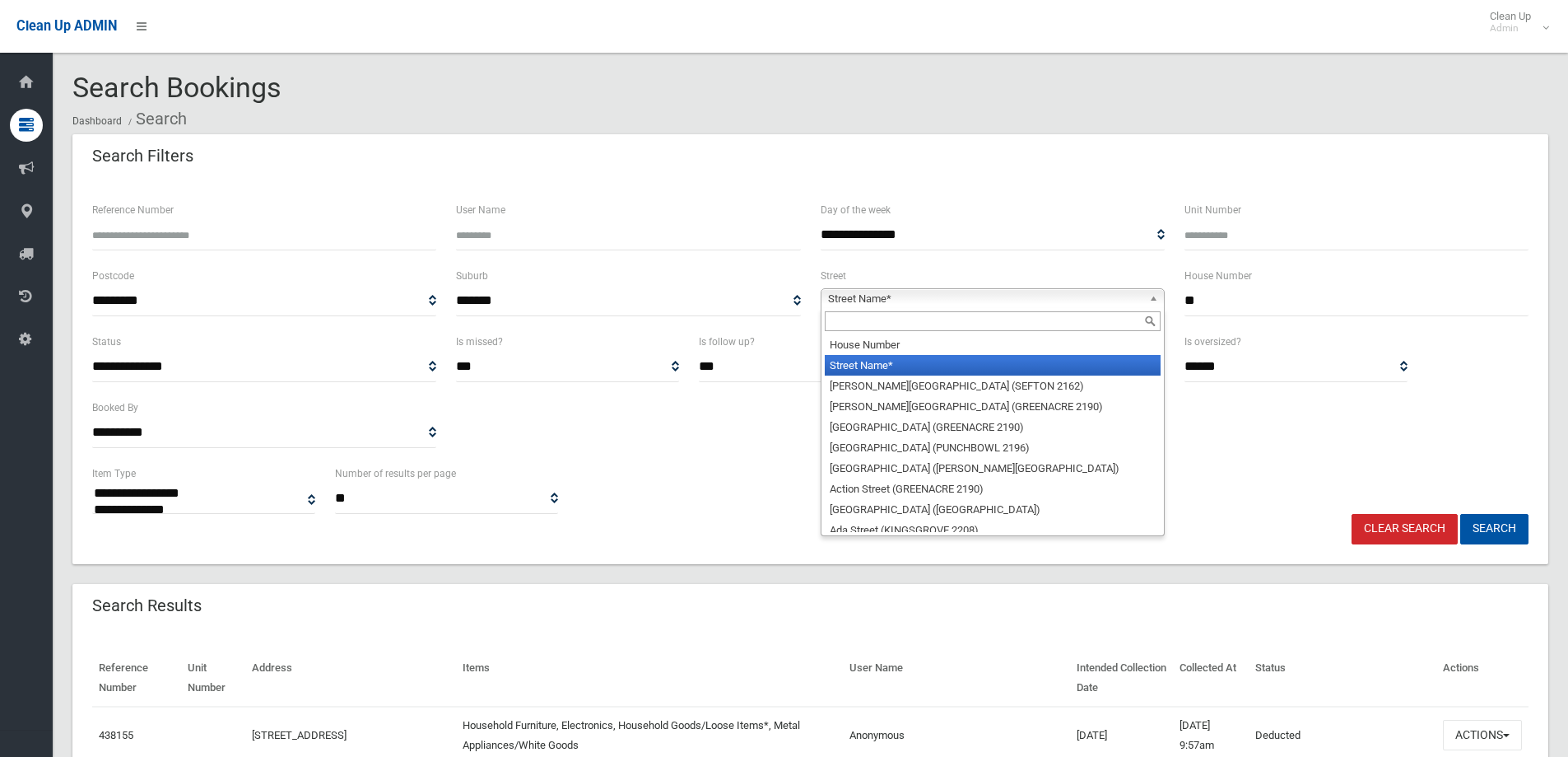
click at [1138, 296] on span "Street Name*" at bounding box center [986, 299] width 315 height 20
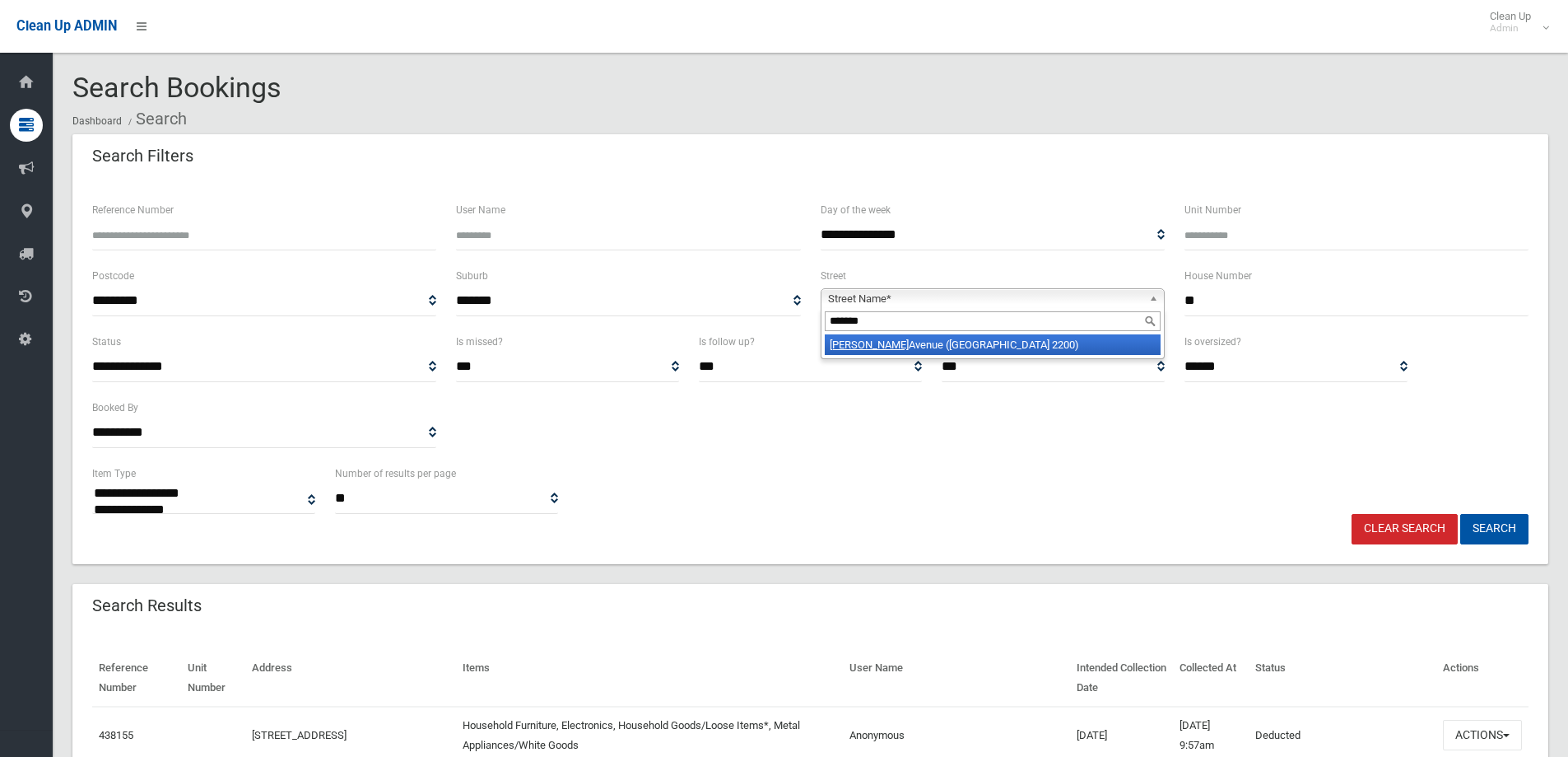
type input "*******"
click at [1008, 351] on li "Allison Avenue (CONDELL PARK 2200)" at bounding box center [993, 344] width 336 height 21
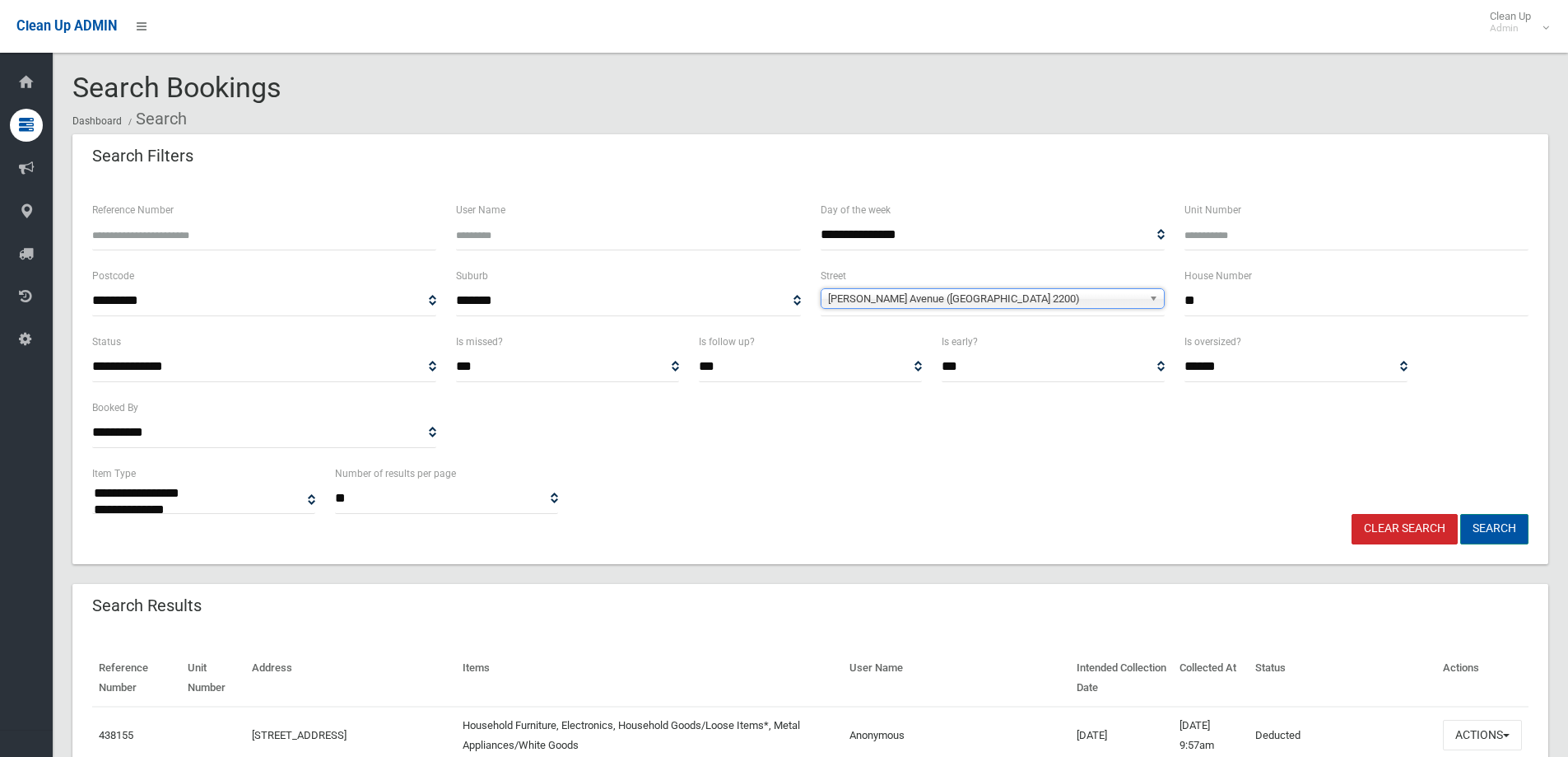
click at [1490, 525] on button "Search" at bounding box center [1495, 529] width 68 height 31
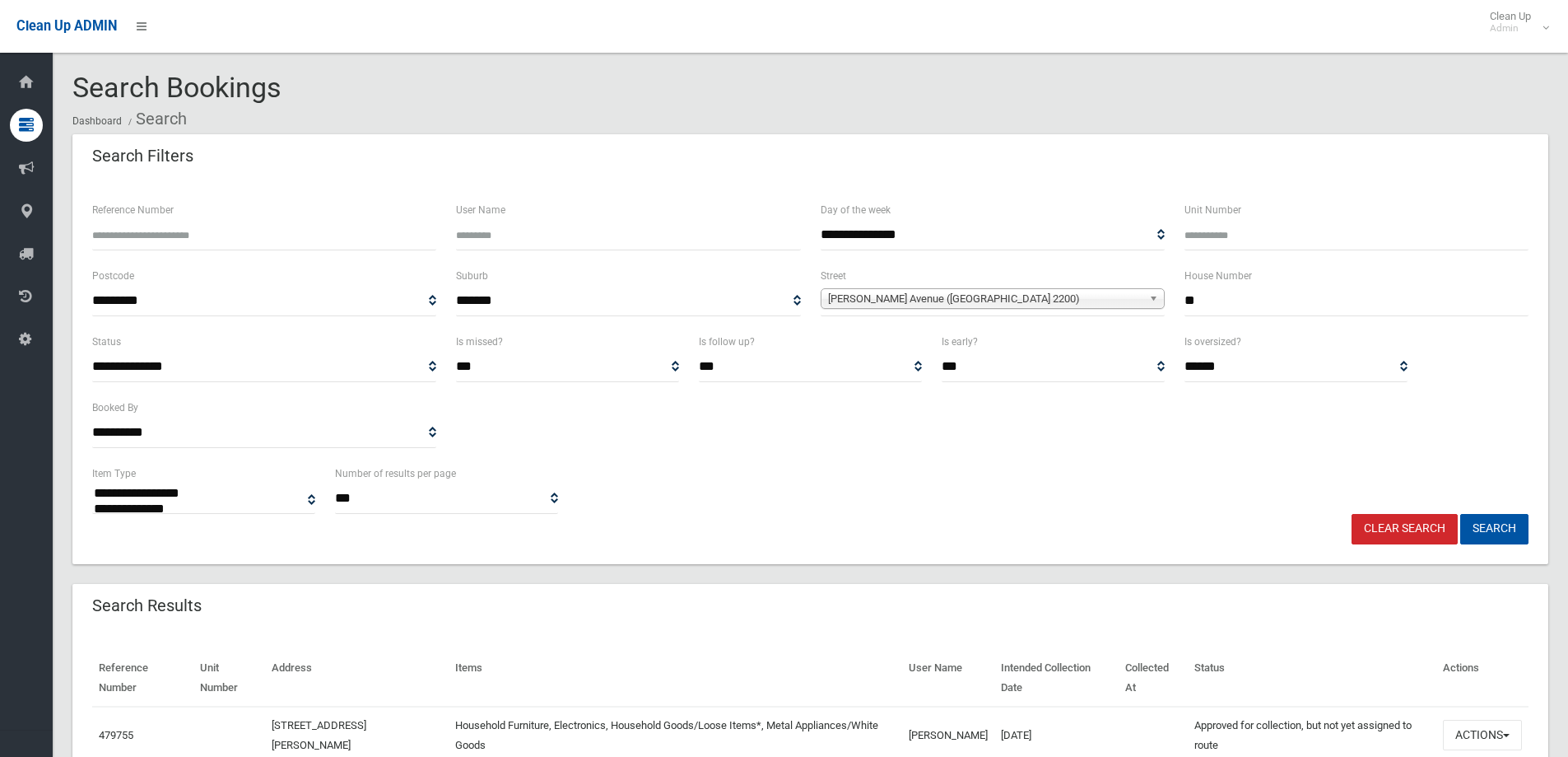
select select
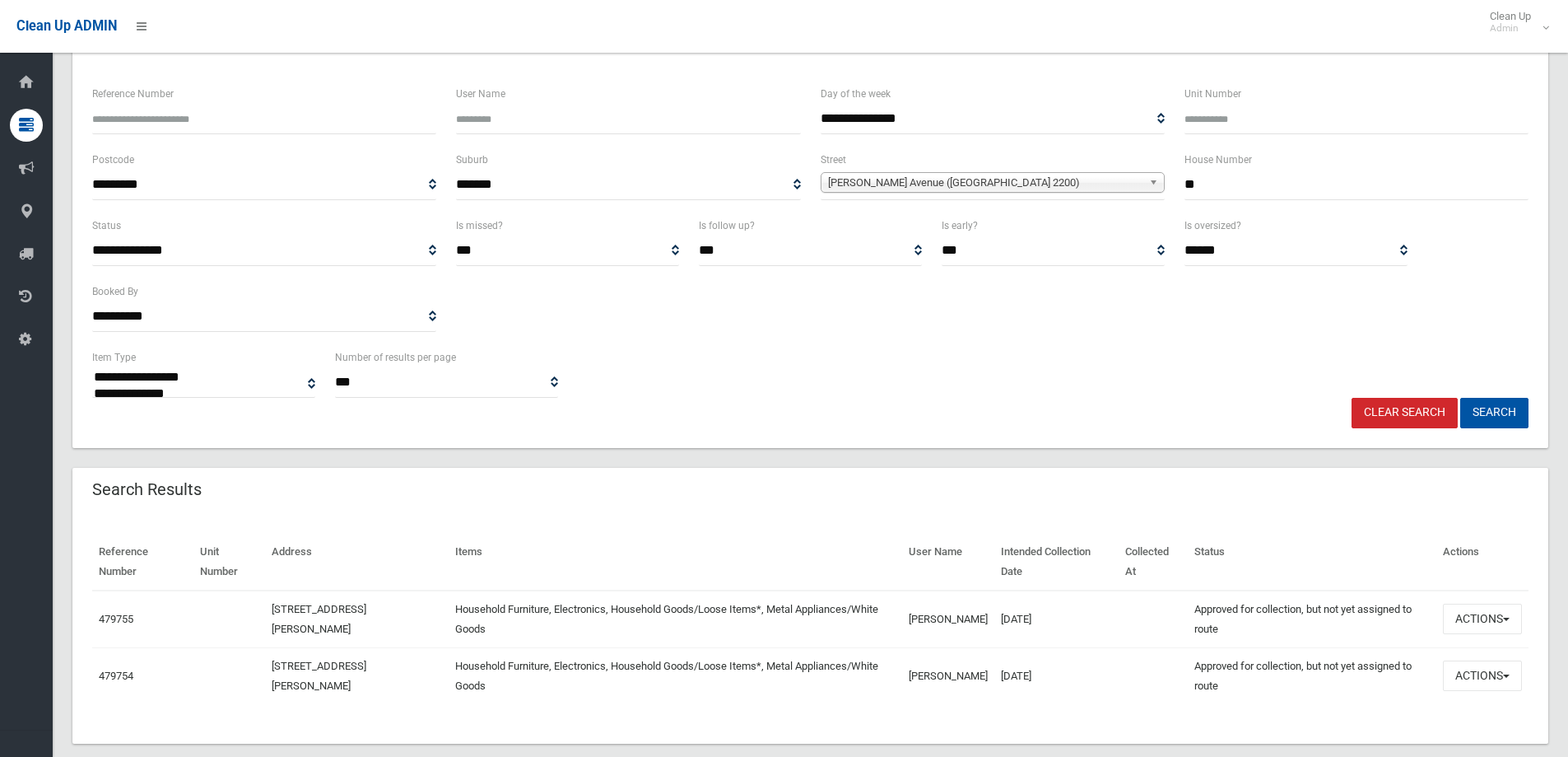
scroll to position [142, 0]
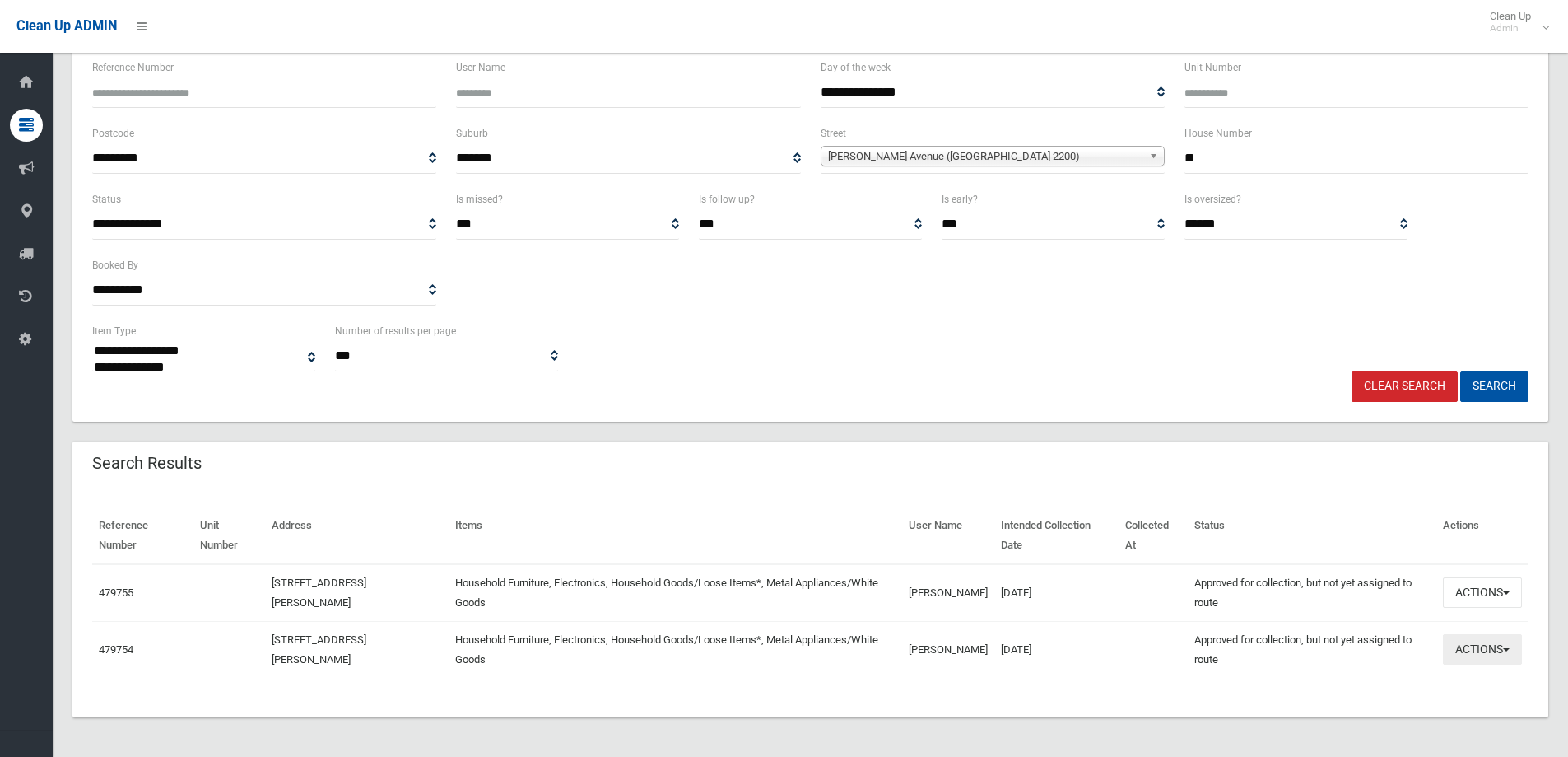
click at [1493, 647] on button "Actions" at bounding box center [1482, 649] width 79 height 31
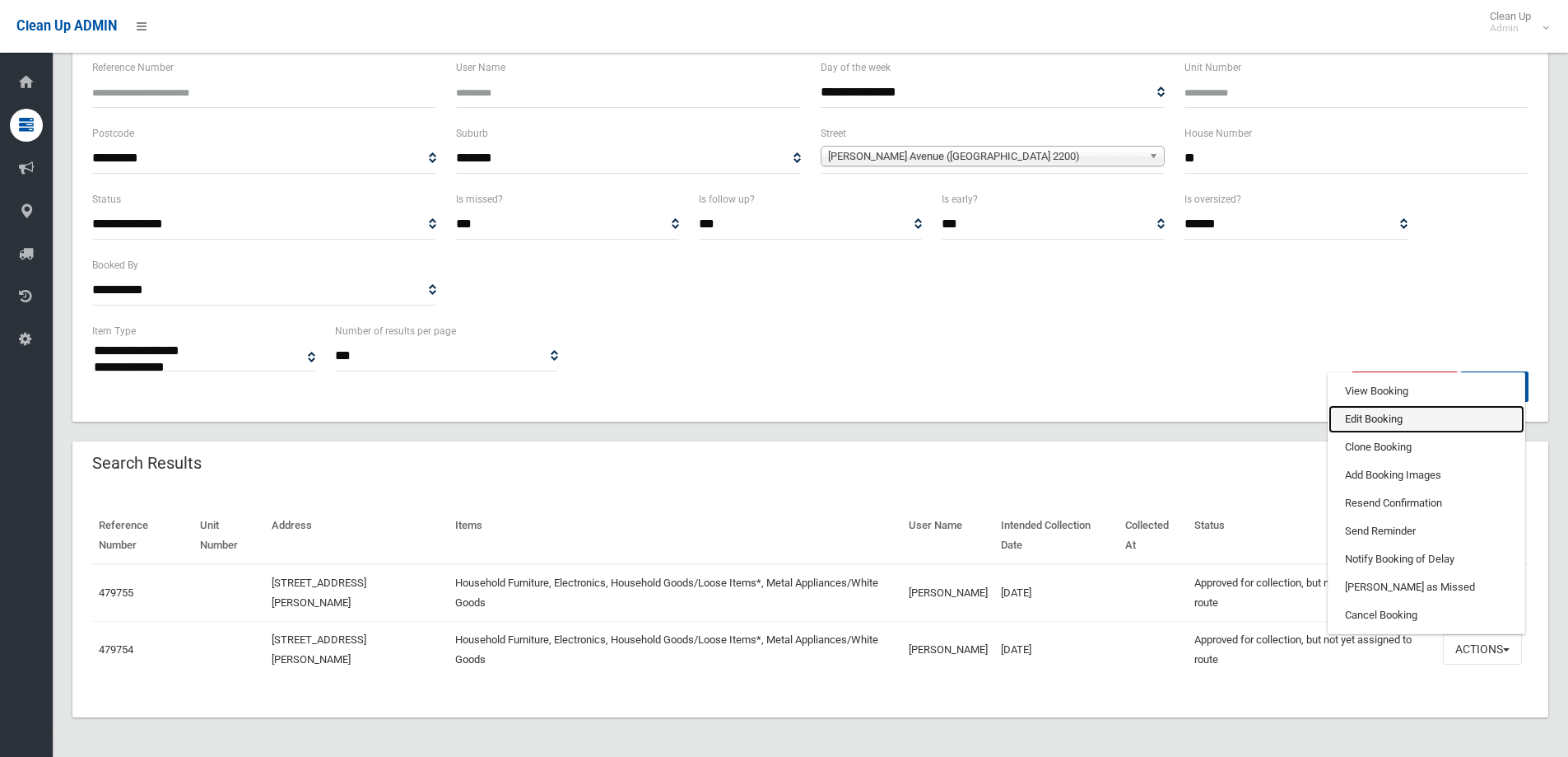
click at [1400, 423] on link "Edit Booking" at bounding box center [1426, 419] width 196 height 28
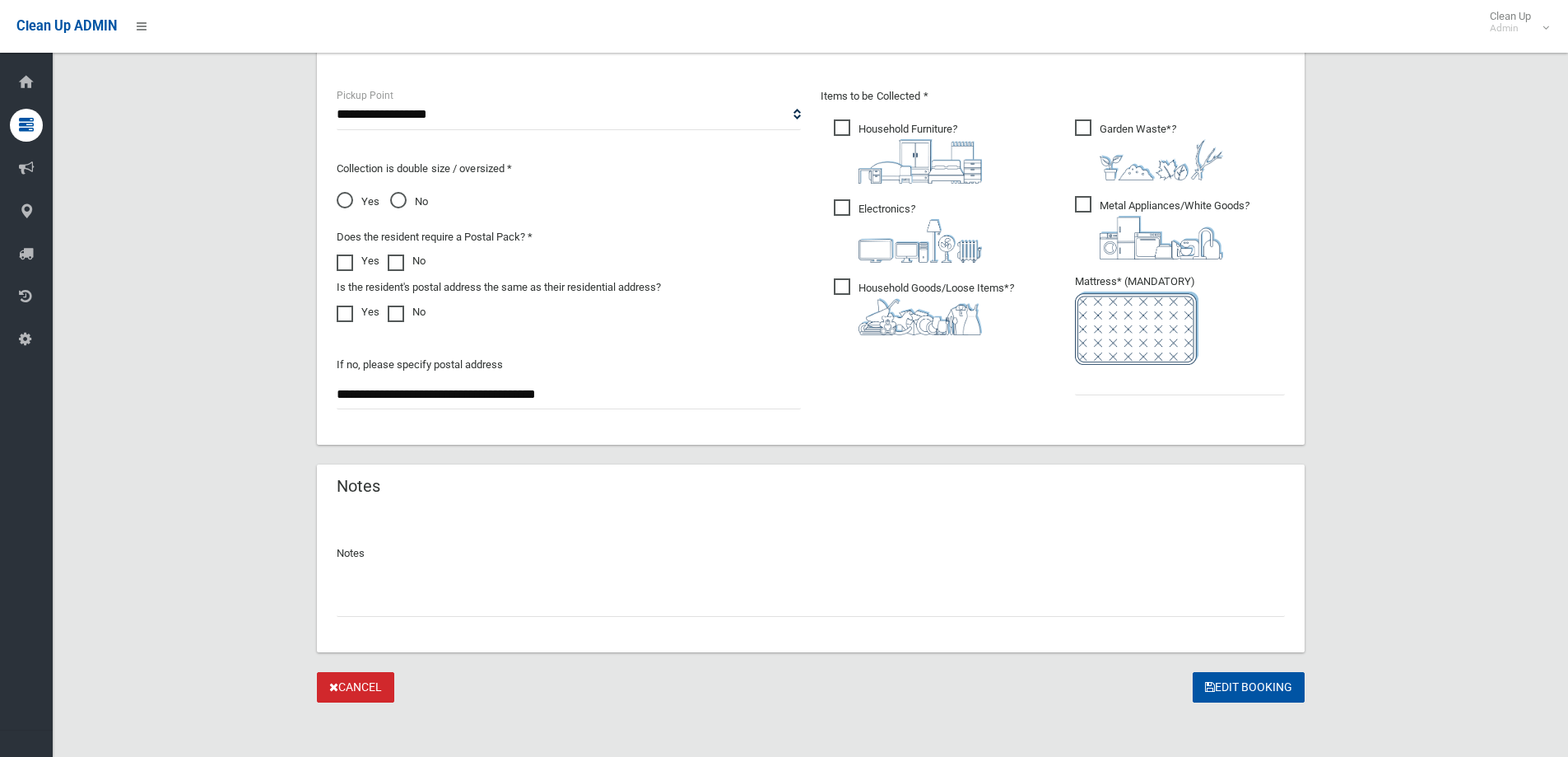
scroll to position [873, 0]
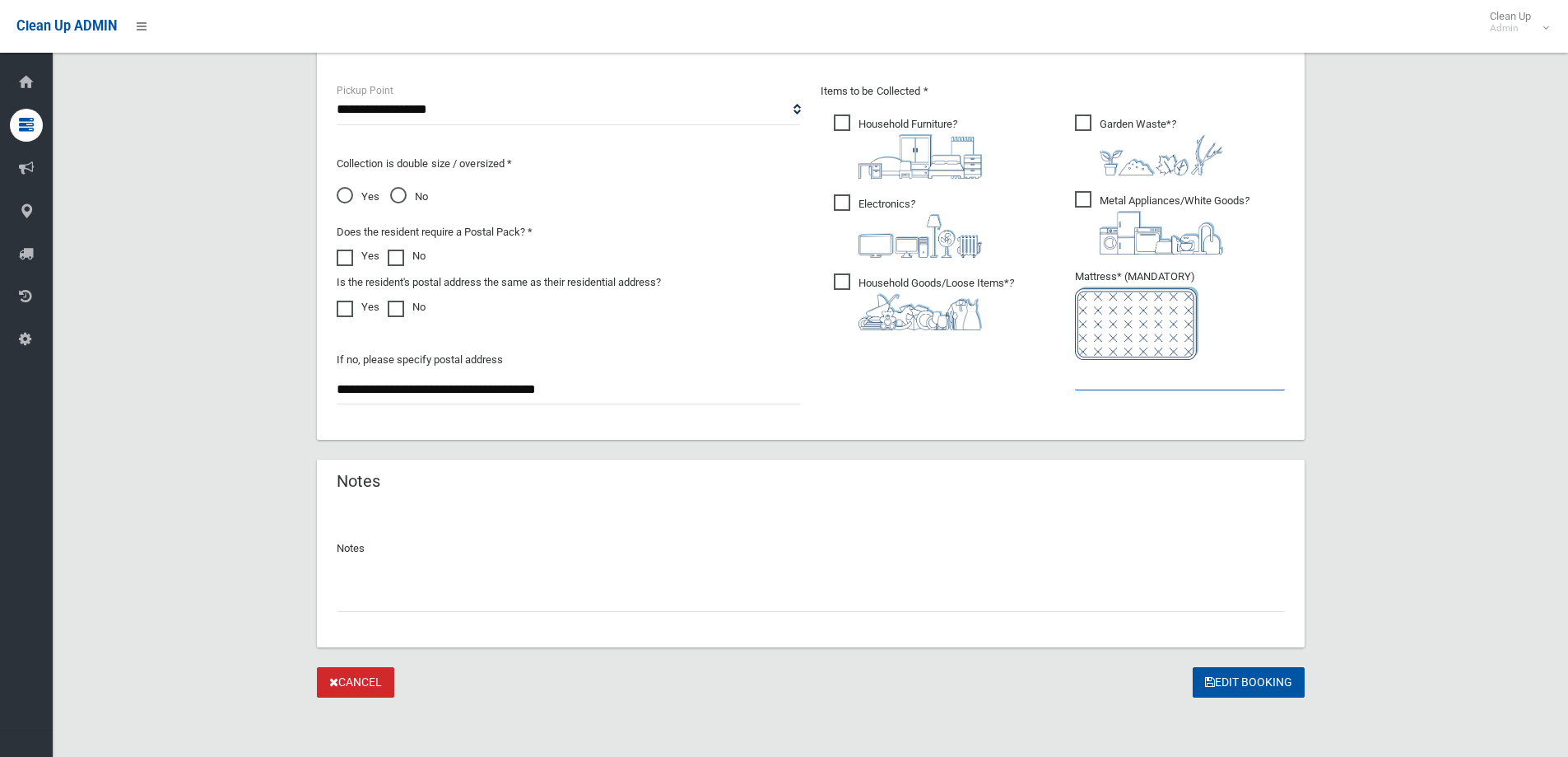
click at [1133, 380] on input "text" at bounding box center [1180, 375] width 210 height 31
type input "*"
click at [767, 600] on input "text" at bounding box center [810, 596] width 948 height 31
type input "**********"
click at [1225, 671] on button "Edit Booking" at bounding box center [1249, 682] width 112 height 31
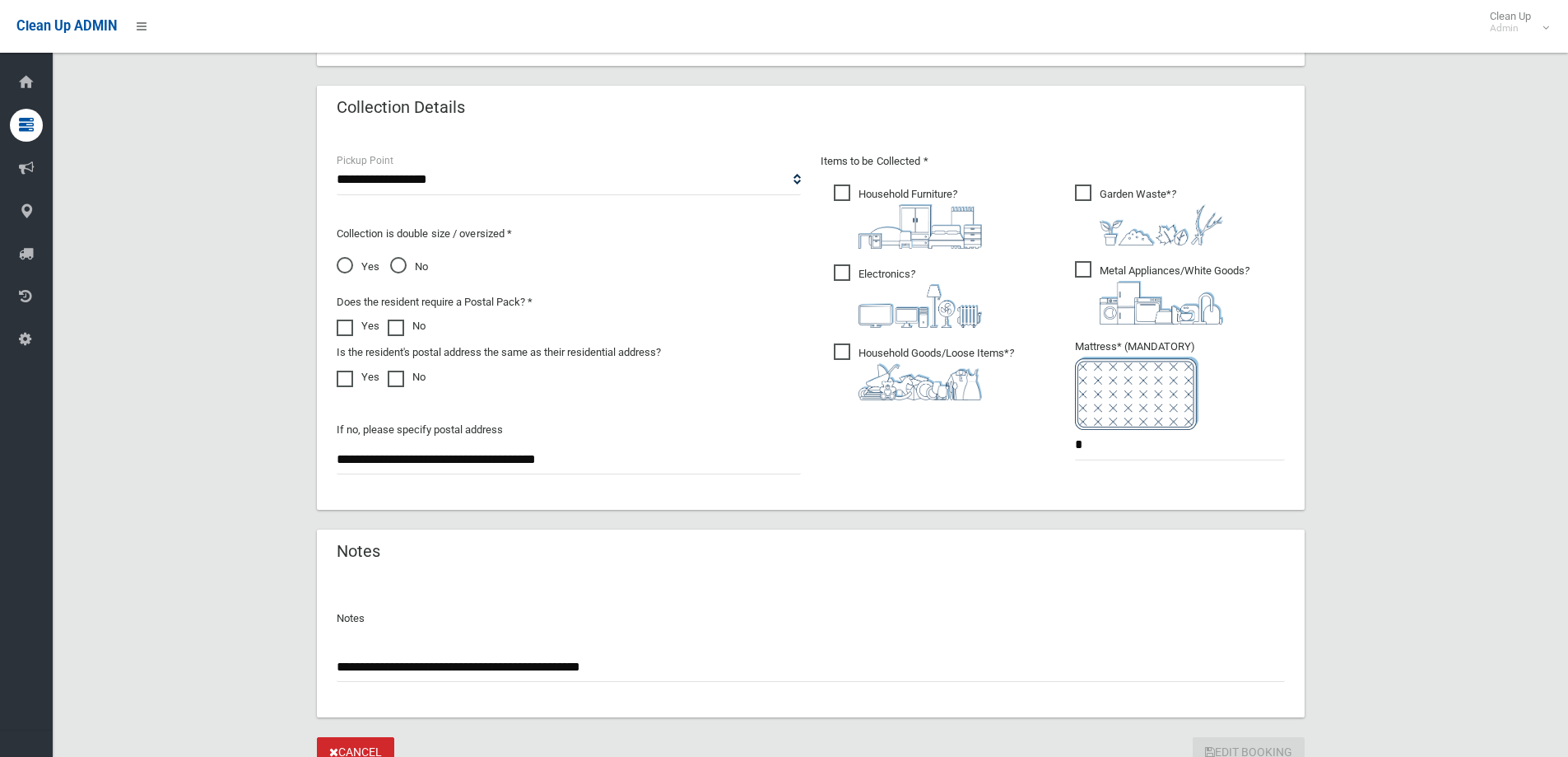
scroll to position [630, 0]
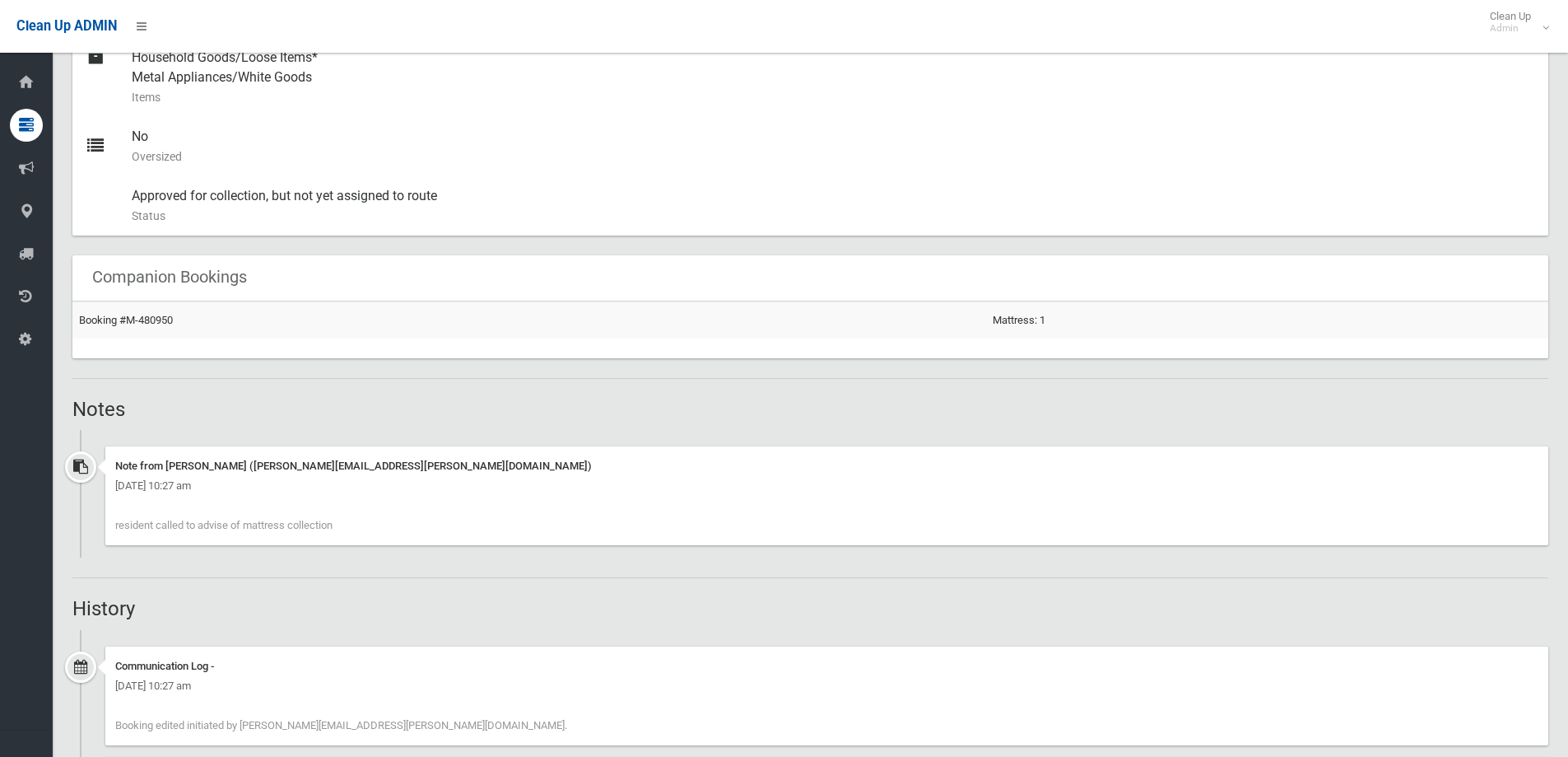
scroll to position [906, 0]
